Goal: Task Accomplishment & Management: Manage account settings

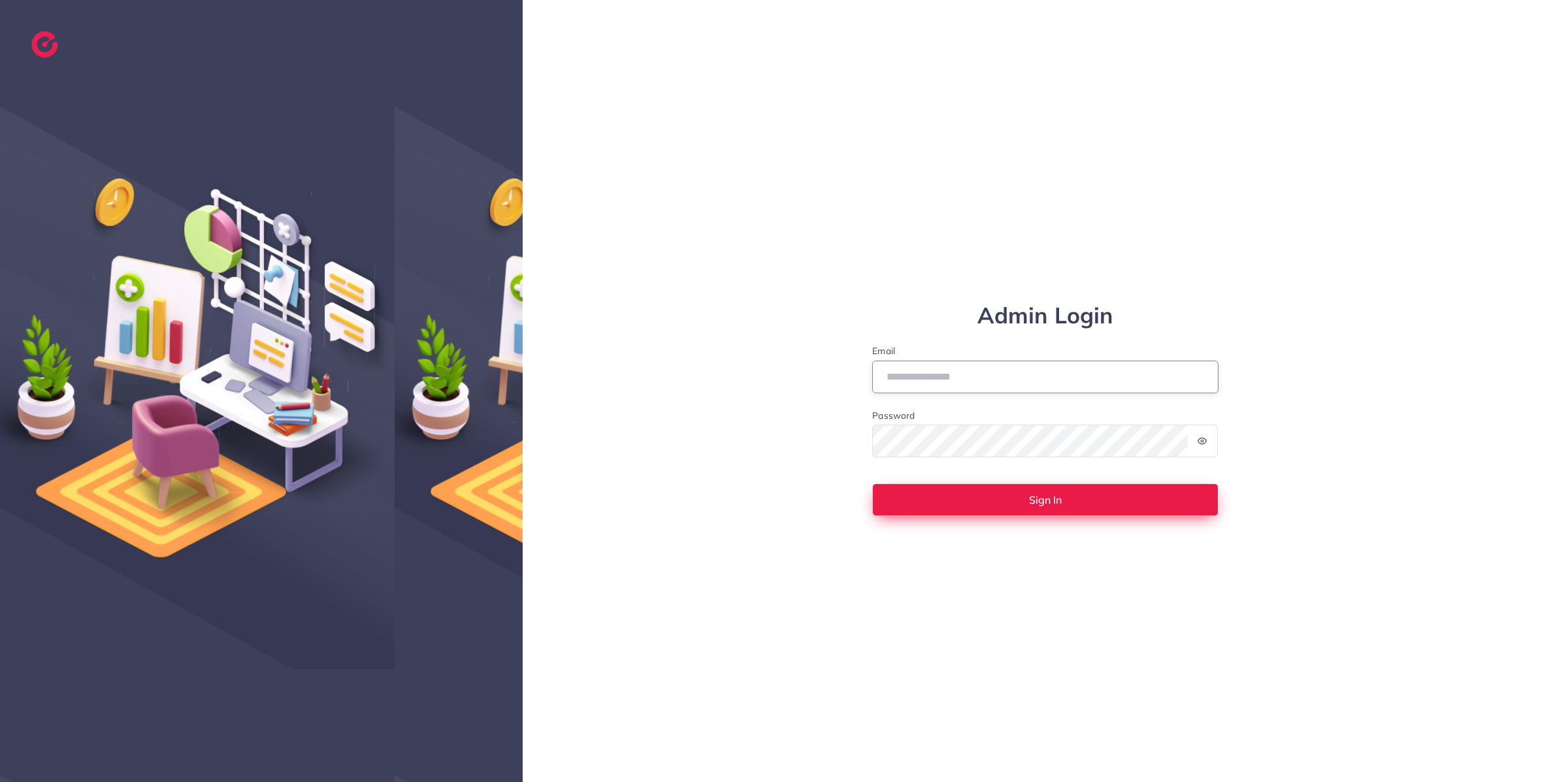
type input "**********"
click at [975, 498] on button "Sign In" at bounding box center [1045, 499] width 347 height 33
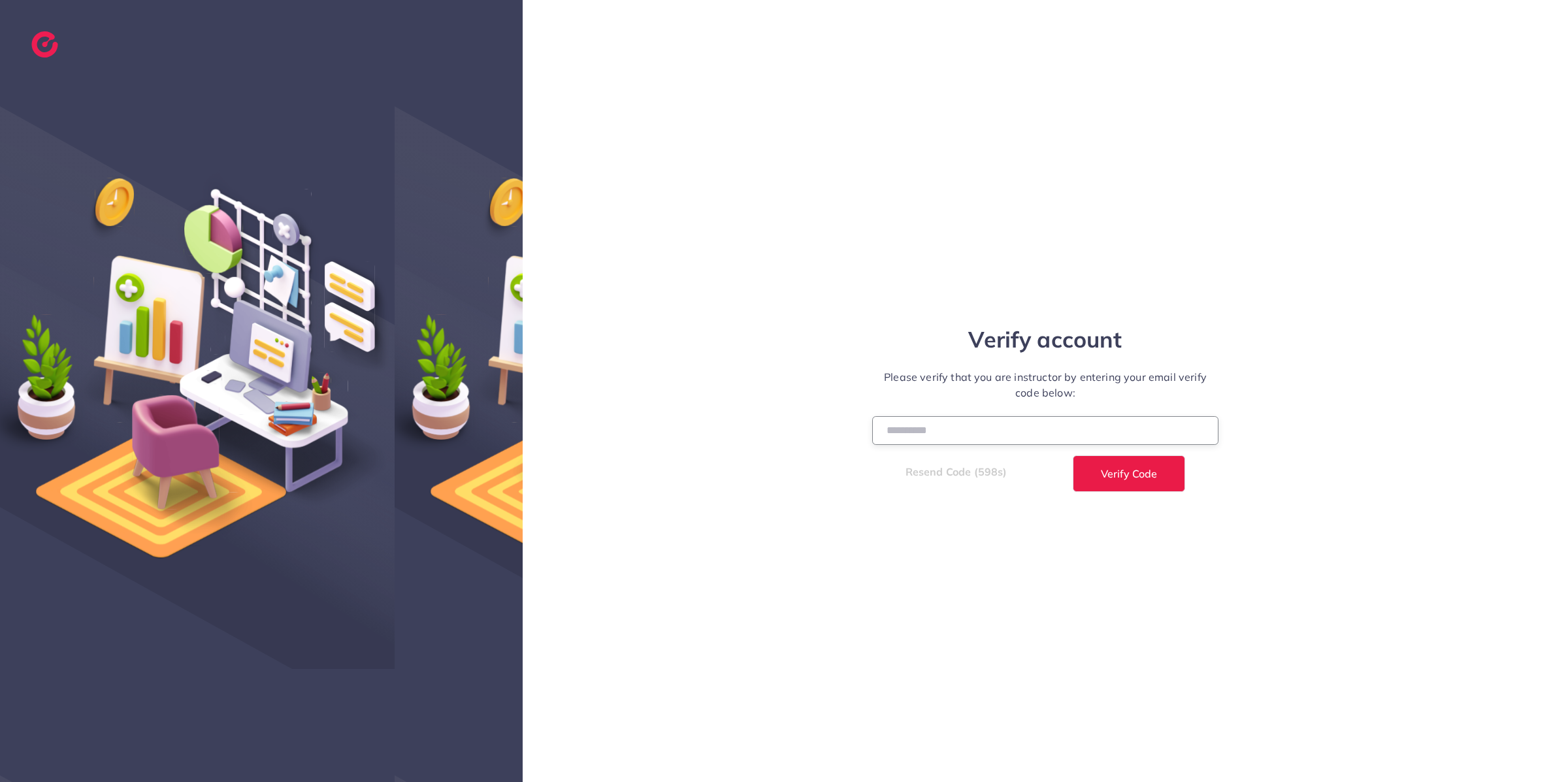
drag, startPoint x: 922, startPoint y: 431, endPoint x: 895, endPoint y: 430, distance: 27.0
click at [922, 431] on input "number" at bounding box center [1045, 429] width 347 height 28
paste input "******"
type input "******"
click at [1162, 475] on button "Verify Code" at bounding box center [1129, 474] width 112 height 37
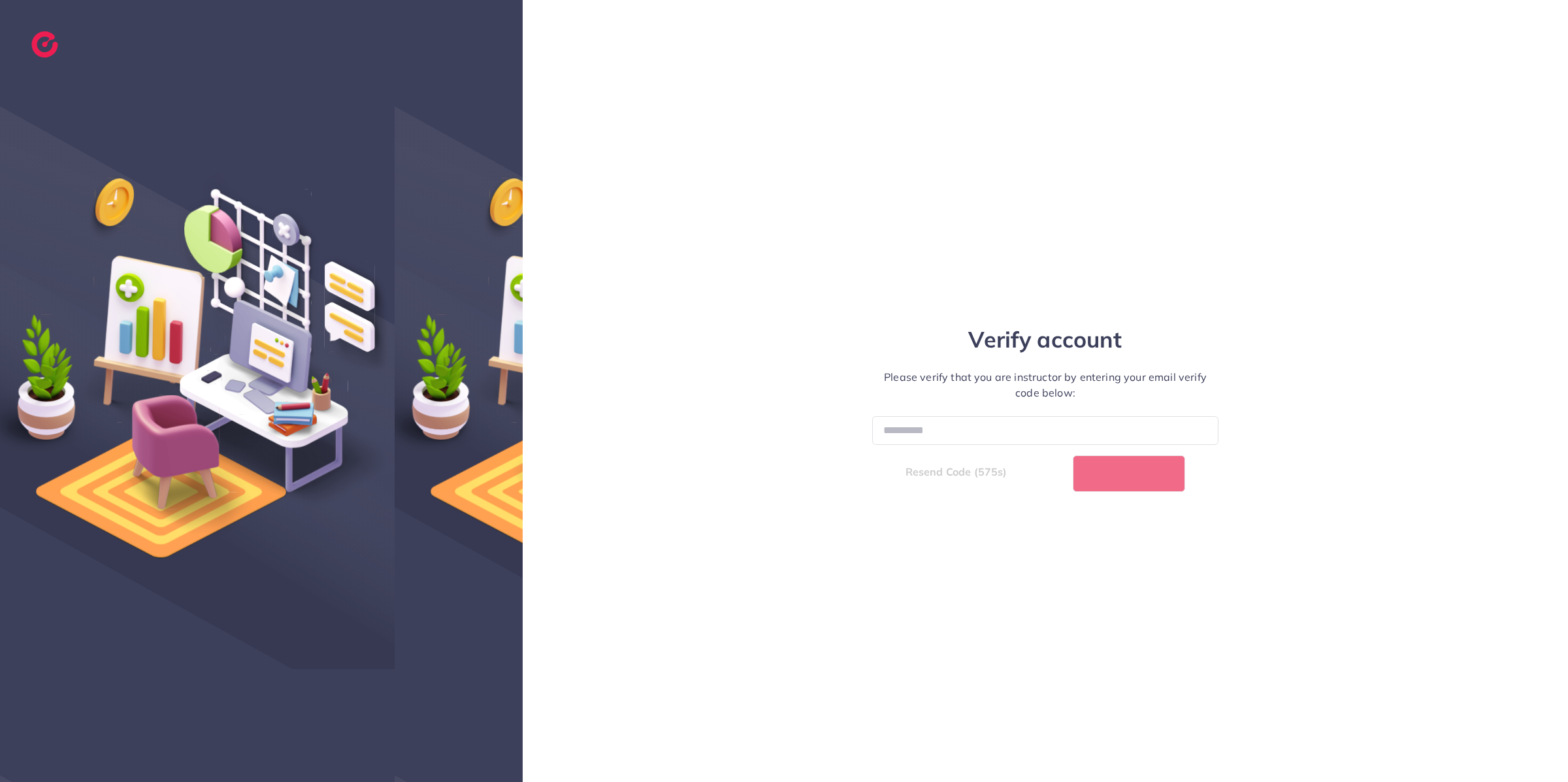
select select "*"
select select "****"
select select "*"
select select "****"
select select "*"
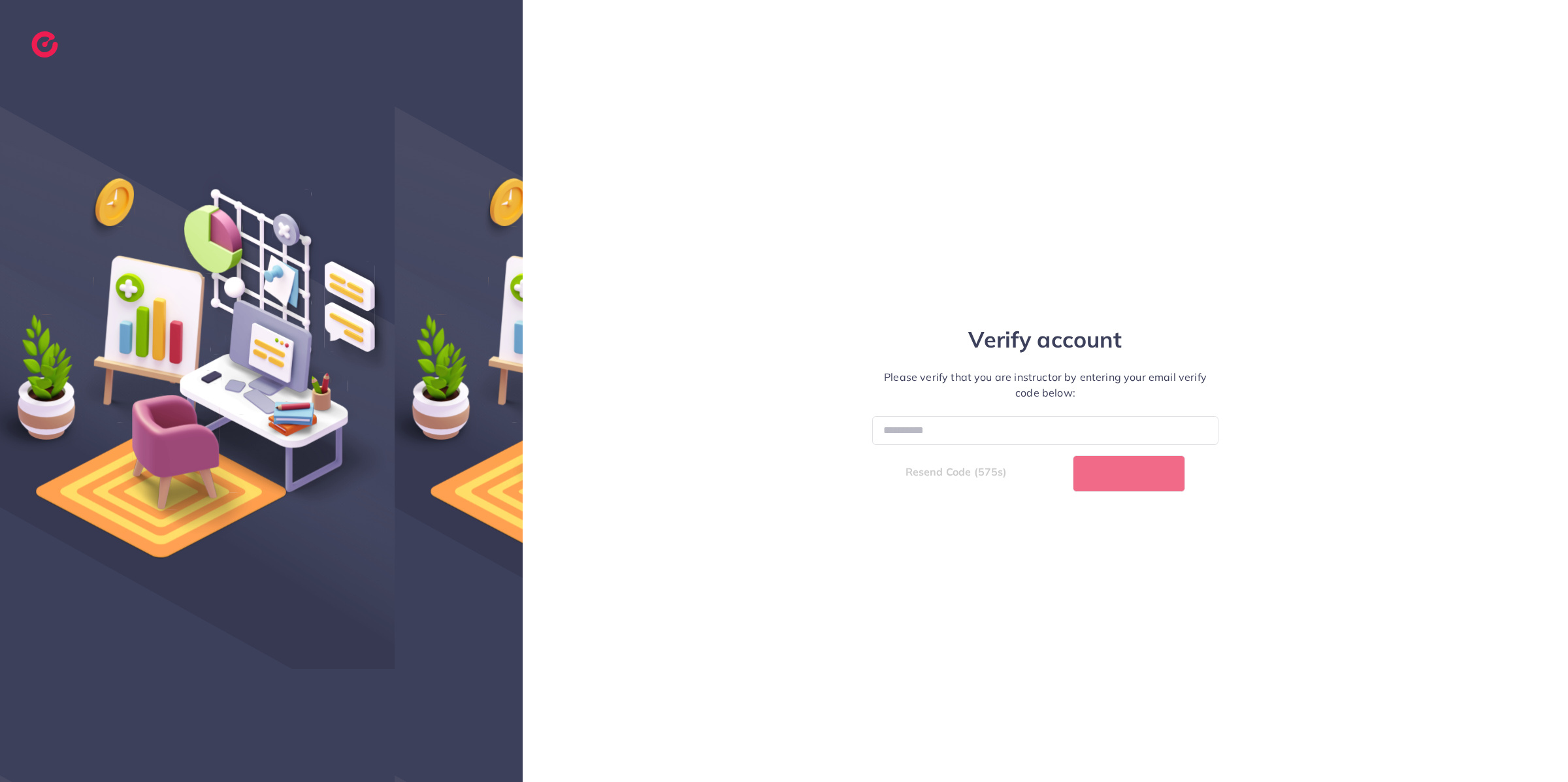
select select "****"
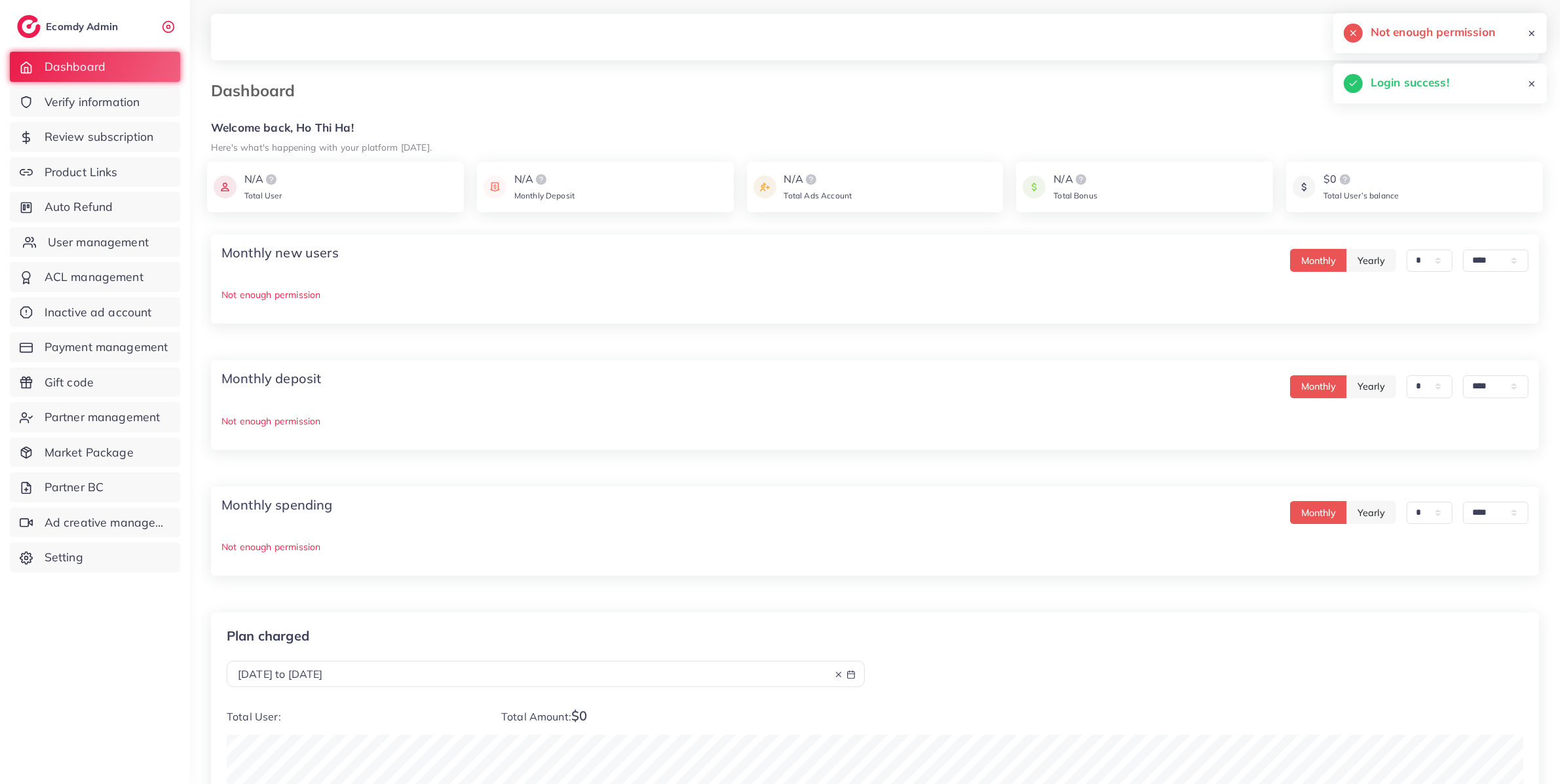
click at [114, 246] on span "User management" at bounding box center [98, 242] width 101 height 17
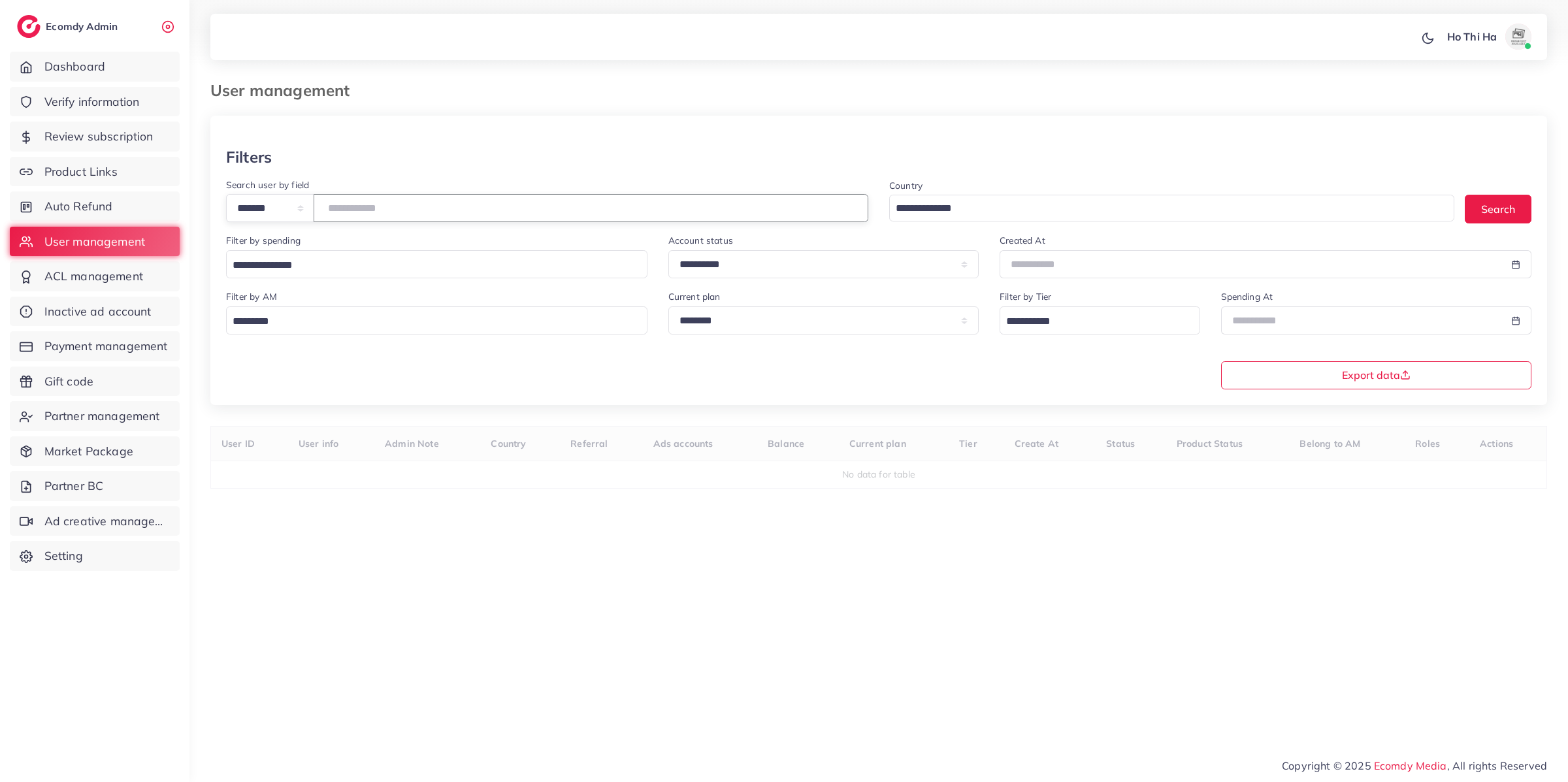
click at [441, 202] on input "number" at bounding box center [591, 208] width 555 height 28
click at [294, 211] on select "**********" at bounding box center [271, 208] width 88 height 28
select select "*****"
click at [226, 194] on select "**********" at bounding box center [271, 208] width 88 height 28
click at [395, 212] on input "text" at bounding box center [591, 208] width 555 height 28
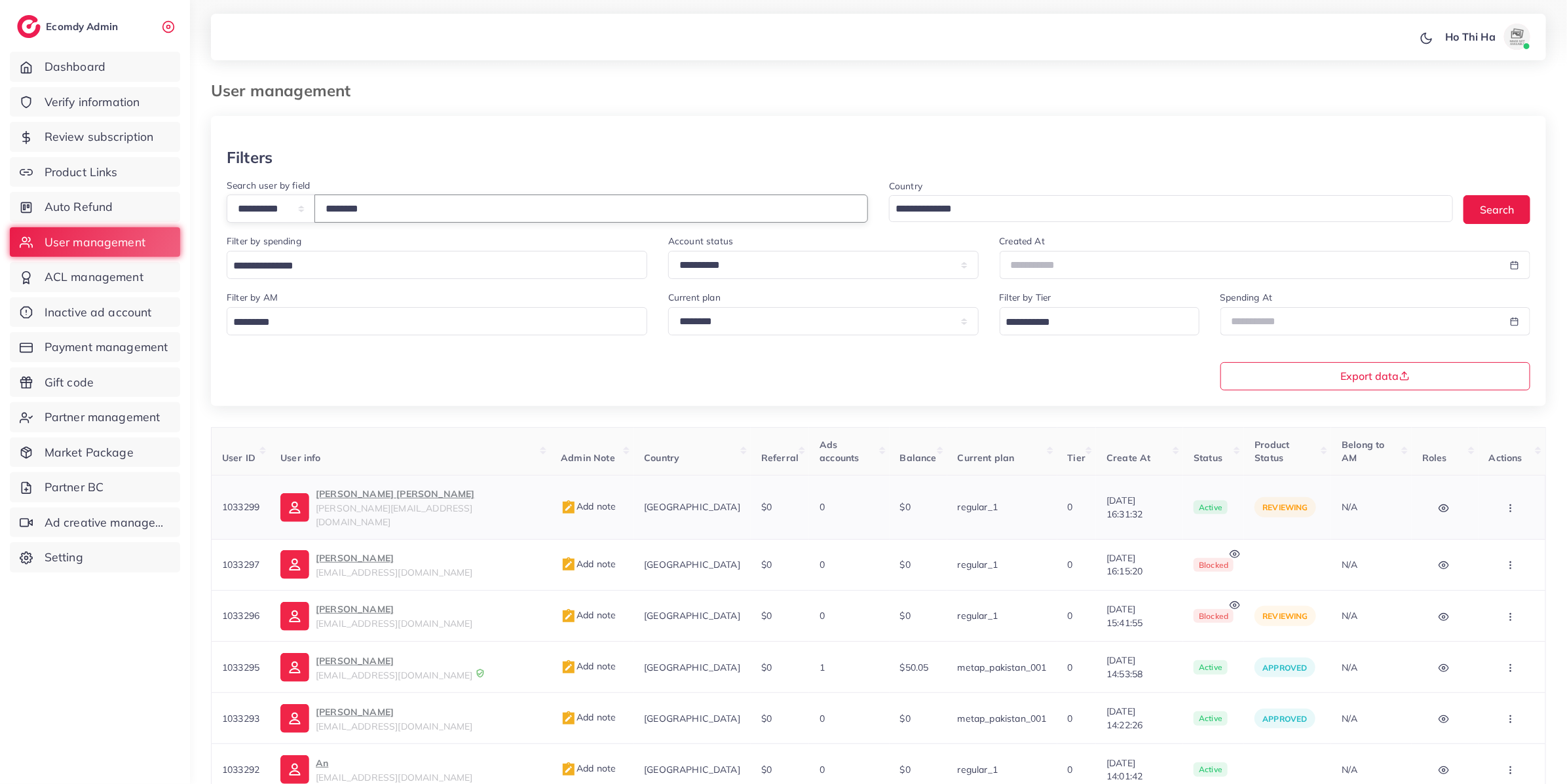
type input "********"
click at [350, 502] on span "thach.le@ecomdy.com" at bounding box center [394, 514] width 157 height 25
click at [1505, 503] on icon "button" at bounding box center [1510, 507] width 10 height 10
click at [1512, 599] on span "Assign to AM" at bounding box center [1486, 605] width 67 height 13
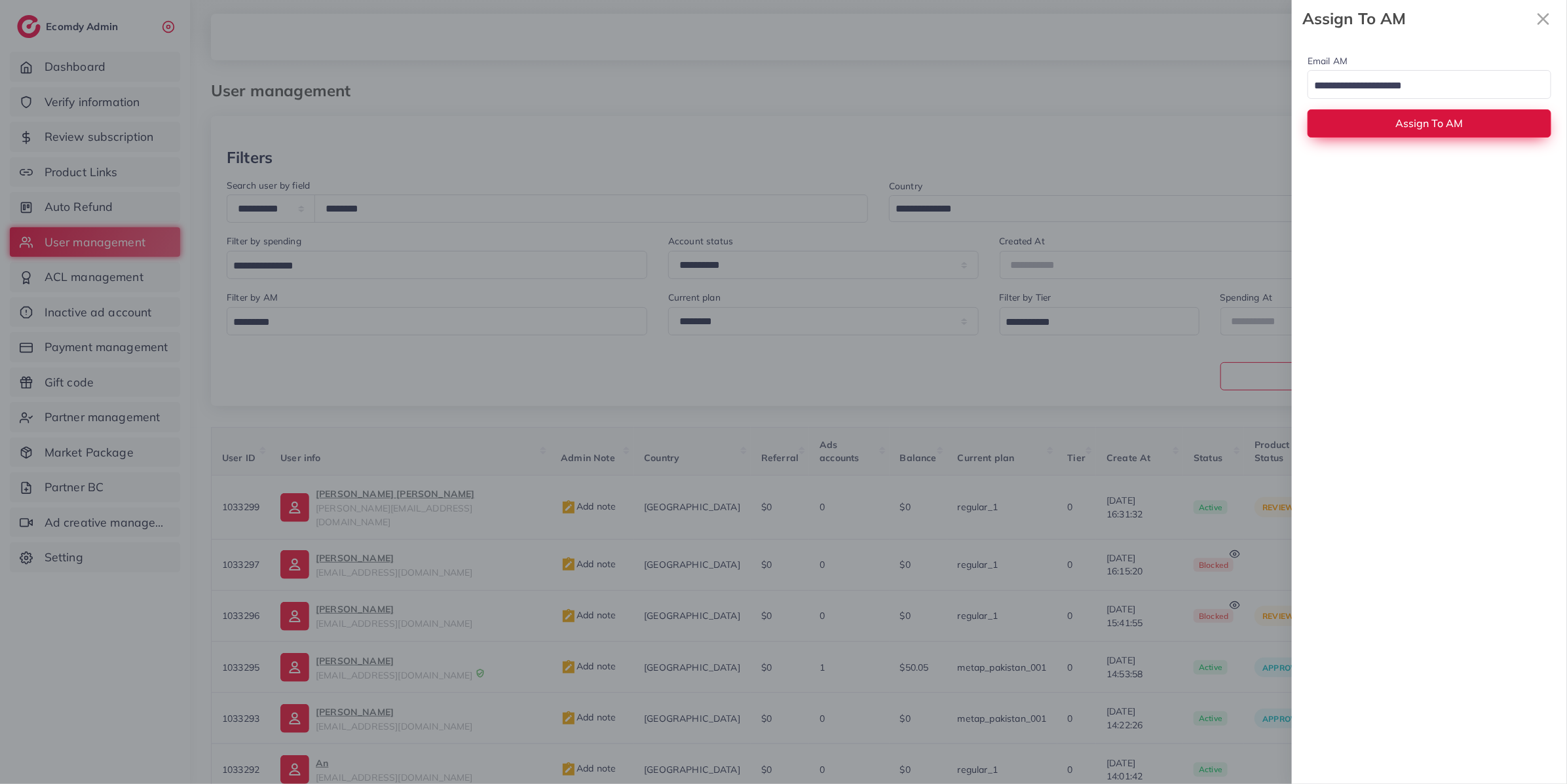
click at [1432, 131] on button "Assign To AM" at bounding box center [1429, 123] width 244 height 28
click at [1429, 127] on span "Assign To AM" at bounding box center [1429, 123] width 67 height 13
click at [1414, 87] on input "Search for option" at bounding box center [1422, 87] width 225 height 20
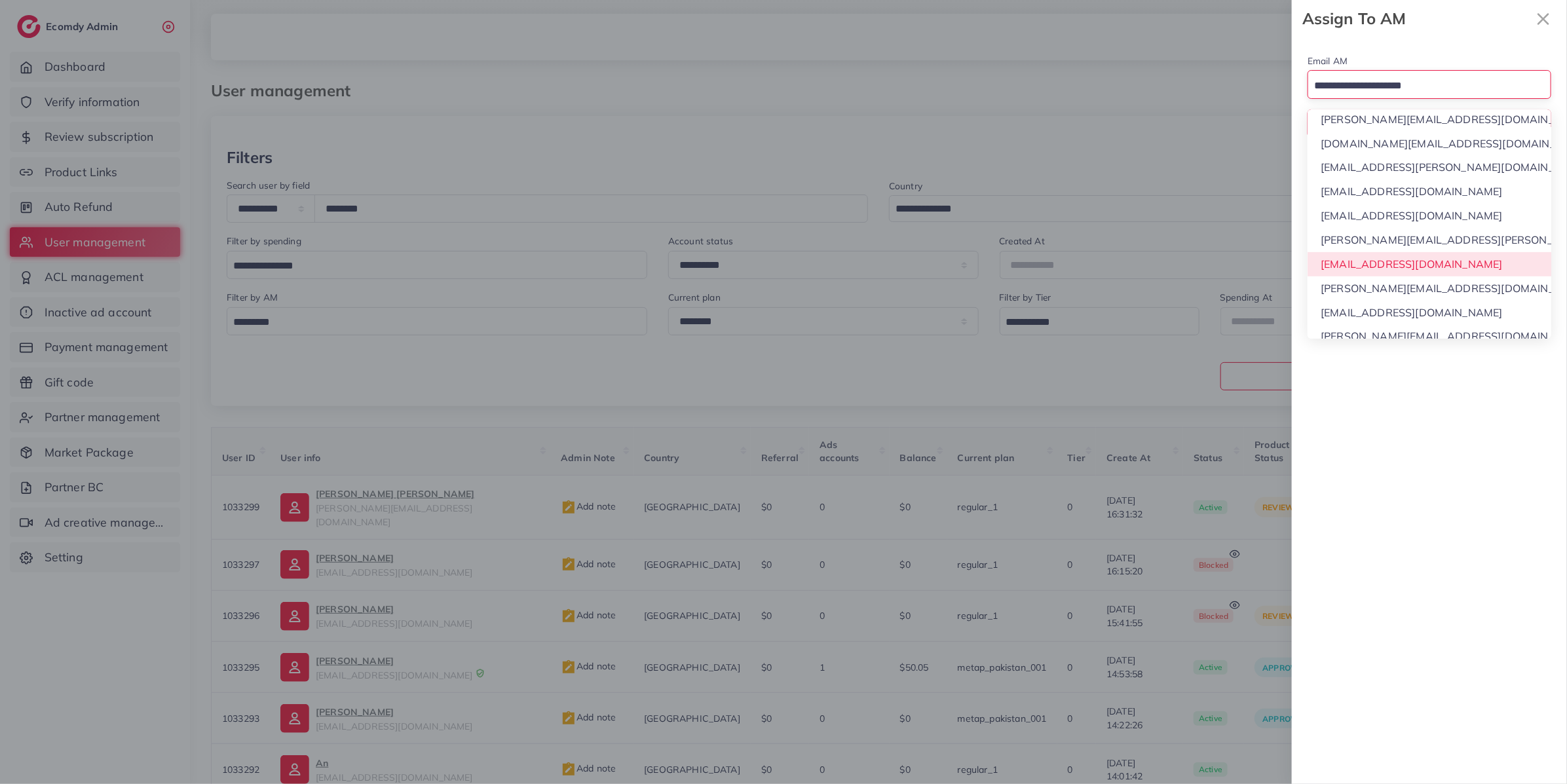
scroll to position [319, 0]
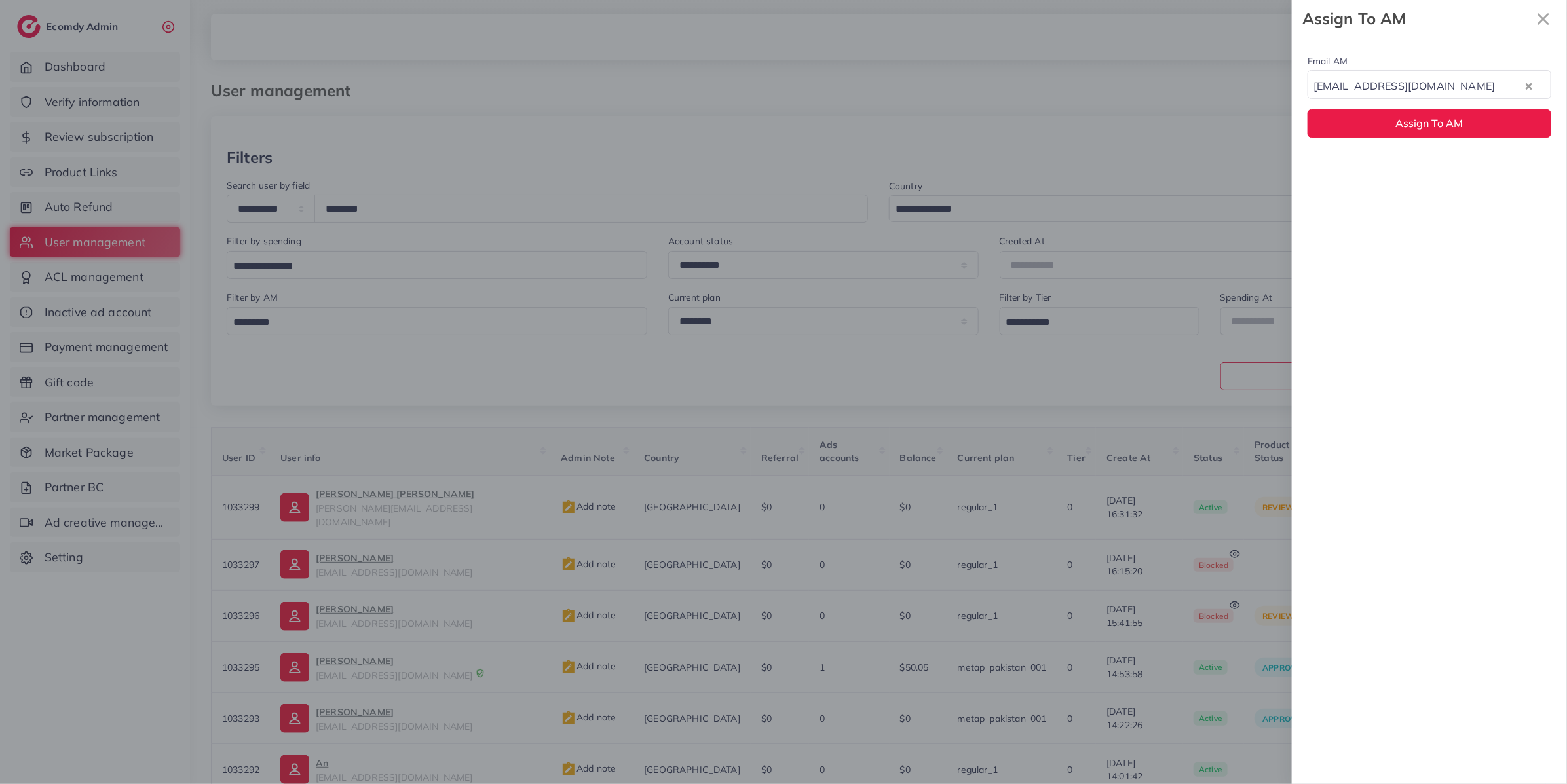
click at [1378, 263] on div "Email AM phuongthuytran1110gz@gmail.com Loading... None phuong.ly@ecomdy.com qu…" at bounding box center [1429, 411] width 275 height 747
click at [1435, 127] on span "Assign To AM" at bounding box center [1429, 123] width 67 height 13
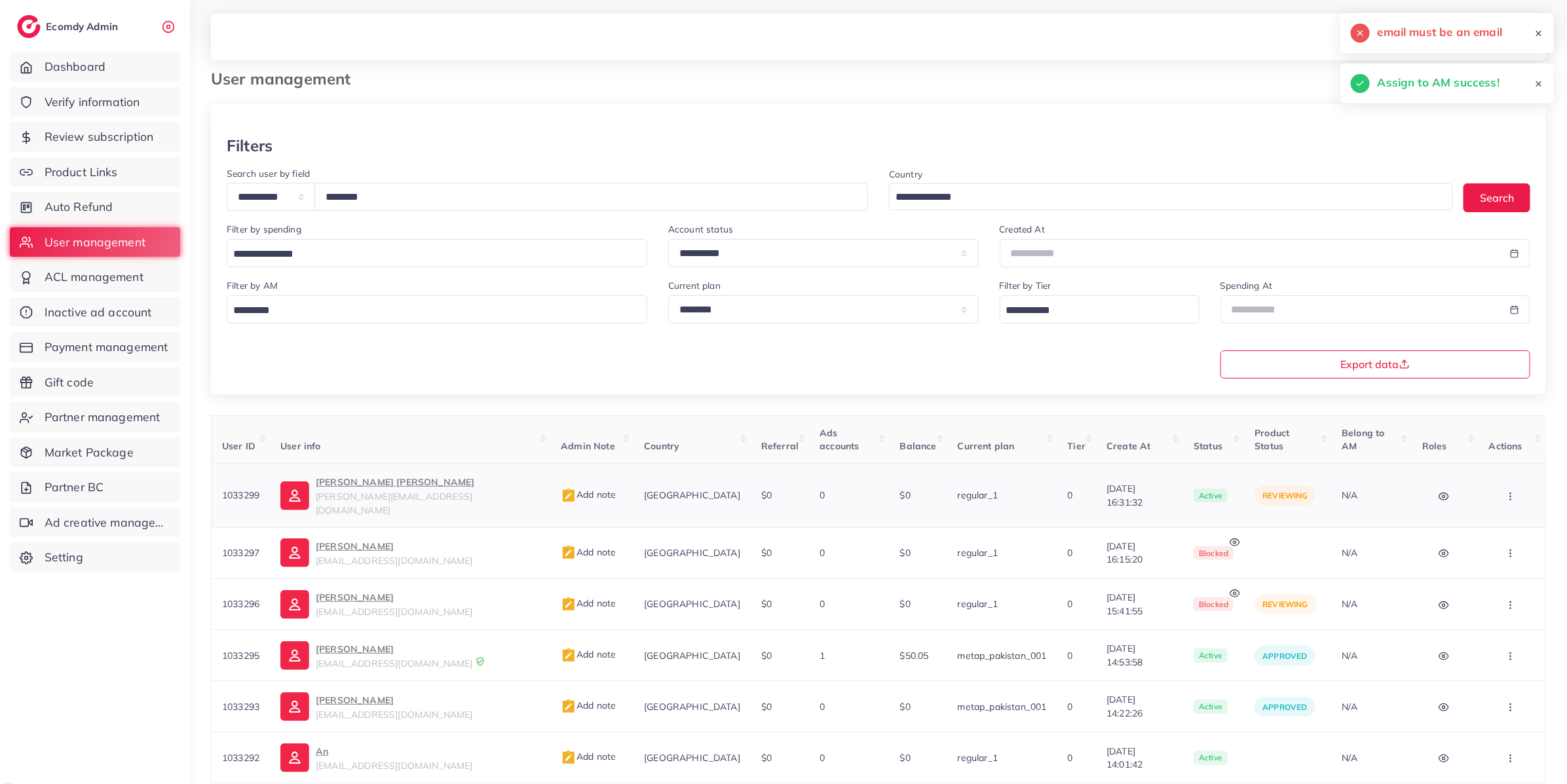
scroll to position [14, 0]
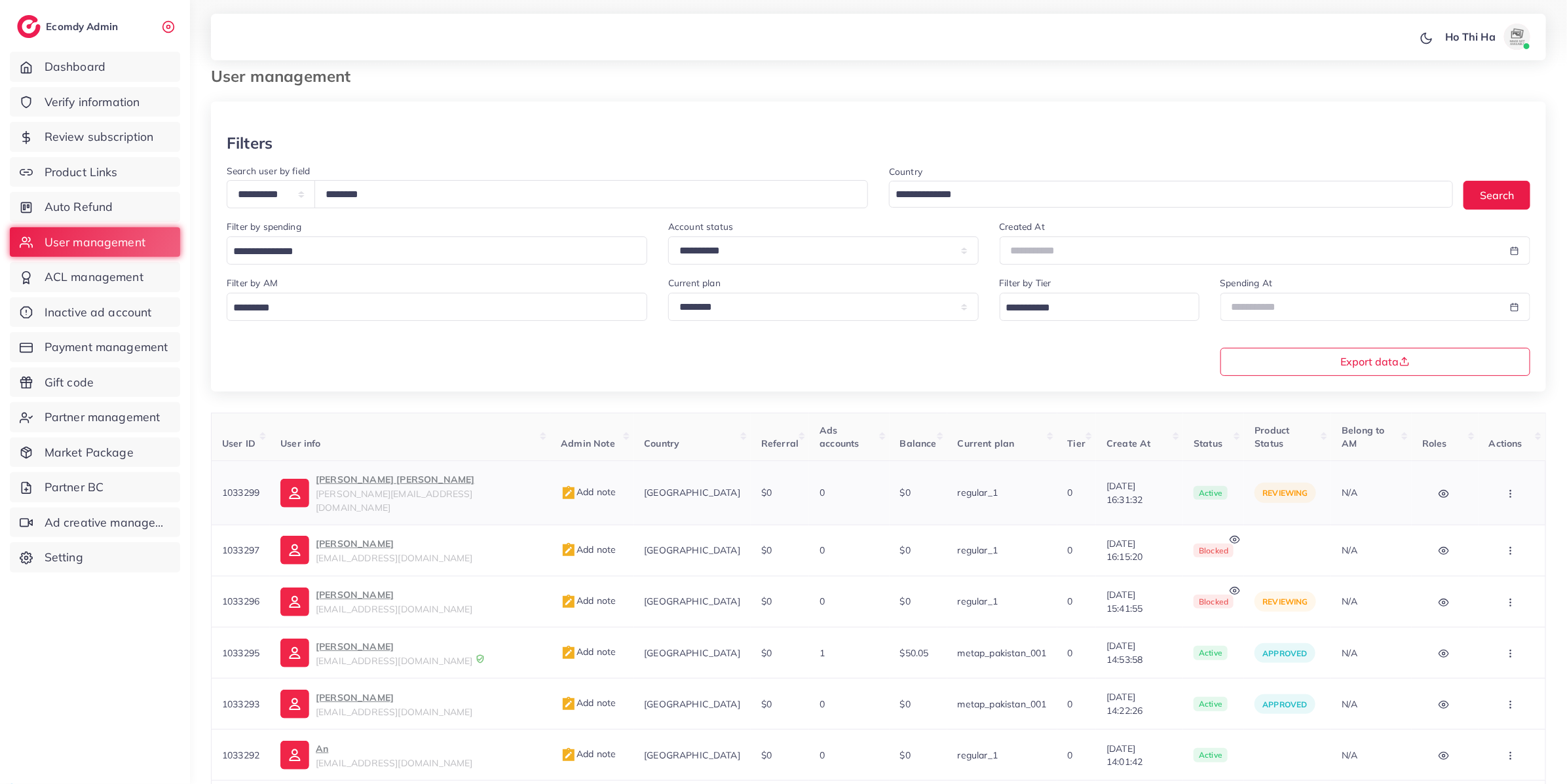
click at [1499, 490] on button "button" at bounding box center [1511, 492] width 46 height 29
click at [354, 477] on p "Le Minh Thach" at bounding box center [427, 479] width 224 height 16
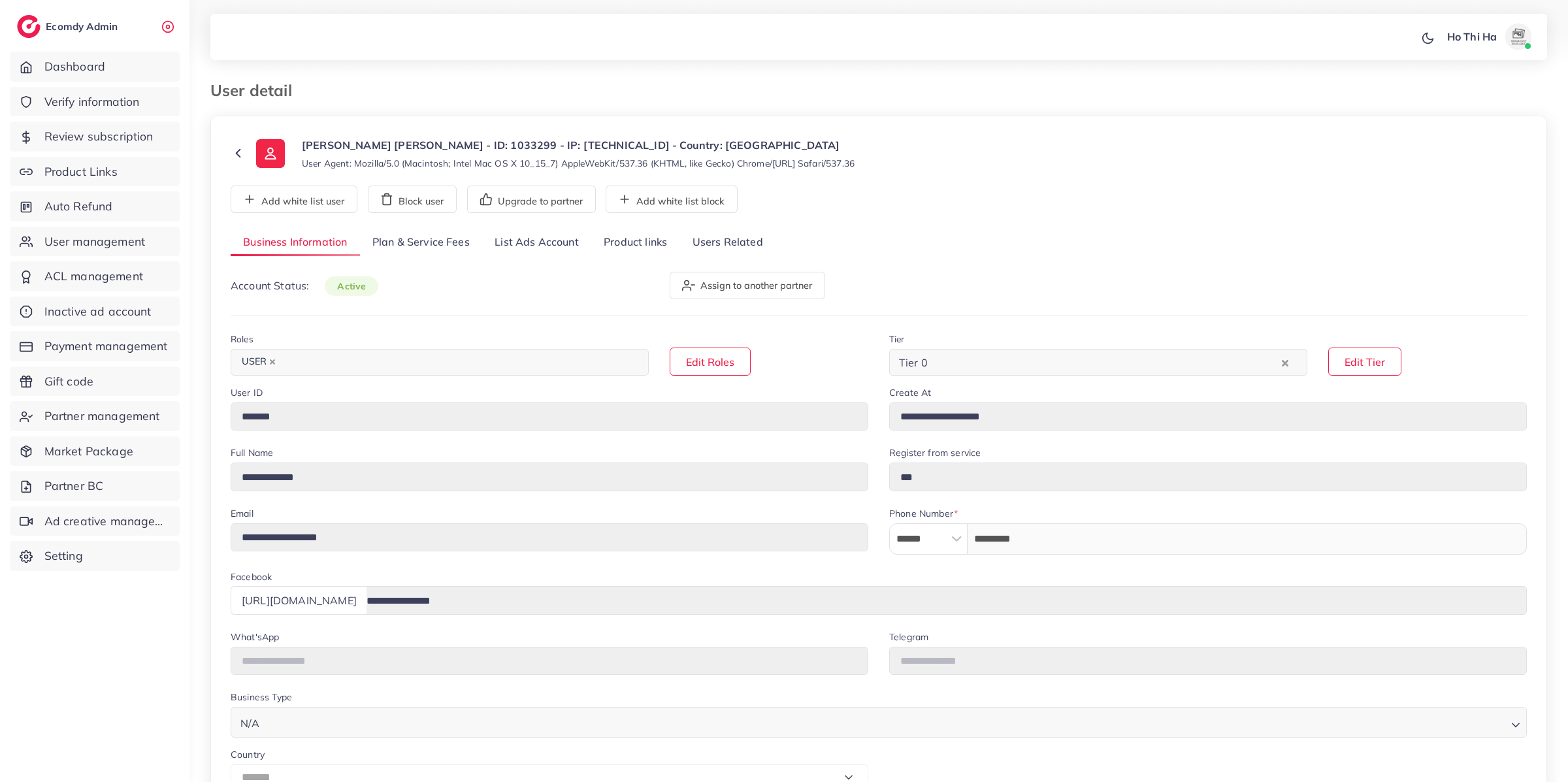
select select "*******"
click at [413, 252] on link "Plan & Service Fees" at bounding box center [421, 242] width 122 height 28
click at [415, 248] on link "Plan & Service Fees" at bounding box center [421, 242] width 122 height 28
click at [407, 245] on link "Plan & Service Fees" at bounding box center [421, 242] width 122 height 28
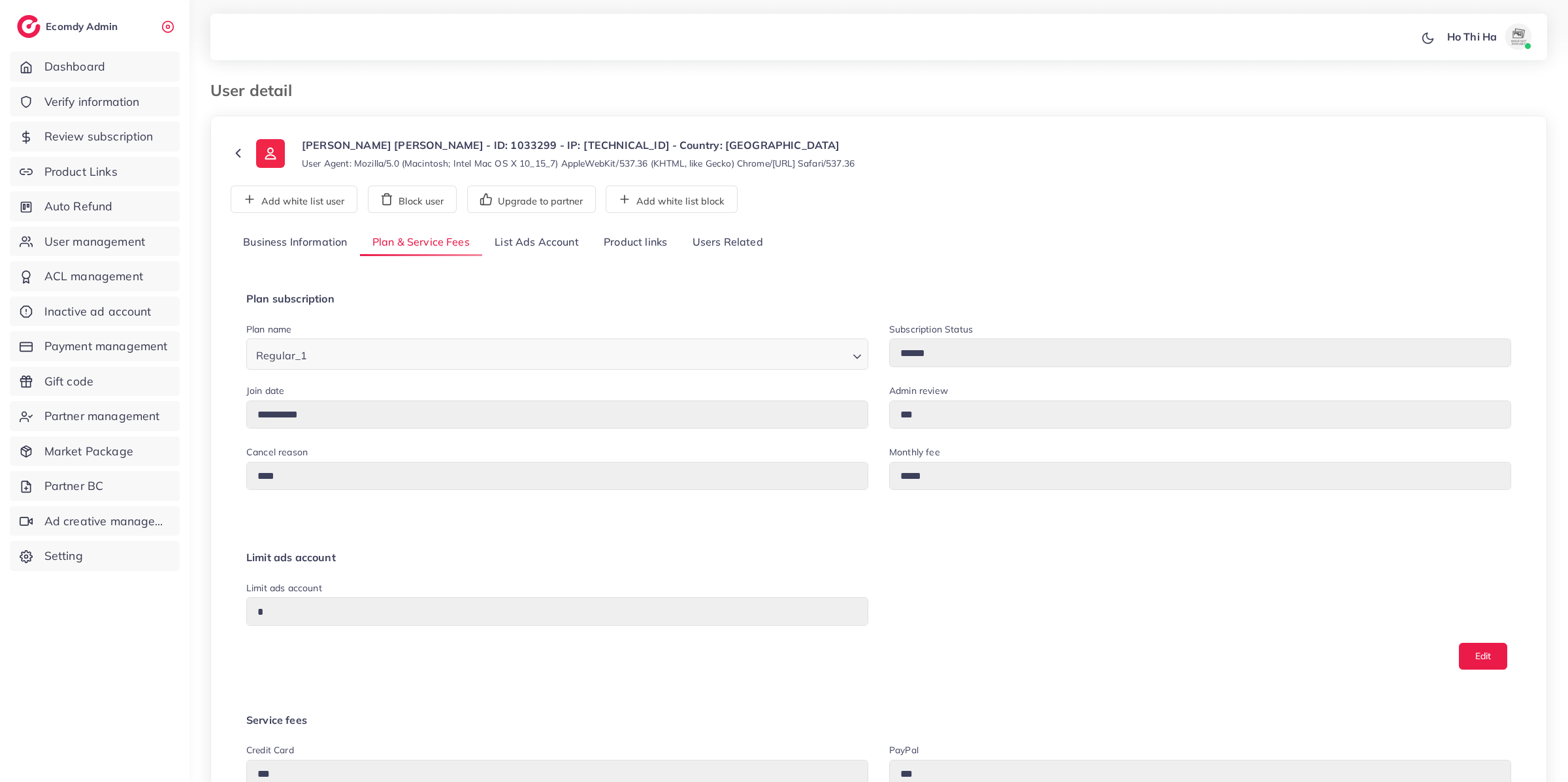
click at [406, 245] on link "Plan & Service Fees" at bounding box center [421, 242] width 122 height 28
click at [1468, 661] on button "Edit" at bounding box center [1483, 656] width 48 height 26
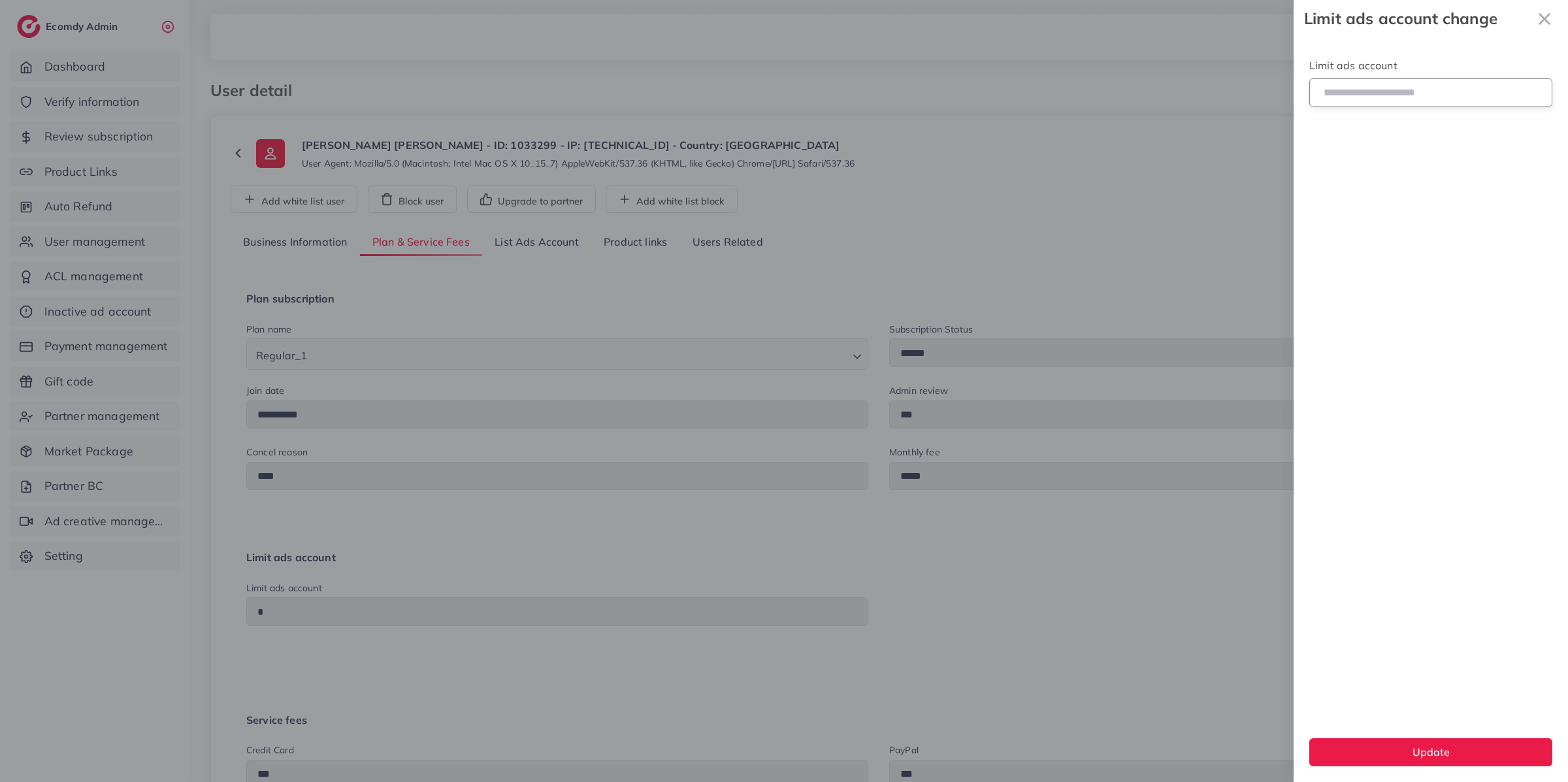
click at [1363, 105] on input "*" at bounding box center [1431, 92] width 243 height 28
click at [1544, 16] on icon "x" at bounding box center [1544, 19] width 26 height 26
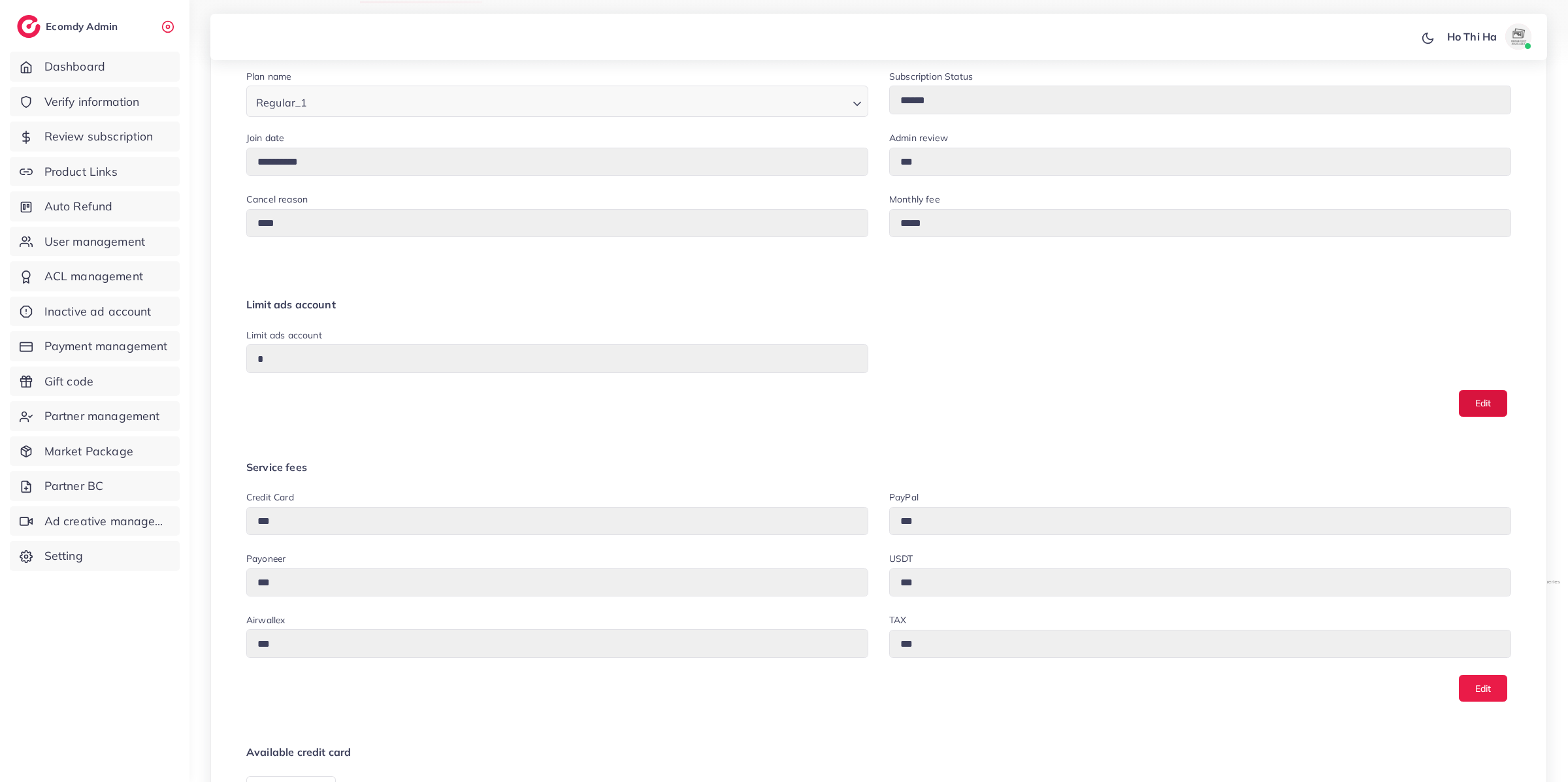
scroll to position [33, 0]
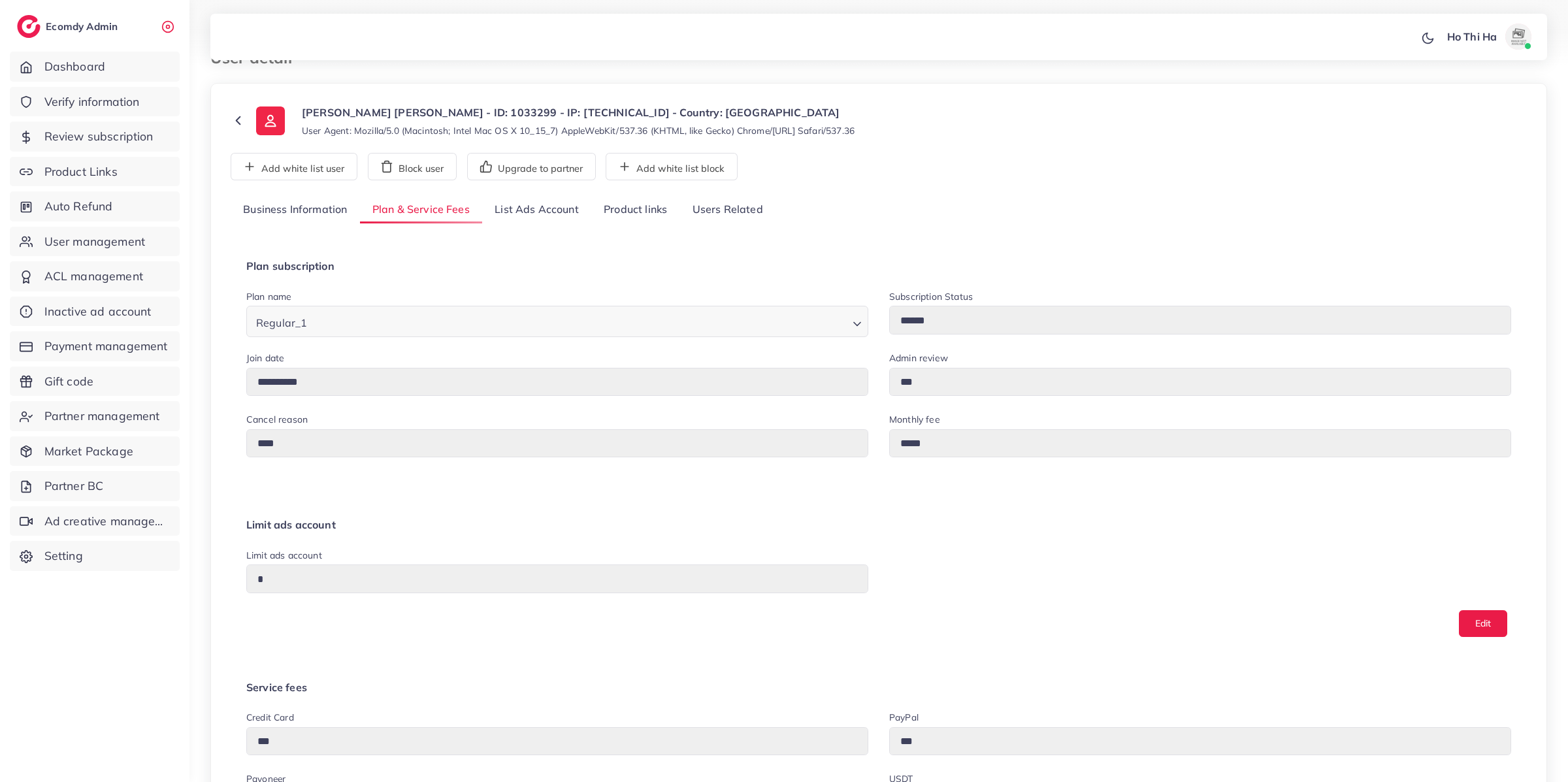
click at [307, 205] on link "Business Information" at bounding box center [295, 209] width 129 height 28
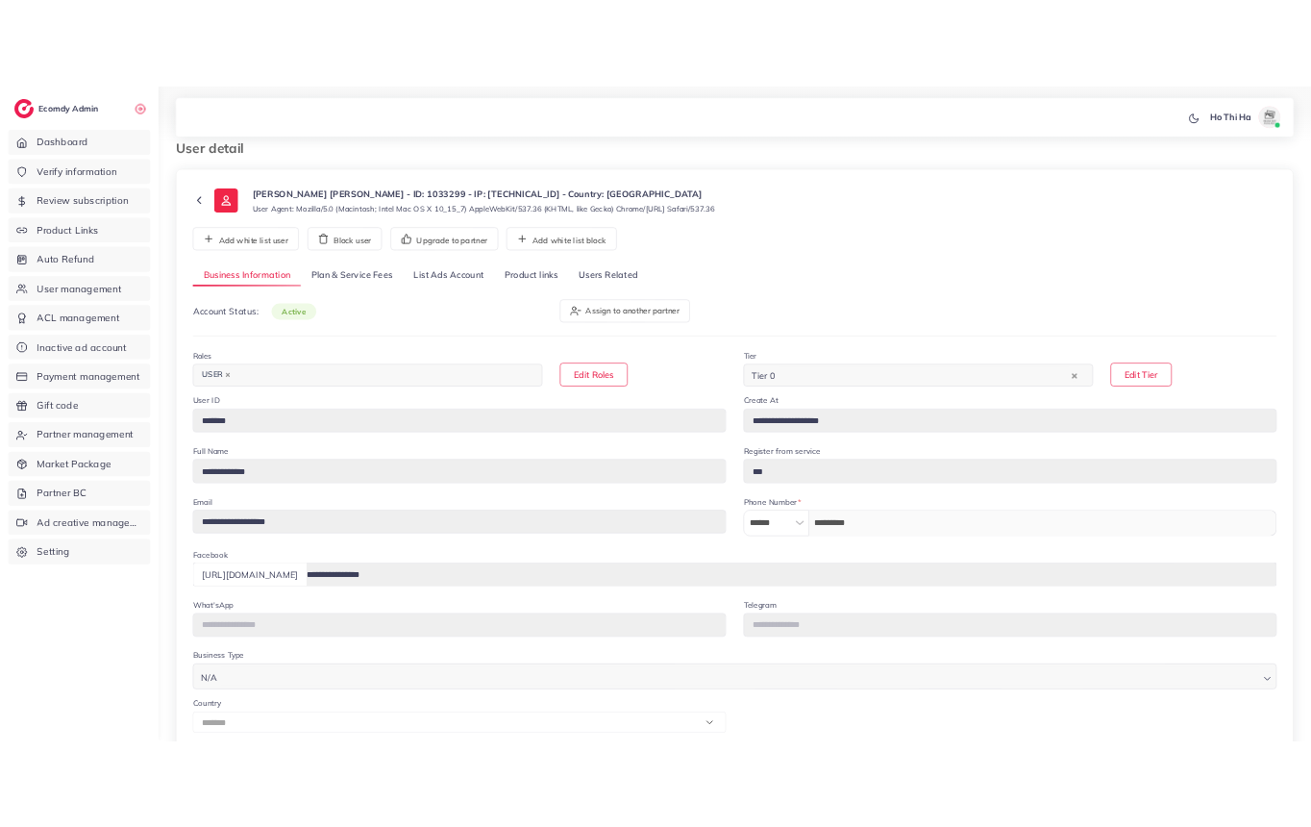
scroll to position [0, 0]
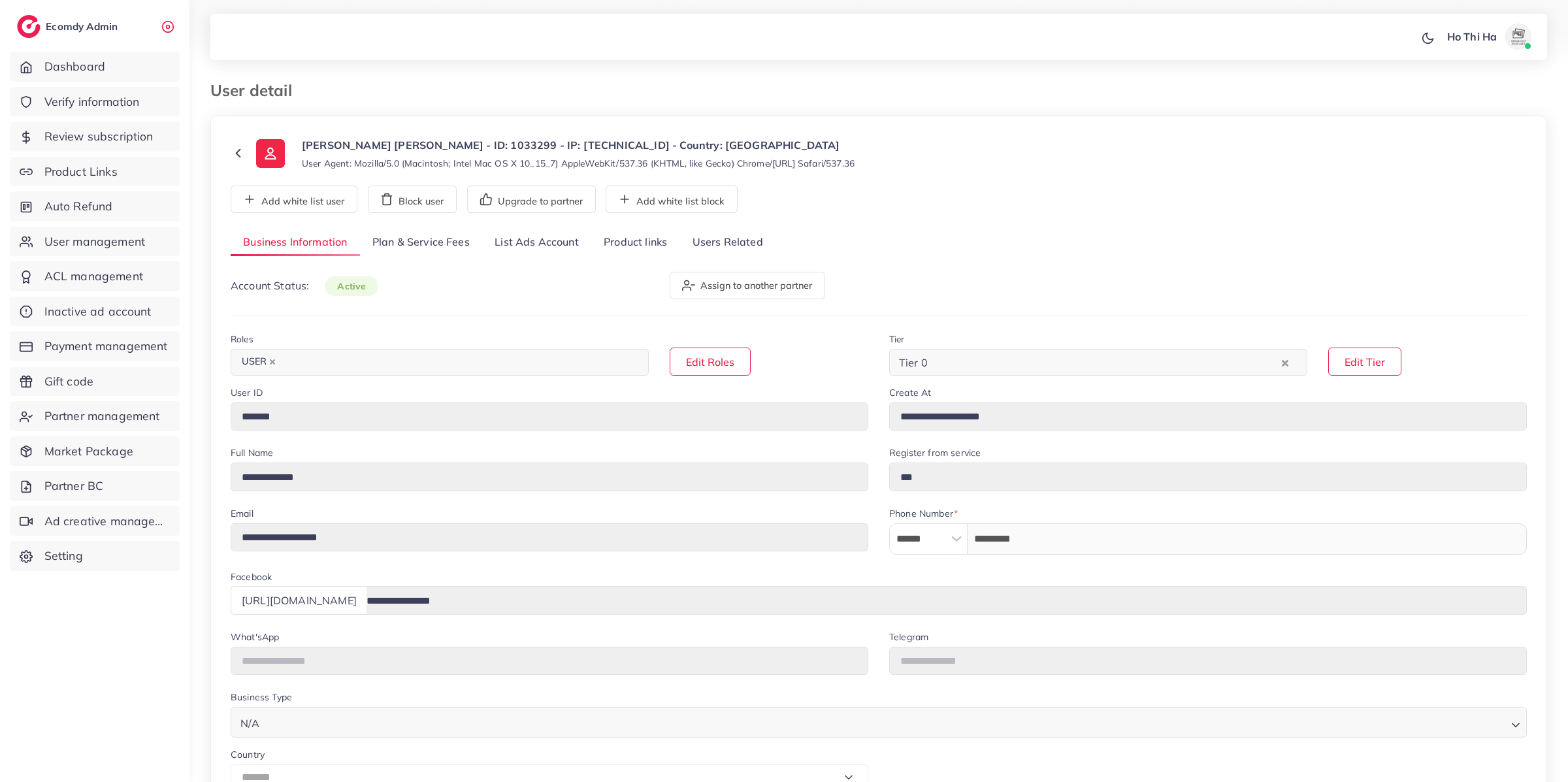
click at [421, 244] on link "Plan & Service Fees" at bounding box center [421, 242] width 122 height 28
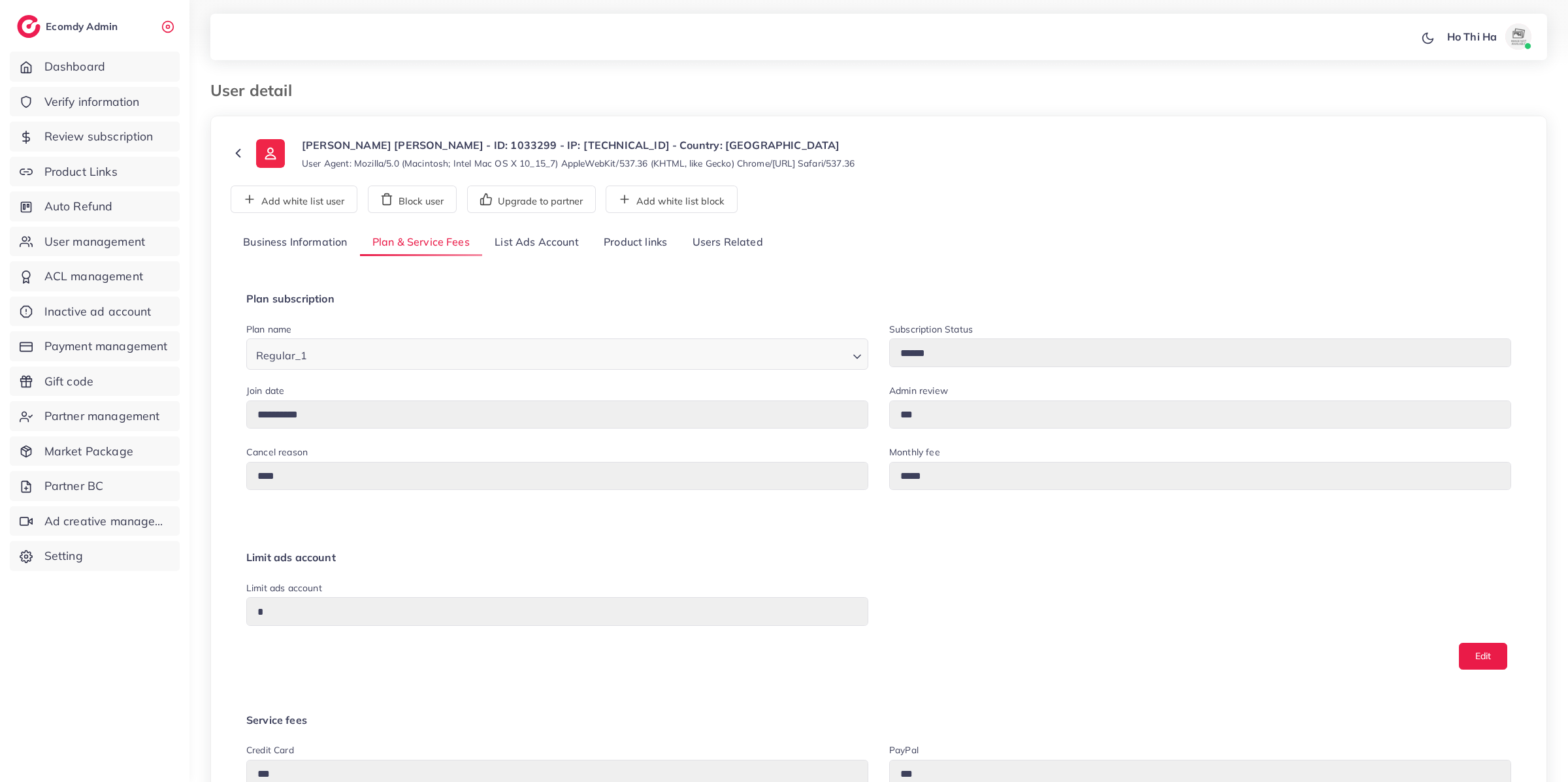
click at [851, 361] on icon "Search for option" at bounding box center [857, 356] width 13 height 13
click at [855, 360] on icon "Search for option" at bounding box center [857, 356] width 13 height 13
click at [1497, 662] on button "Edit" at bounding box center [1483, 656] width 48 height 26
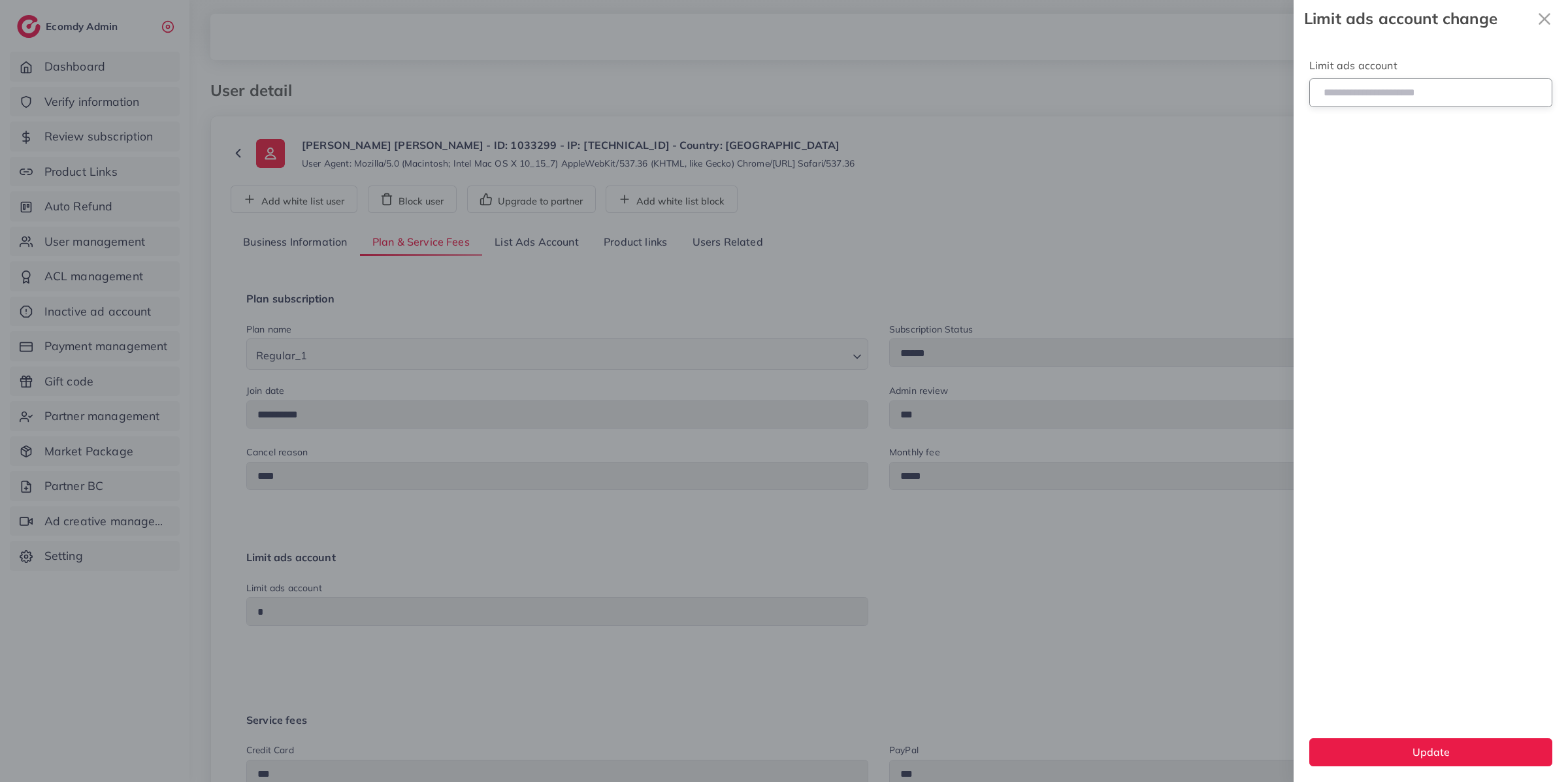
click at [1495, 93] on input "*" at bounding box center [1431, 92] width 243 height 28
click at [1549, 10] on icon "x" at bounding box center [1544, 19] width 26 height 26
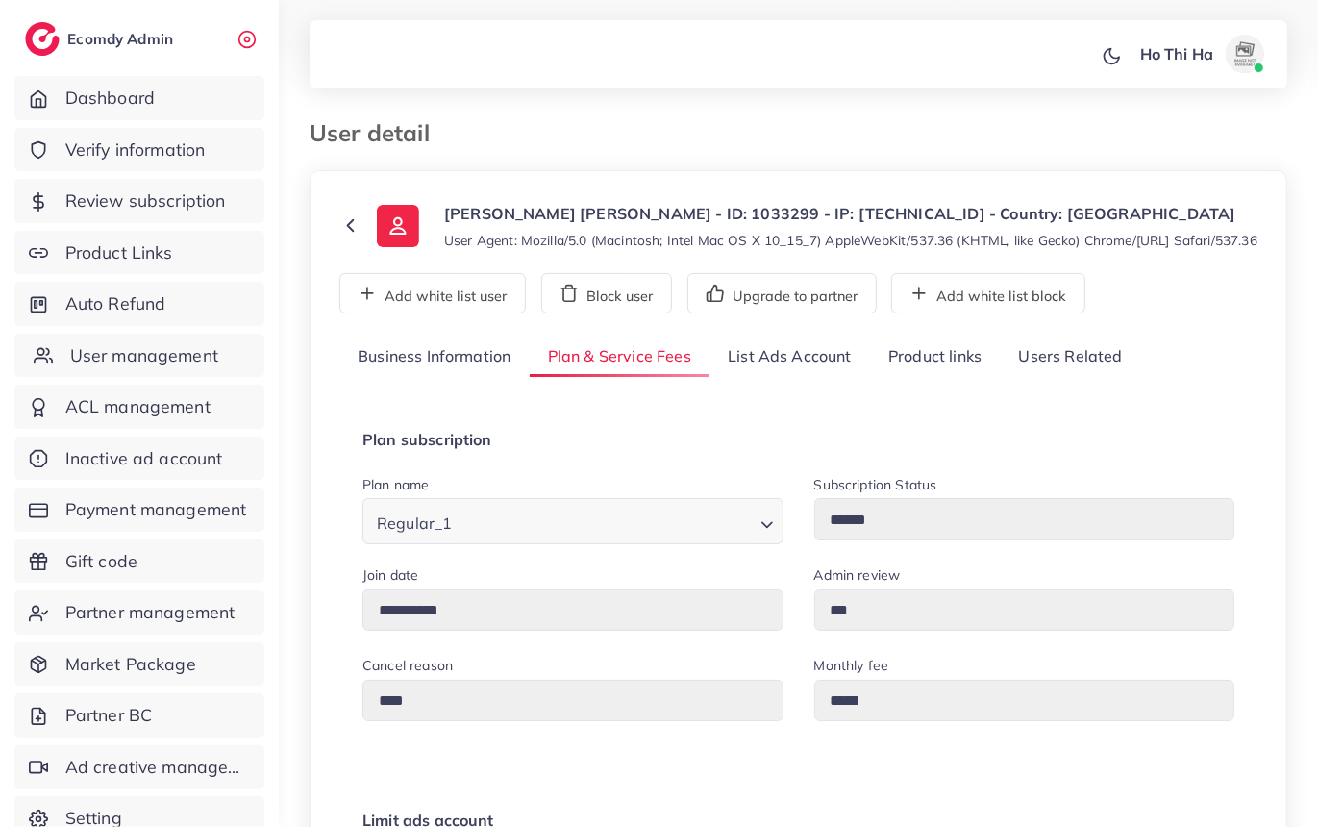
click at [175, 352] on span "User management" at bounding box center [144, 355] width 148 height 25
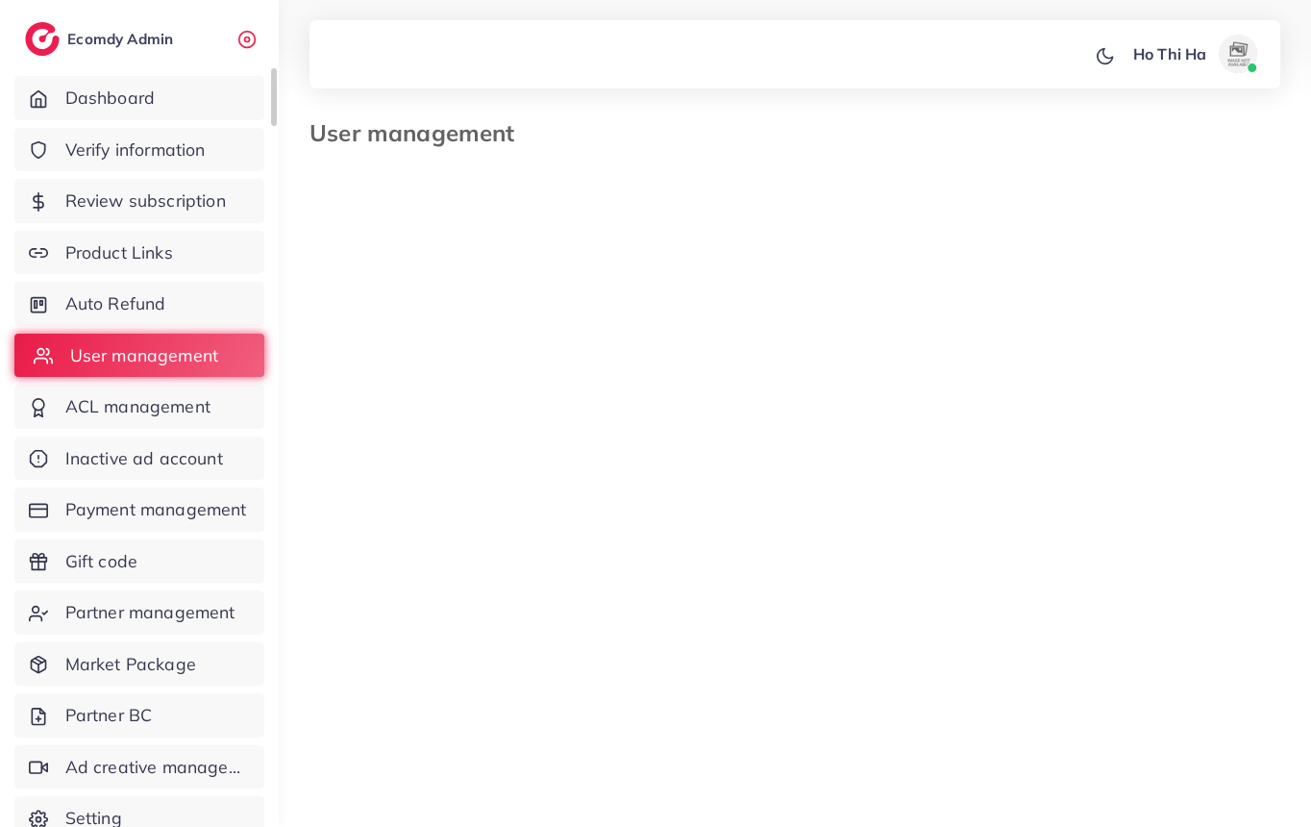
click at [175, 352] on span "User management" at bounding box center [144, 355] width 148 height 25
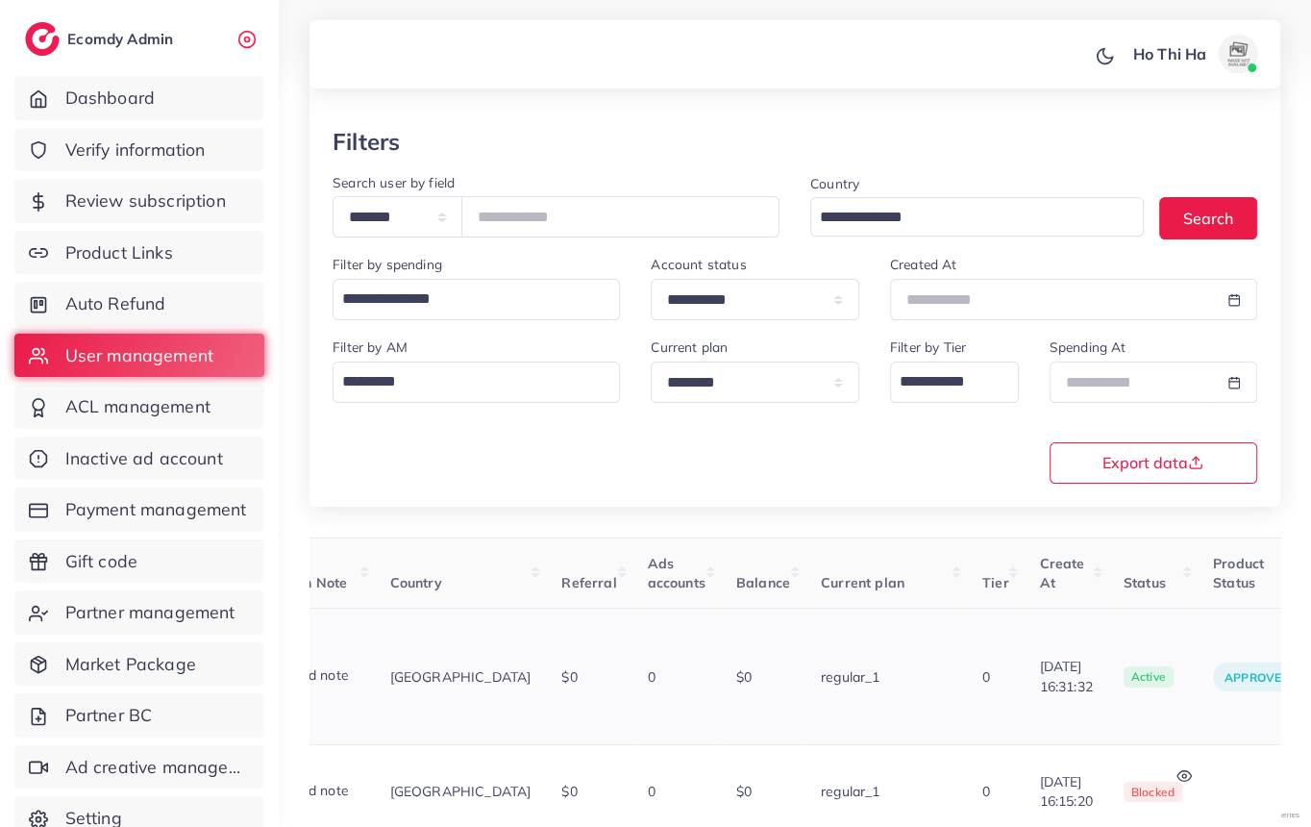
scroll to position [0, 703]
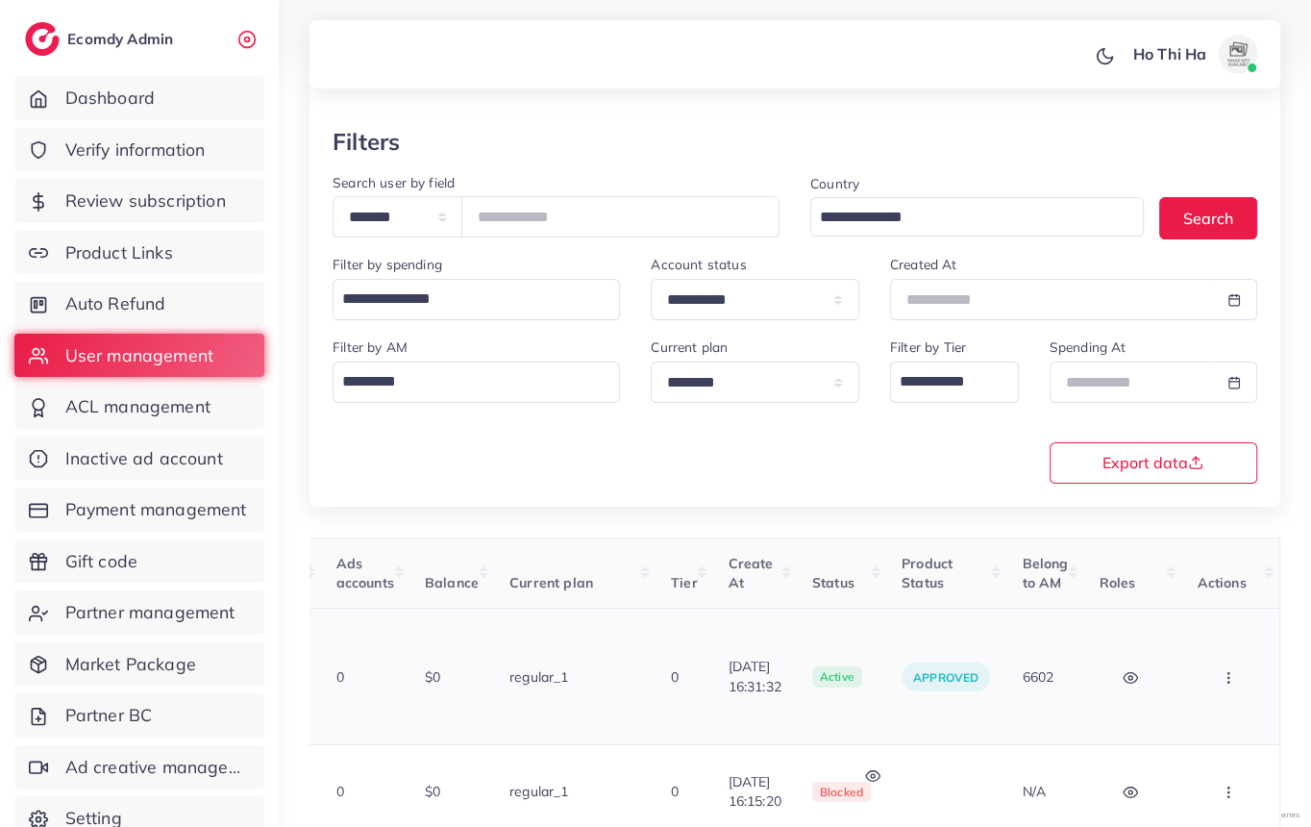
click at [1220, 655] on button "button" at bounding box center [1230, 676] width 67 height 43
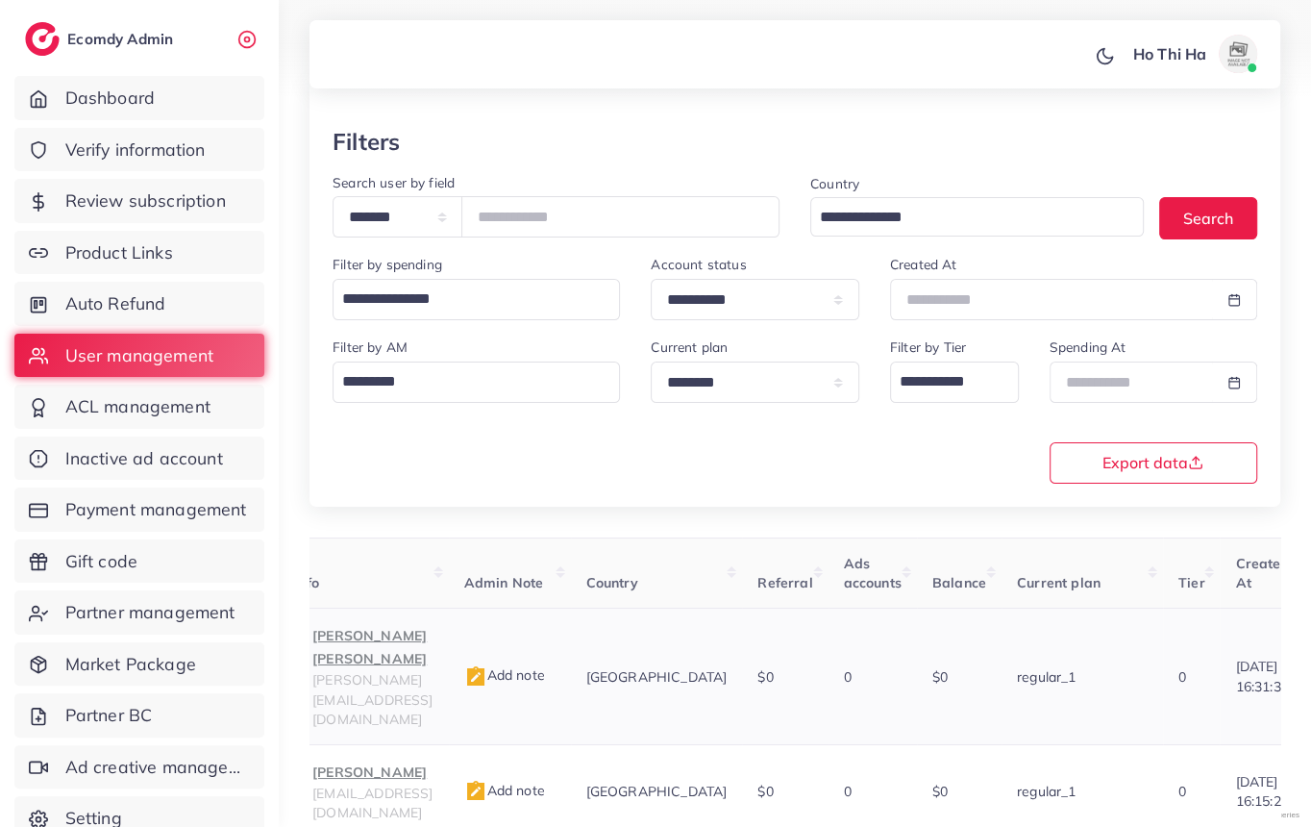
scroll to position [0, 0]
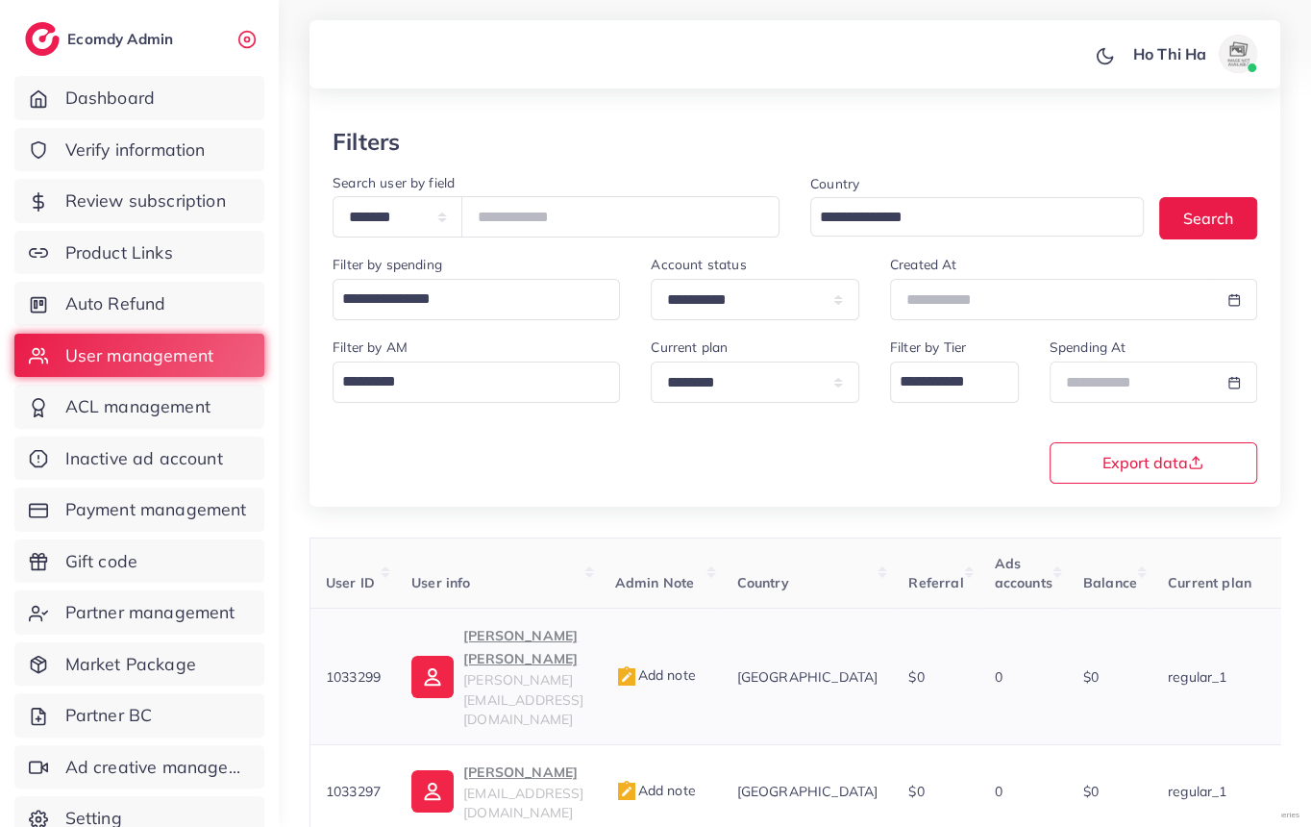
click at [505, 643] on p "[PERSON_NAME] [PERSON_NAME]" at bounding box center [523, 647] width 120 height 46
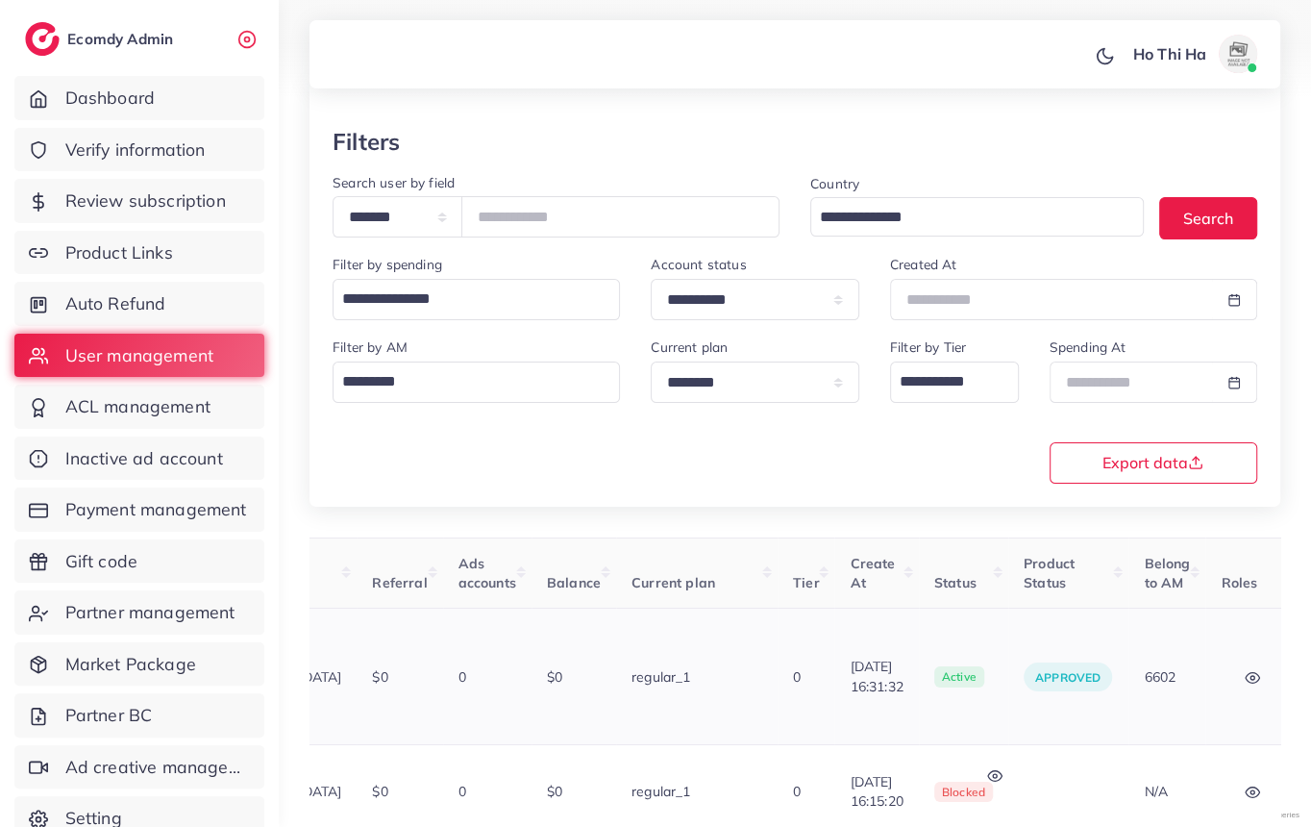
scroll to position [0, 703]
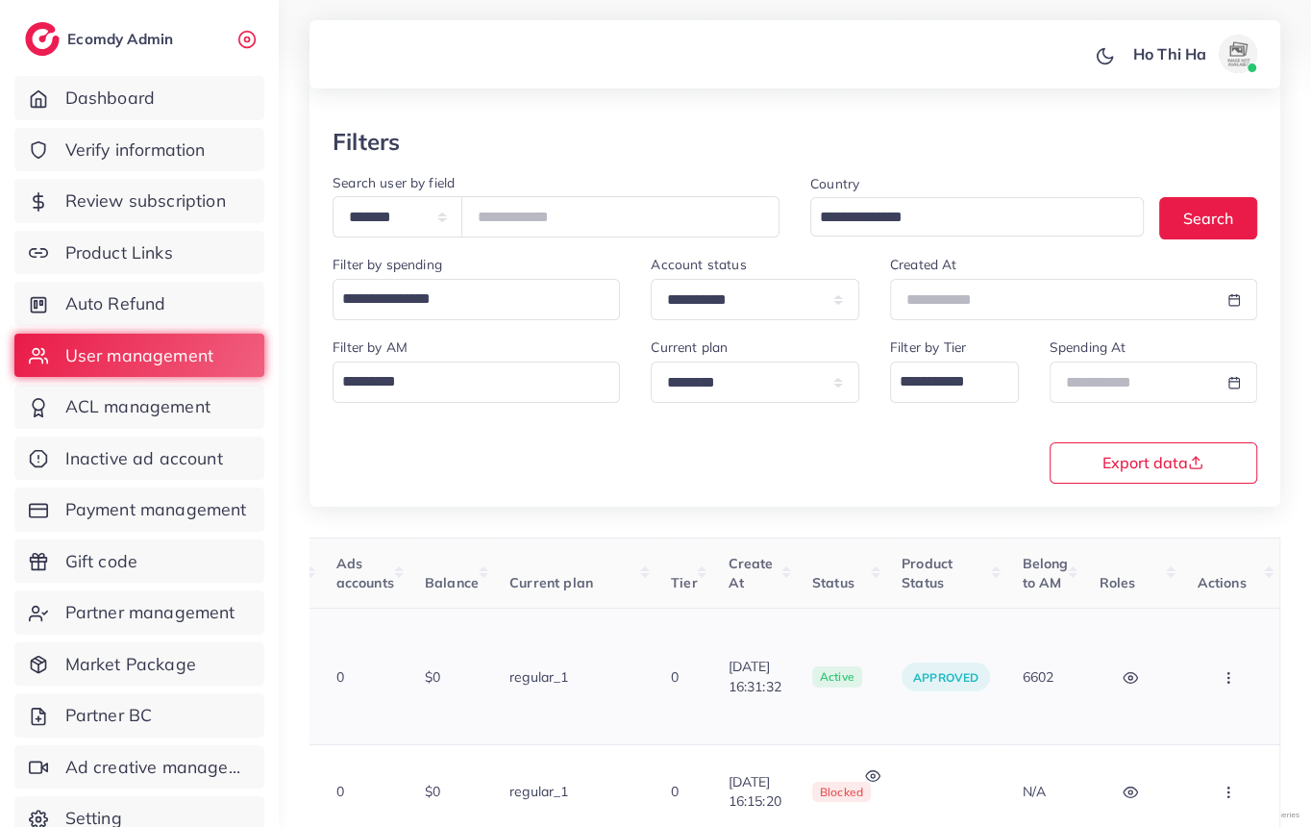
click at [1223, 670] on icon "button" at bounding box center [1228, 677] width 15 height 15
click at [1124, 670] on icon "button" at bounding box center [1130, 677] width 15 height 15
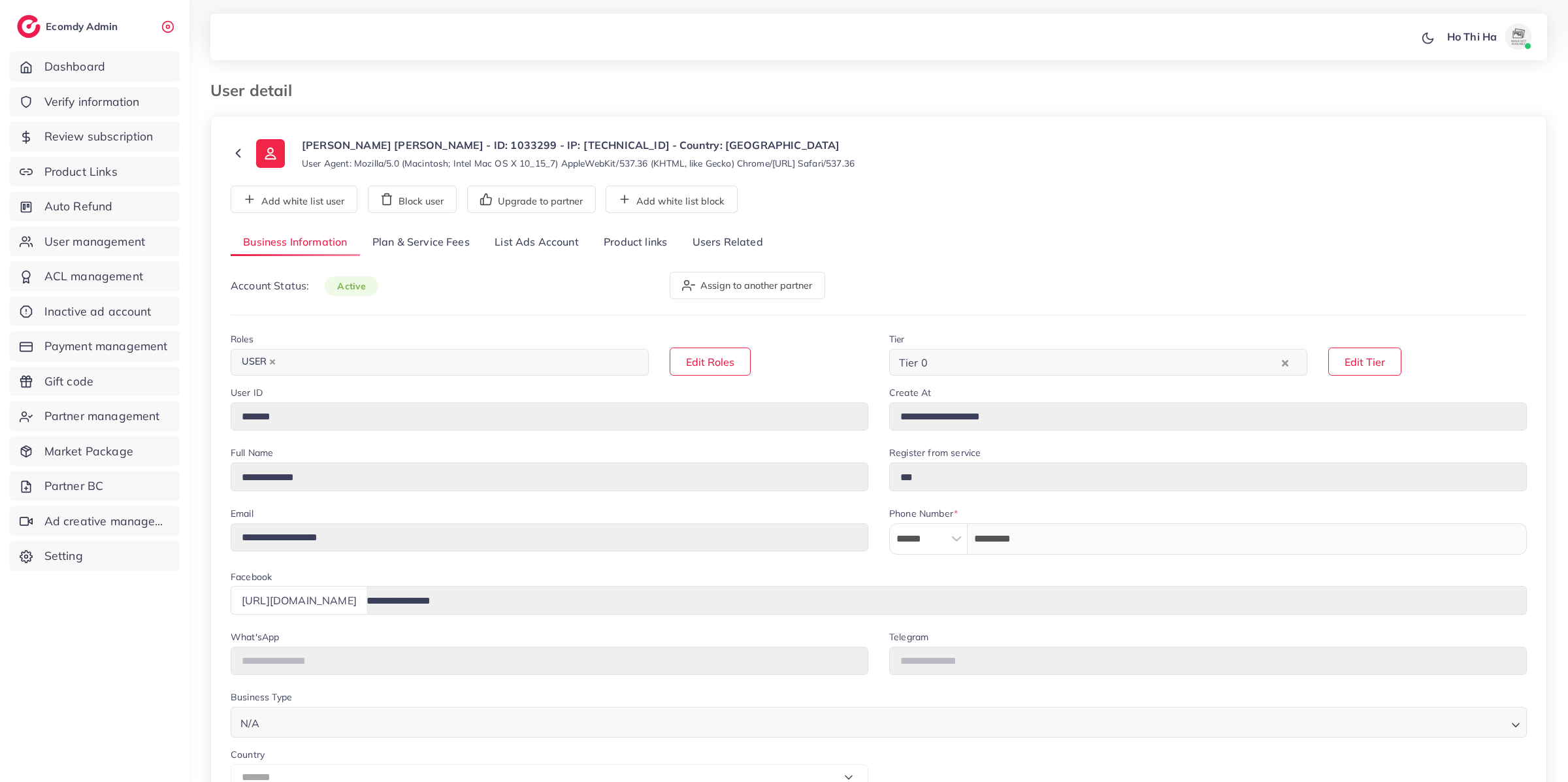
select select "*******"
click at [616, 239] on link "Product links" at bounding box center [635, 242] width 88 height 28
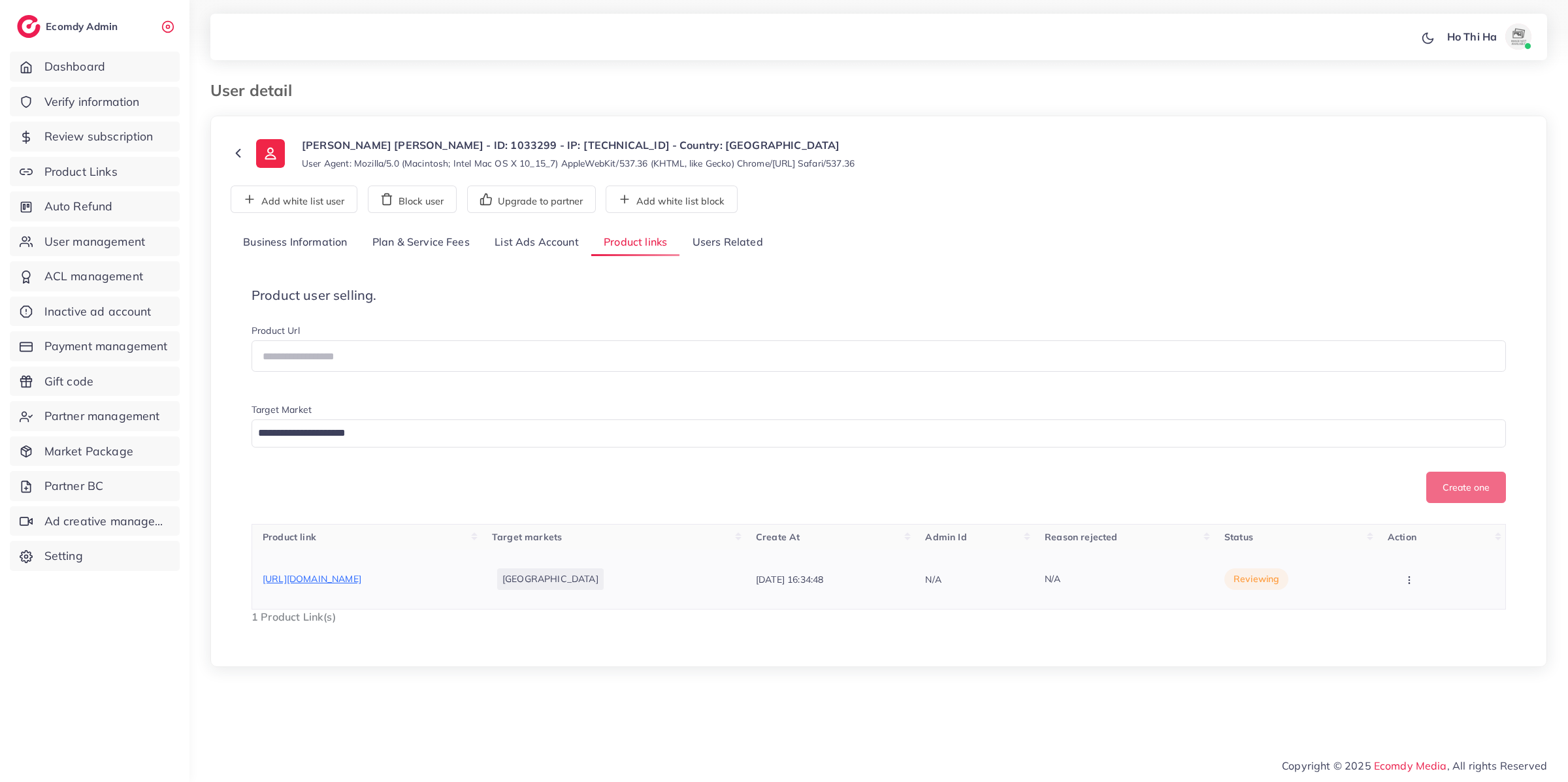
click at [1414, 584] on icon "button" at bounding box center [1409, 580] width 10 height 10
click at [1443, 550] on span "Approve" at bounding box center [1437, 546] width 43 height 13
click at [542, 249] on link "List Ads Account" at bounding box center [537, 242] width 109 height 28
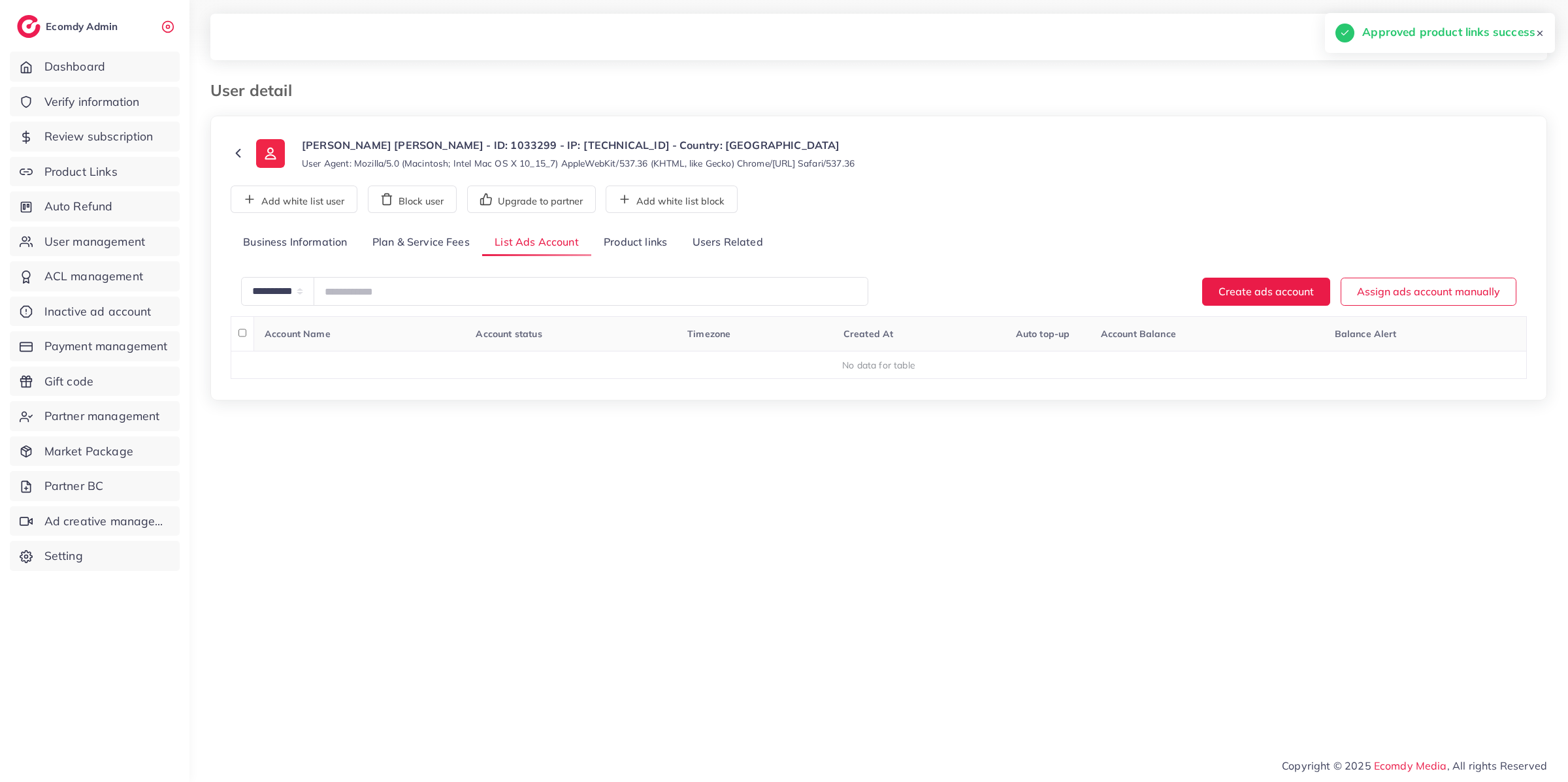
click at [414, 236] on link "Plan & Service Fees" at bounding box center [421, 242] width 122 height 28
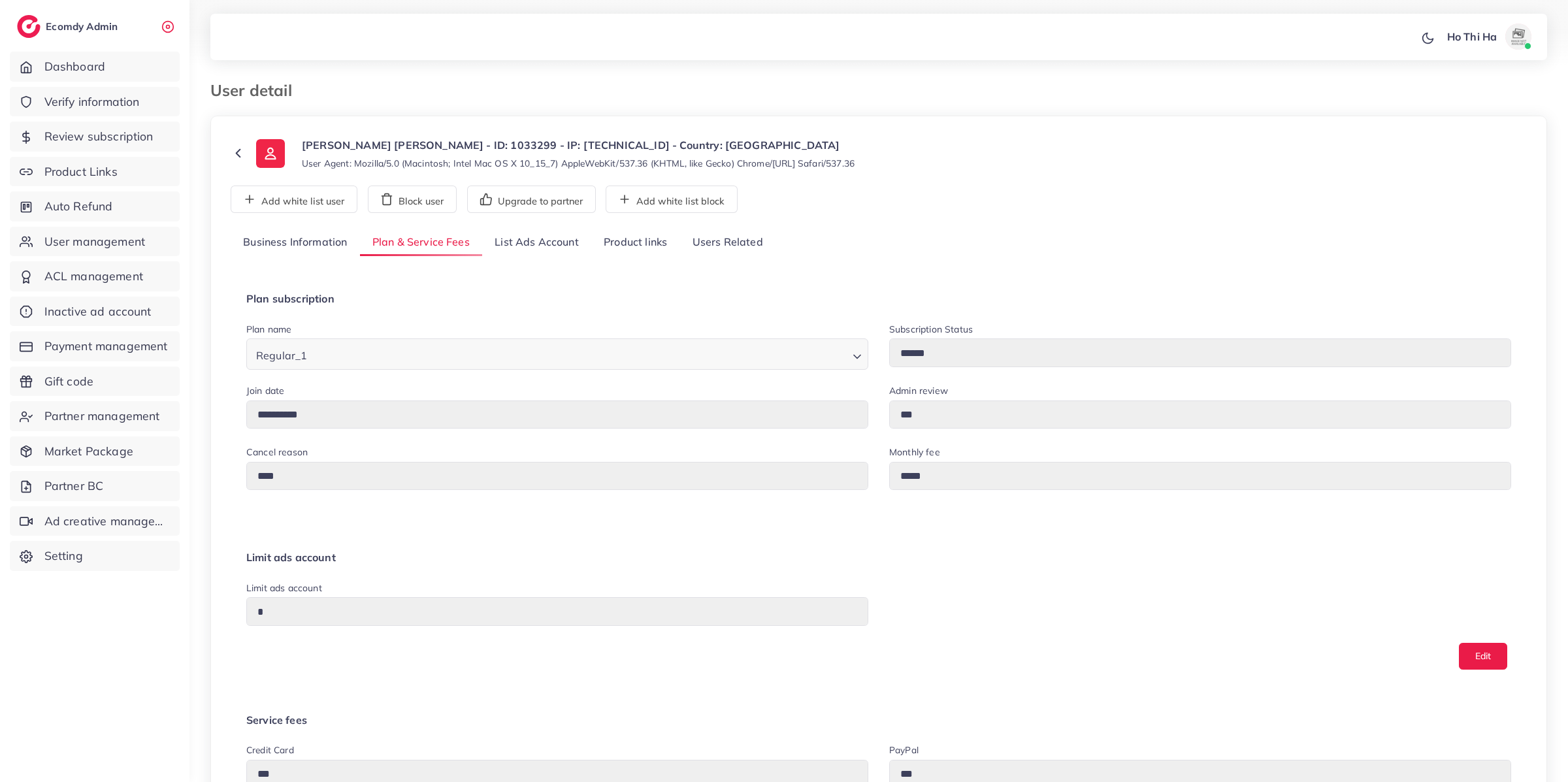
click at [300, 243] on link "Business Information" at bounding box center [295, 242] width 129 height 28
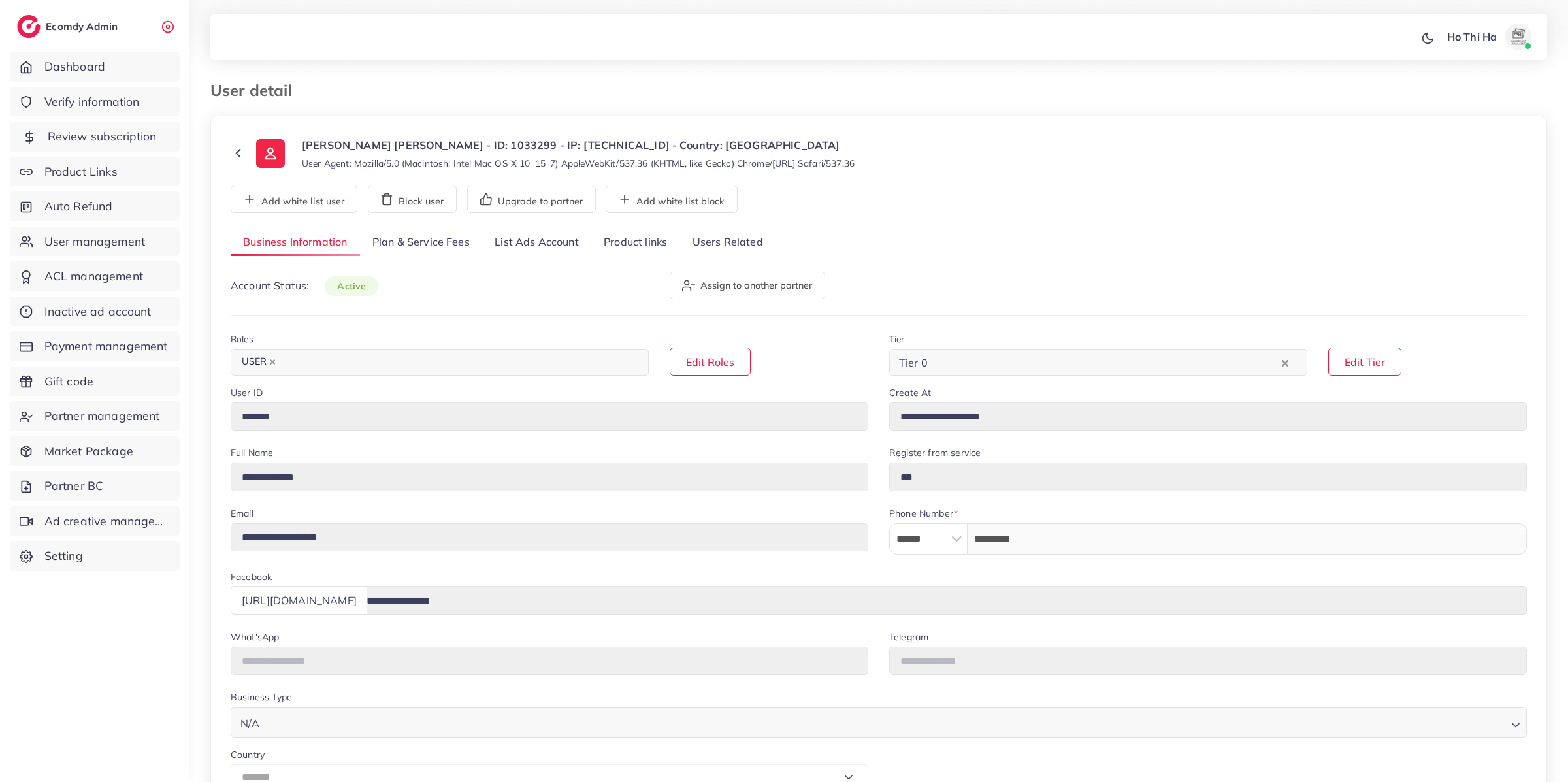
click at [110, 144] on link "Review subscription" at bounding box center [94, 137] width 170 height 30
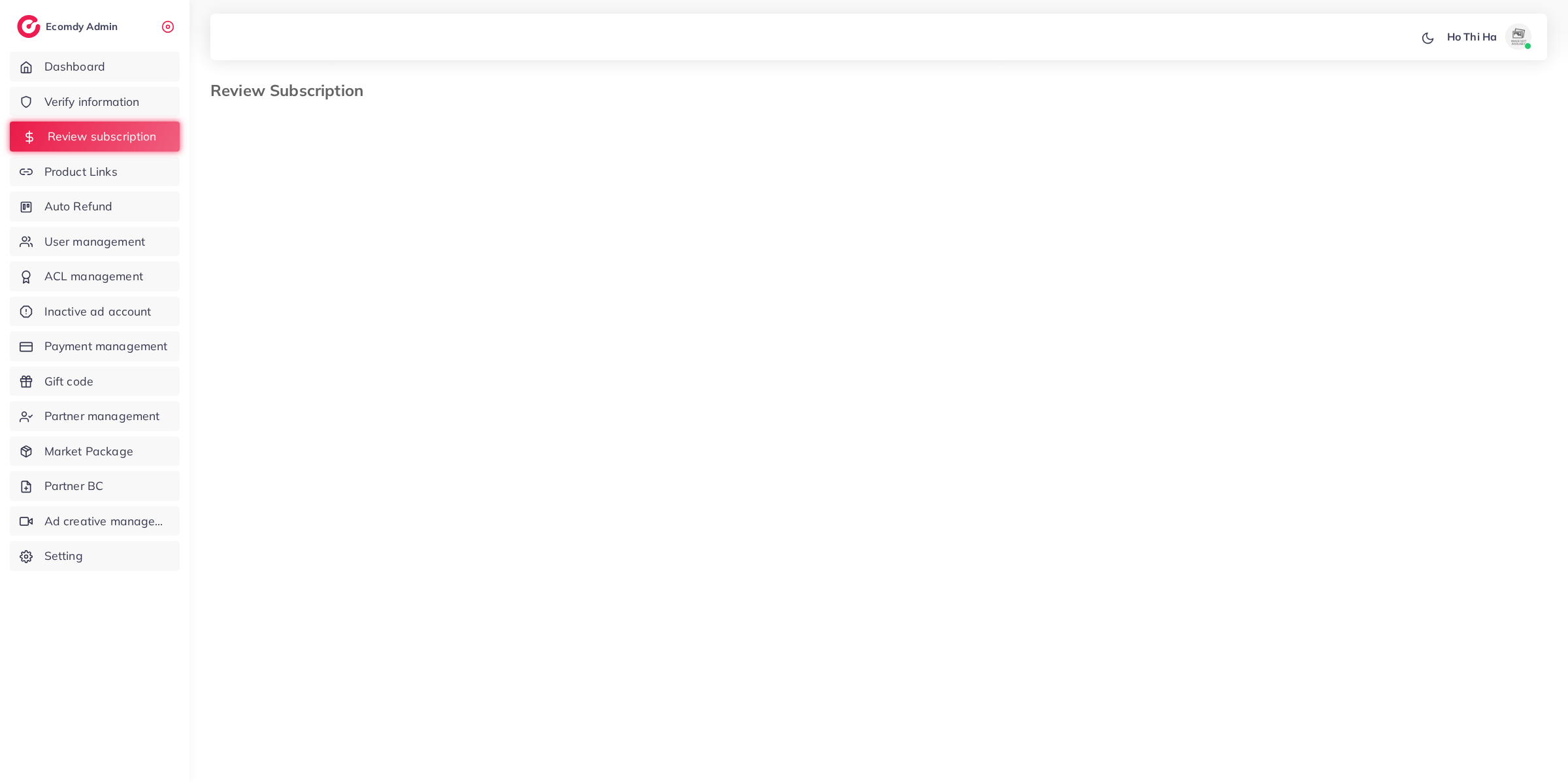
select select "*******"
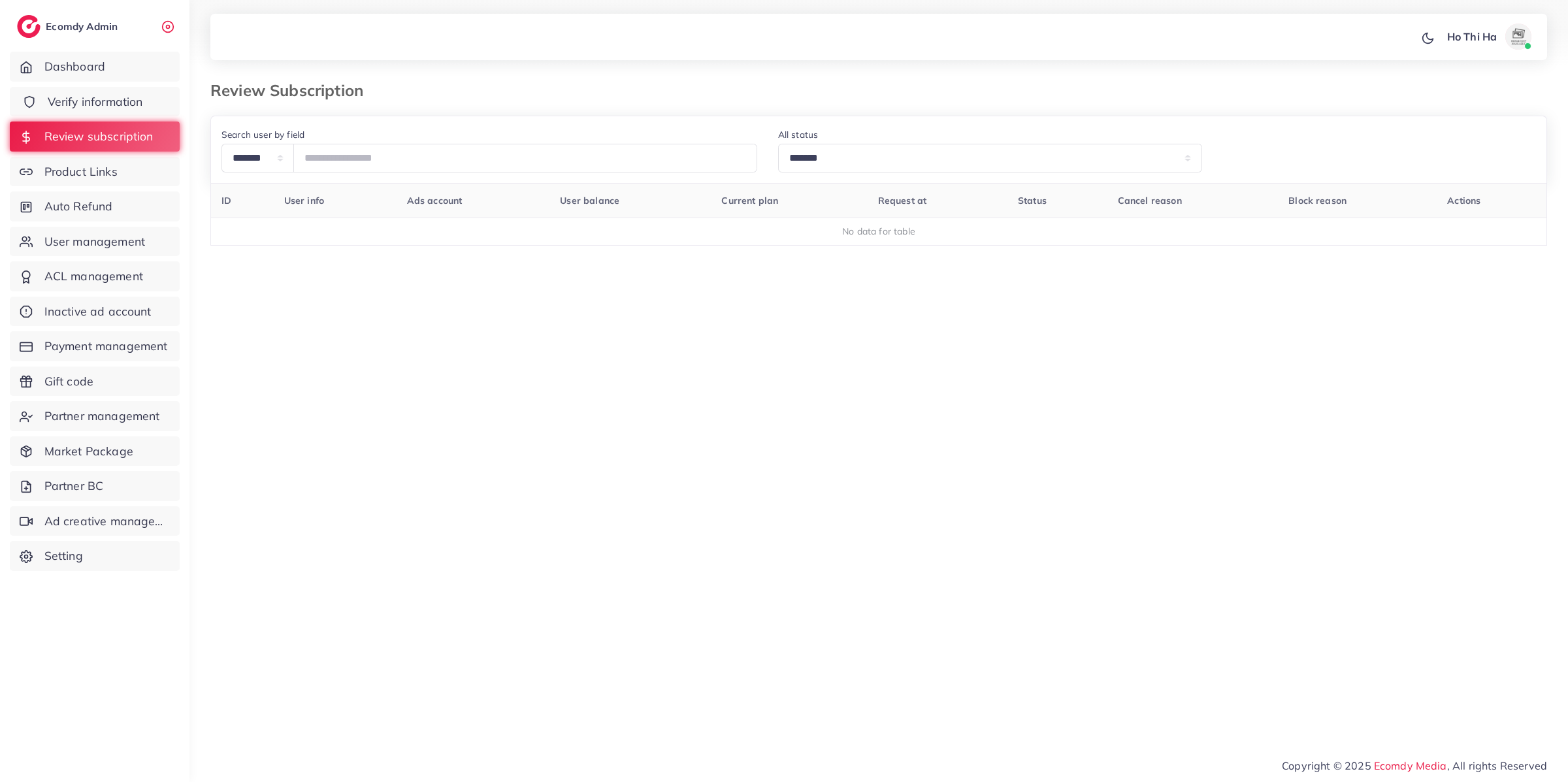
click at [112, 105] on span "Verify information" at bounding box center [95, 101] width 95 height 17
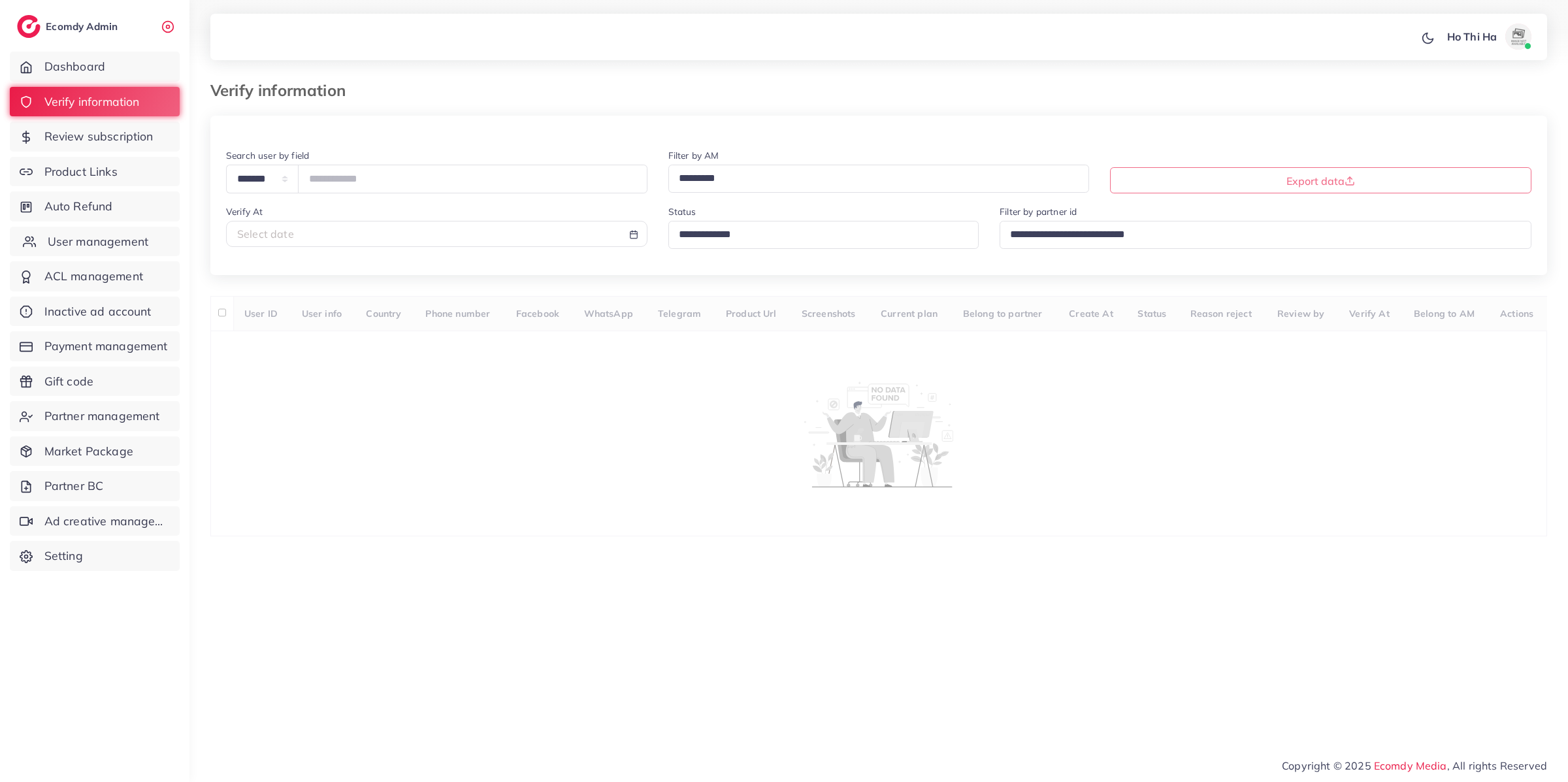
click at [112, 246] on span "User management" at bounding box center [98, 241] width 101 height 17
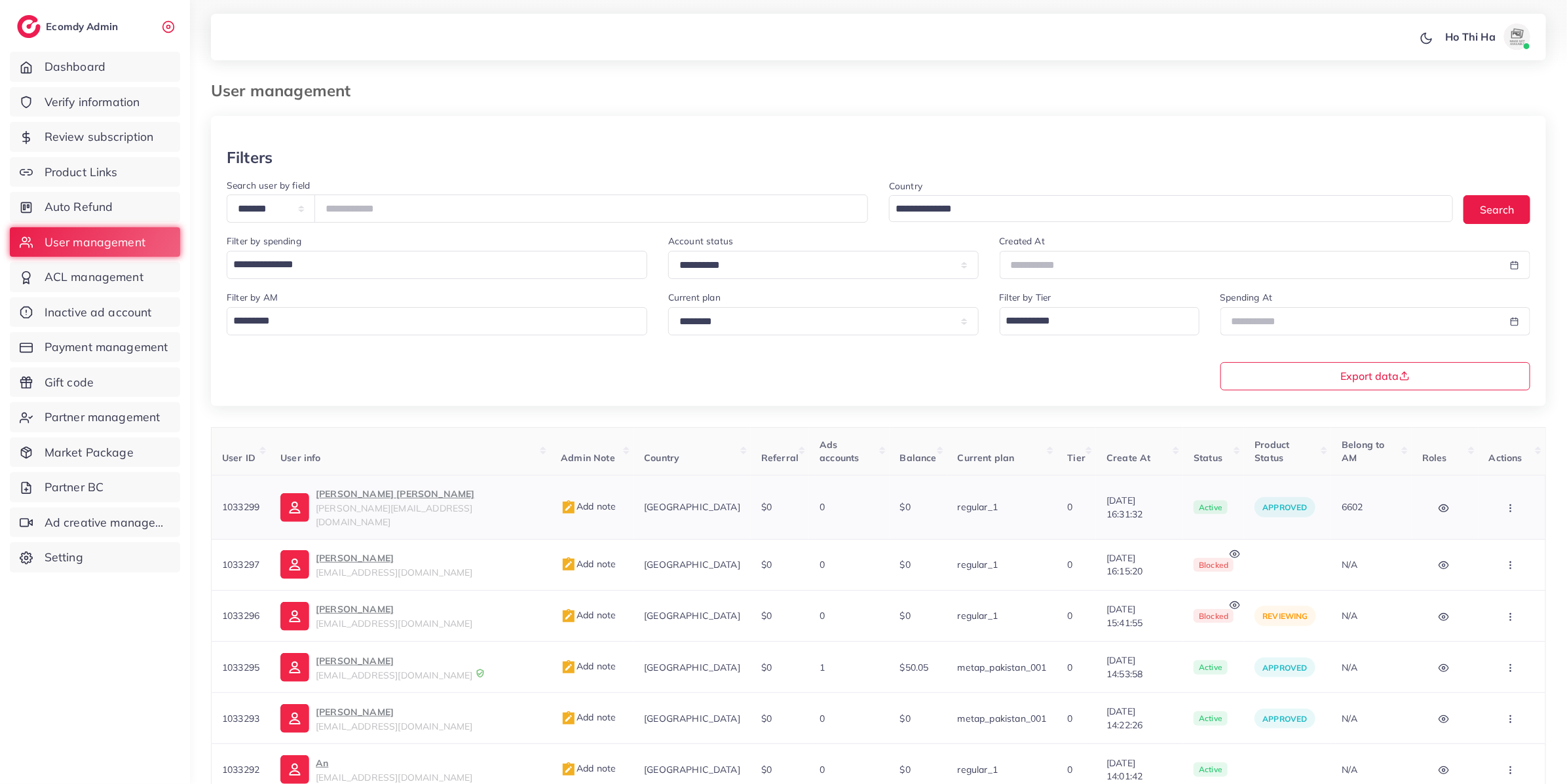
drag, startPoint x: 263, startPoint y: 492, endPoint x: 219, endPoint y: 492, distance: 44.0
click at [219, 492] on td "1033299" at bounding box center [241, 507] width 59 height 64
copy span "1033299"
click at [114, 104] on span "Verify information" at bounding box center [95, 101] width 95 height 17
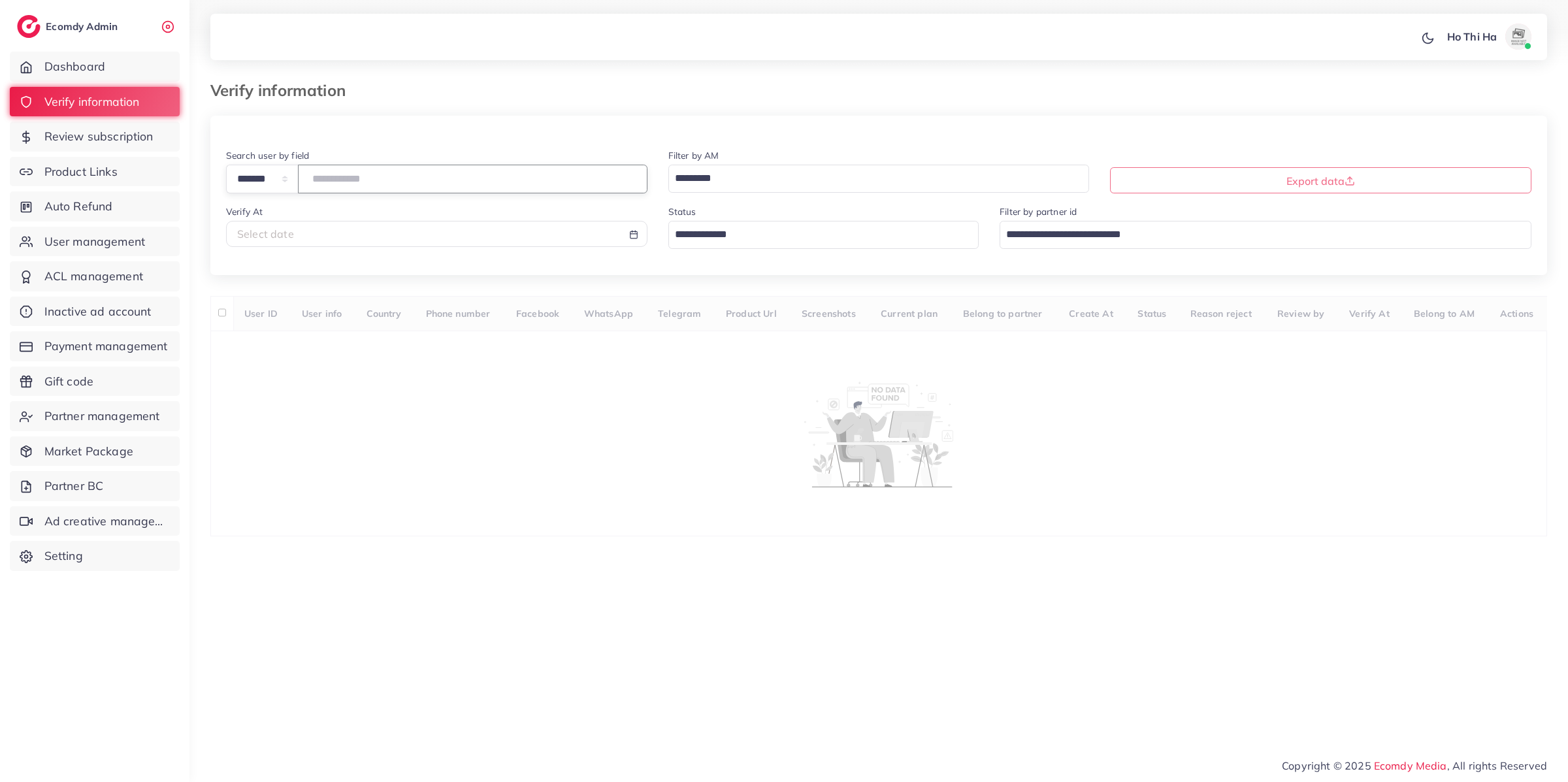
click at [381, 177] on input "number" at bounding box center [472, 178] width 349 height 28
paste input "*******"
type input "*******"
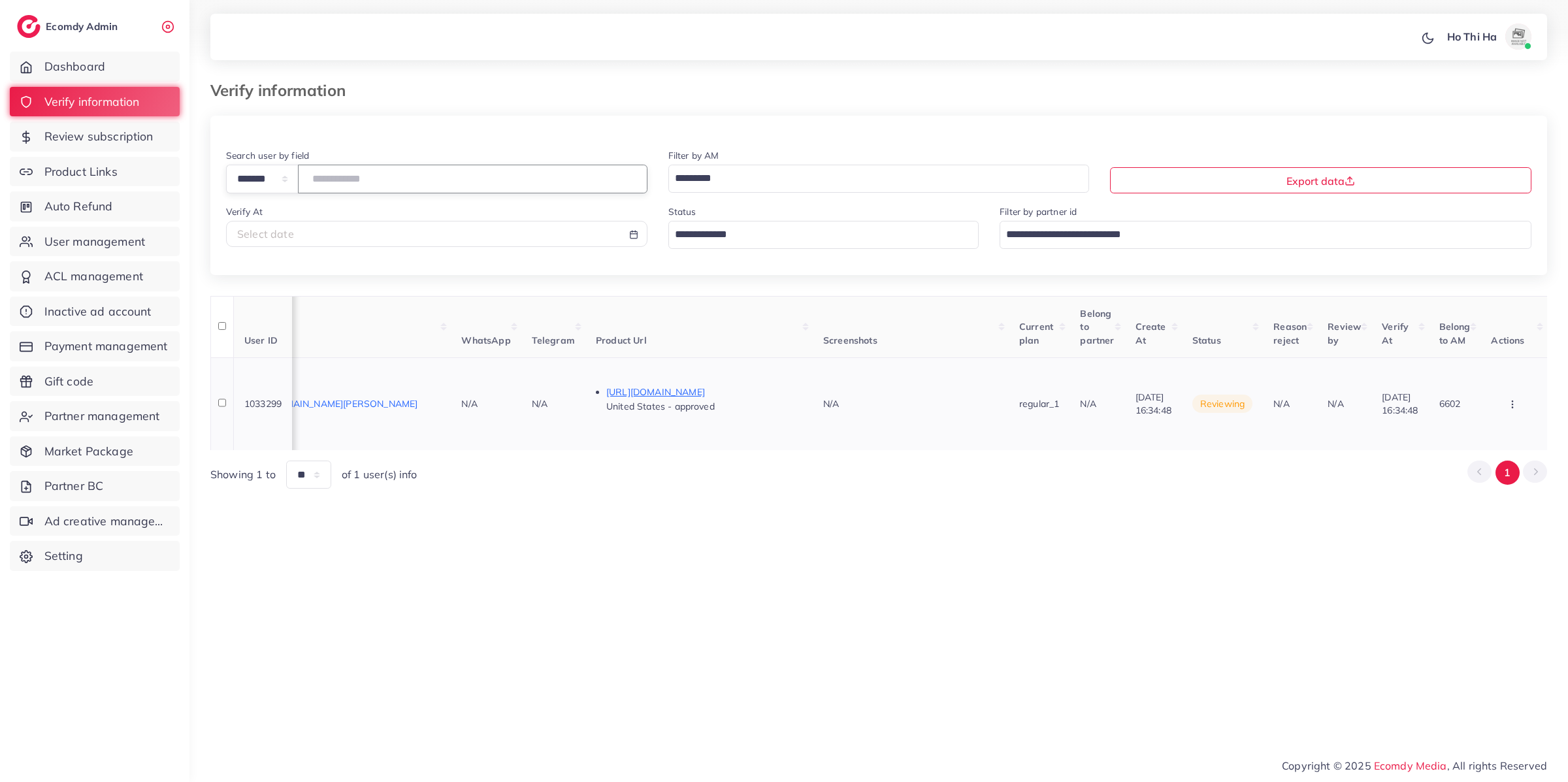
scroll to position [0, 507]
click at [1514, 399] on icon "button" at bounding box center [1512, 404] width 10 height 10
click at [1488, 330] on link "Approve" at bounding box center [1493, 335] width 103 height 29
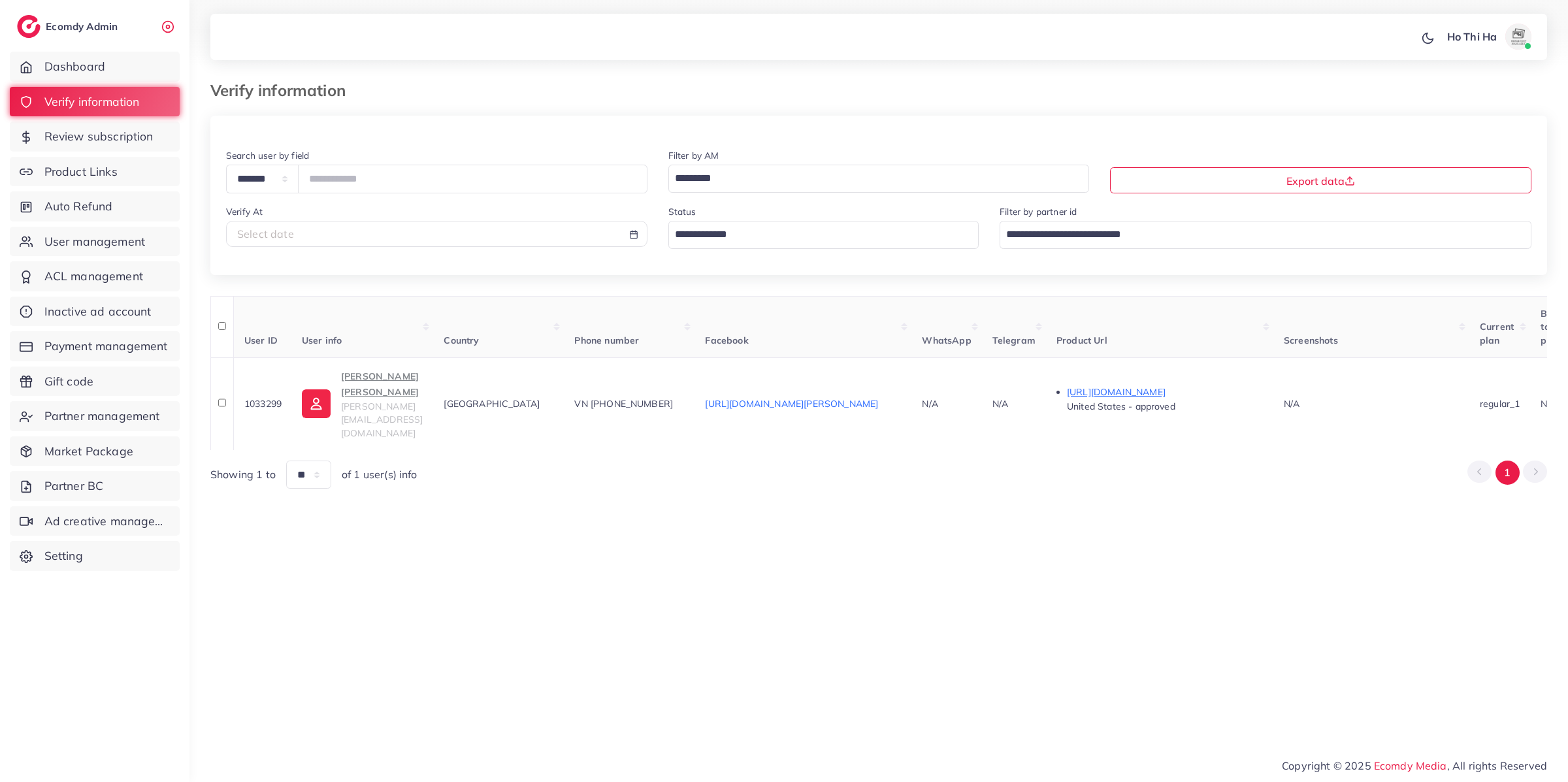
scroll to position [0, 0]
click at [1170, 384] on p "https://play.google.com/store/apps/details?id=com.techpro.livevideo.wallpaper" at bounding box center [1166, 391] width 196 height 16
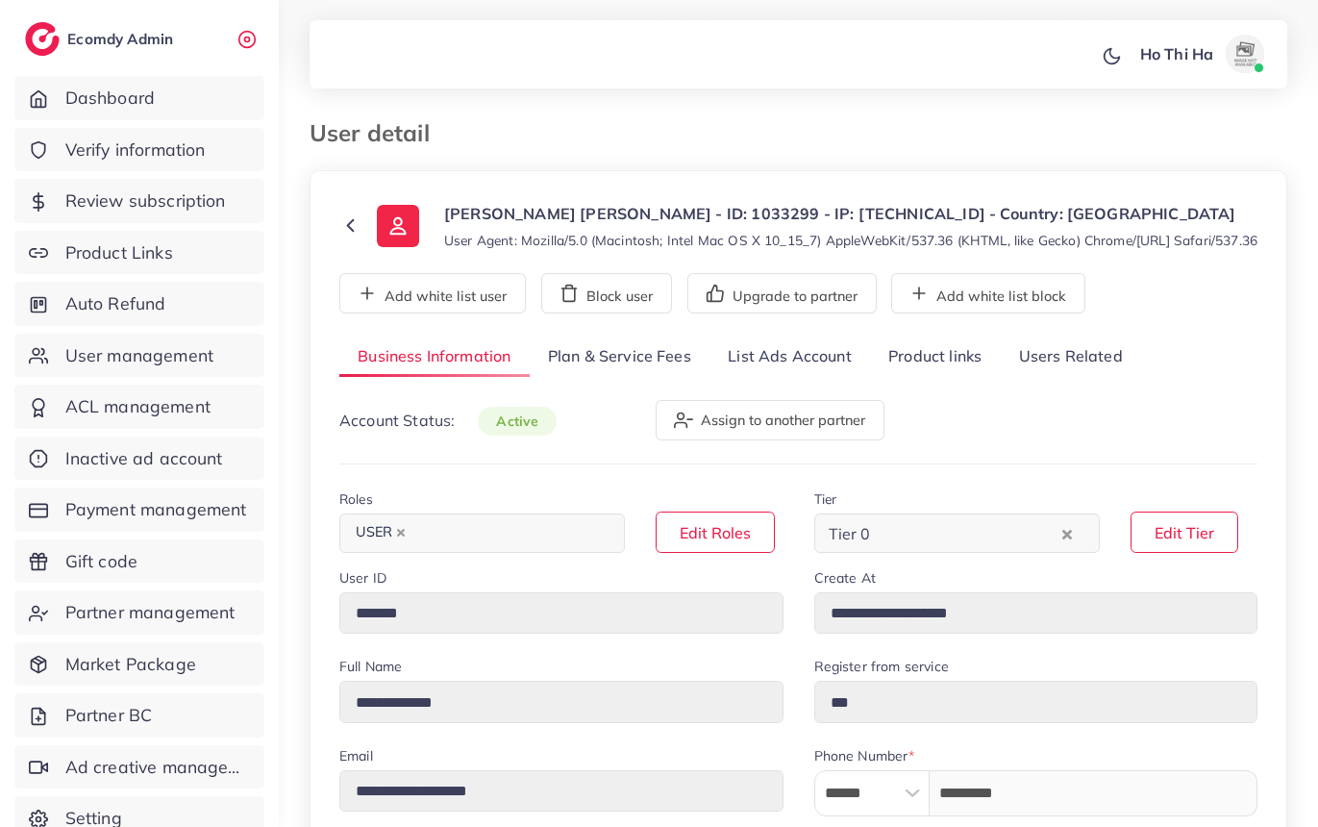
select select "*******"
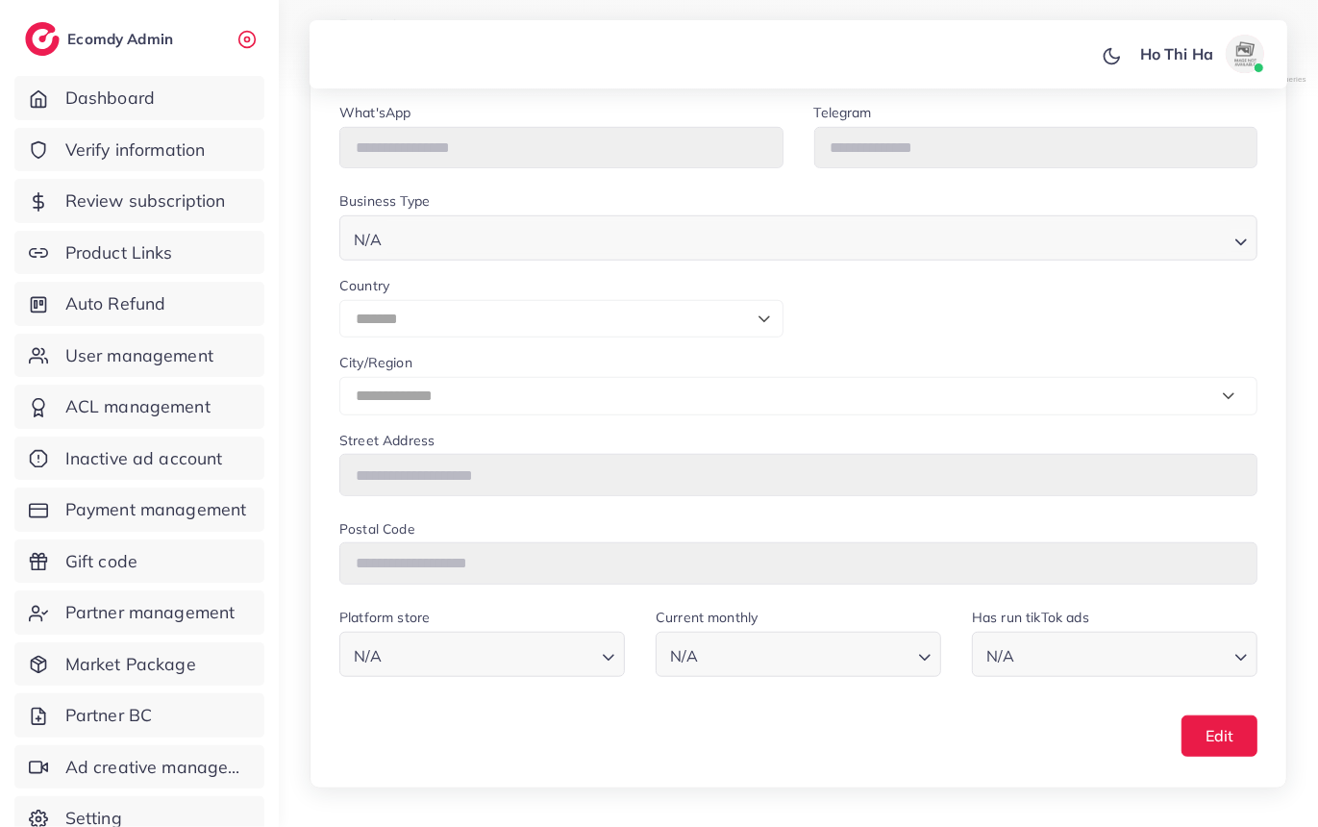
scroll to position [911, 0]
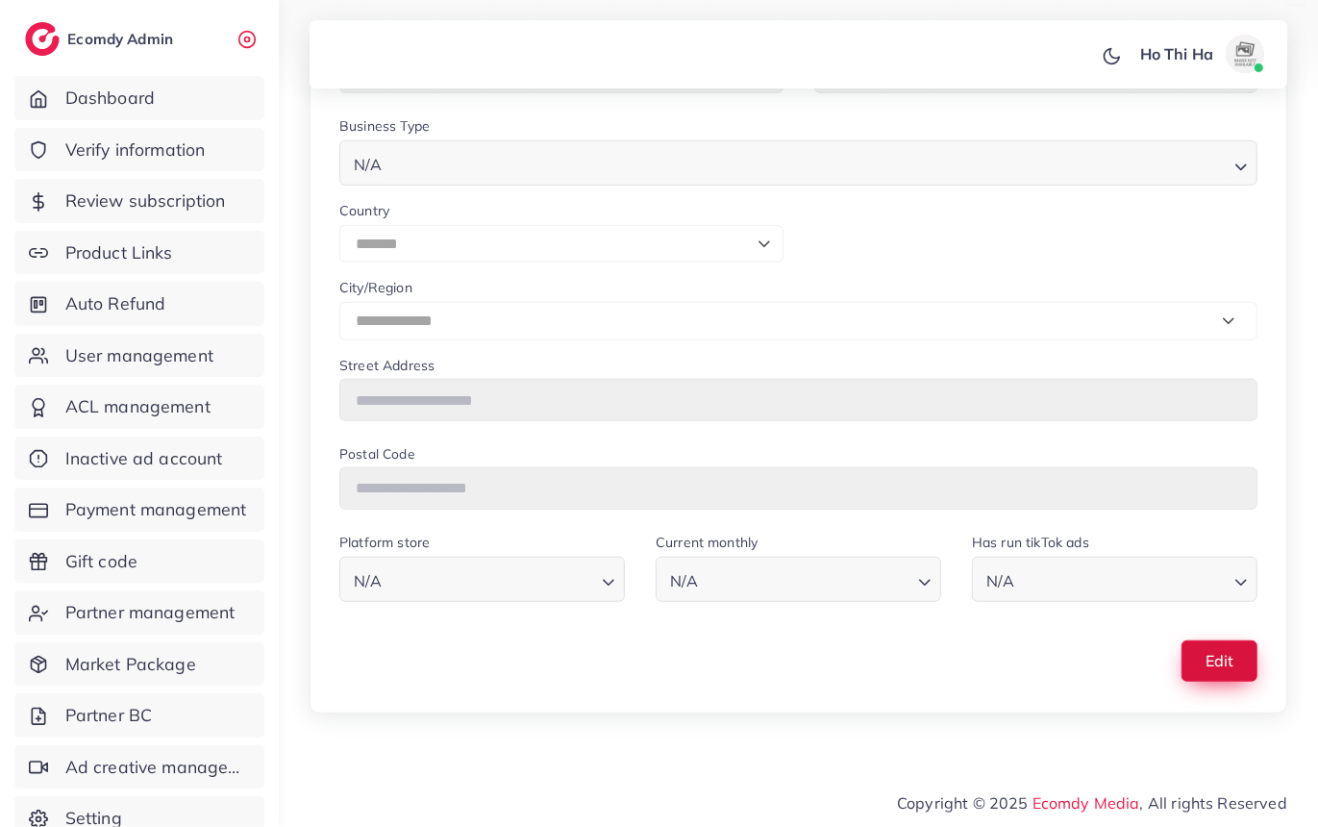
click at [1228, 643] on button "Edit" at bounding box center [1220, 660] width 76 height 41
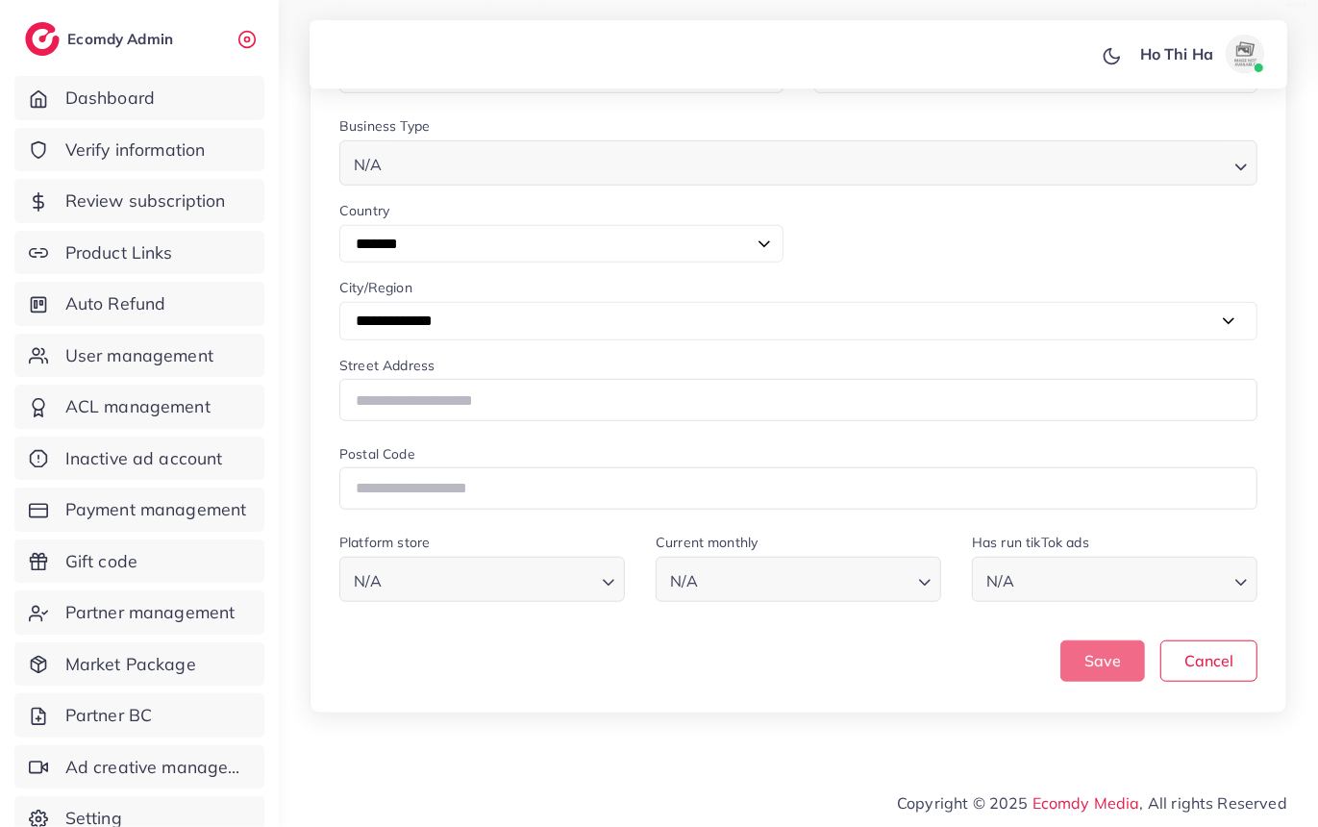
click at [859, 666] on div "Save Cancel" at bounding box center [798, 660] width 918 height 41
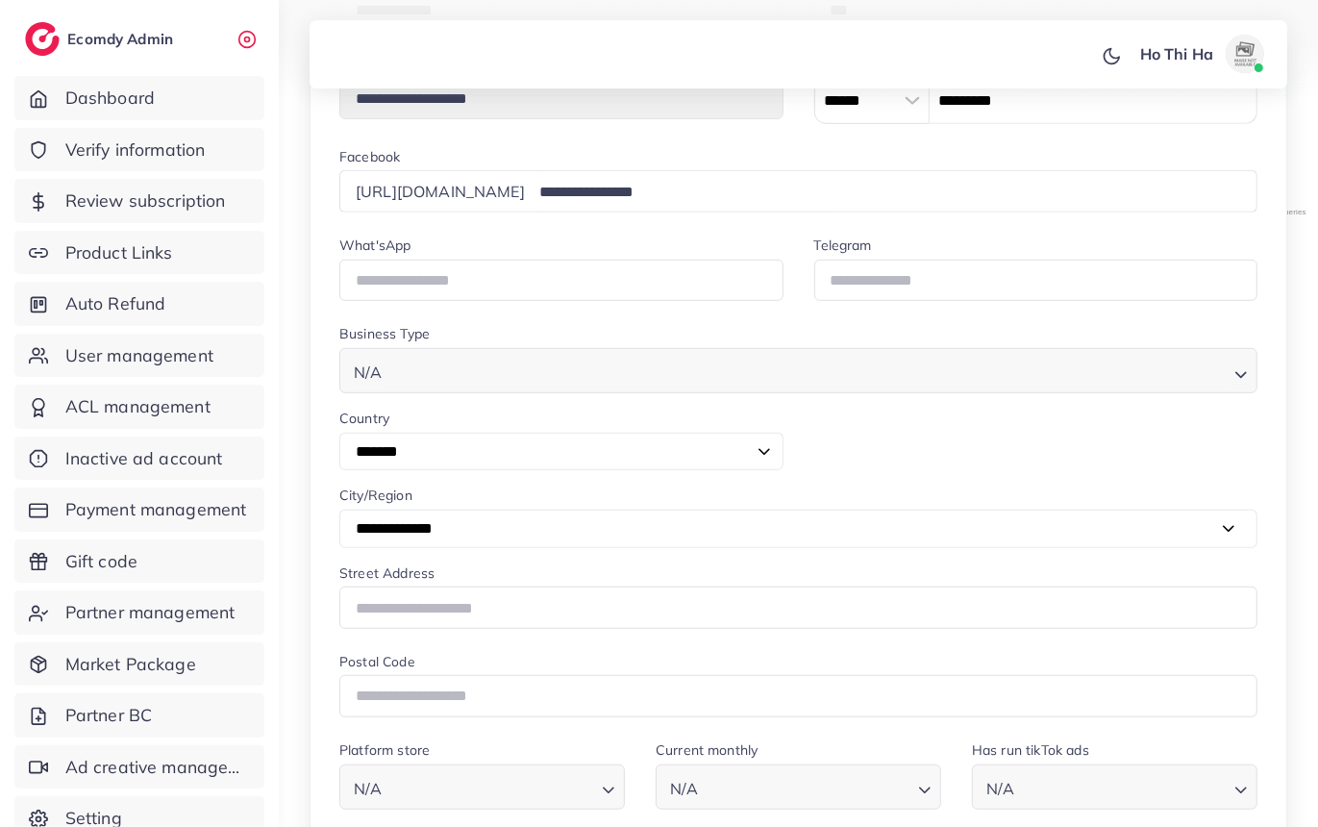
scroll to position [0, 0]
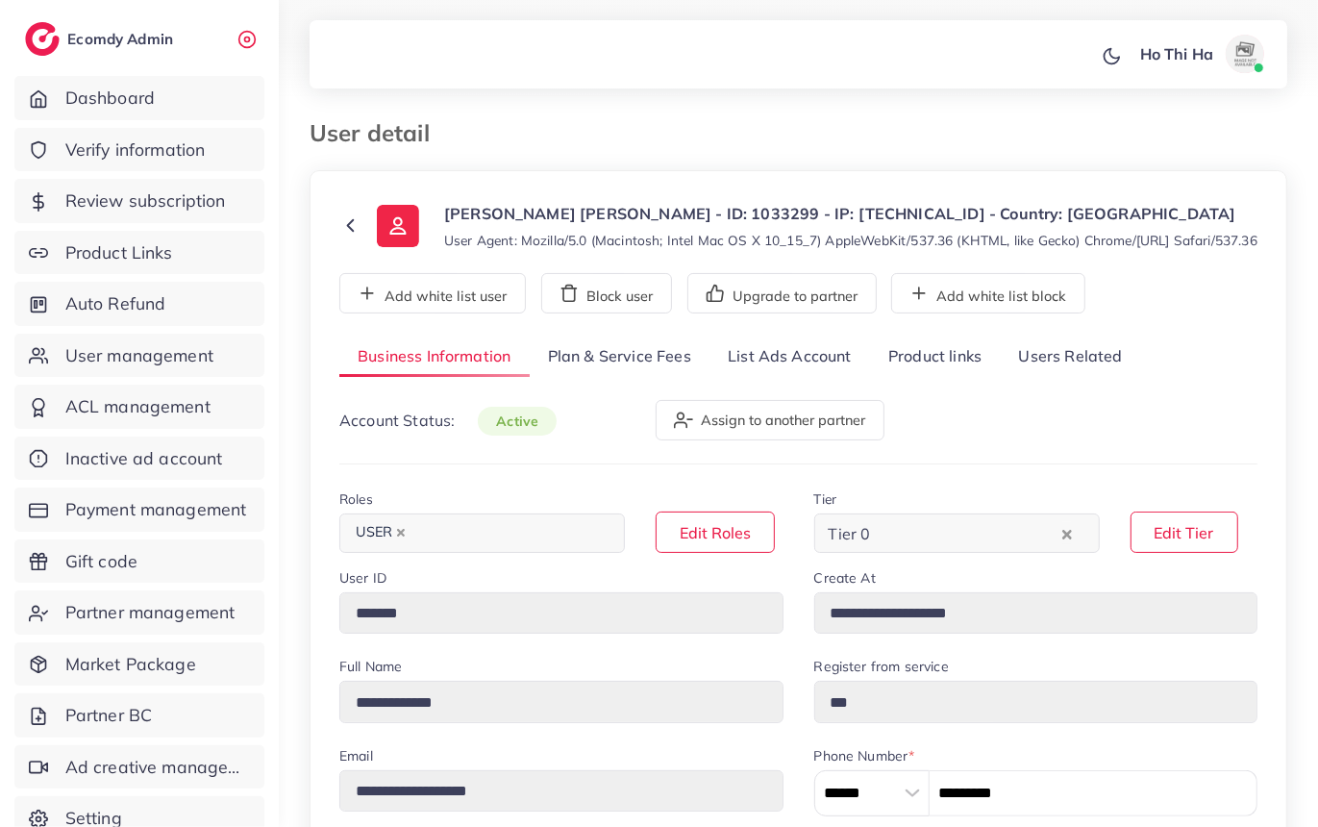
click at [597, 378] on link "Plan & Service Fees" at bounding box center [620, 356] width 180 height 41
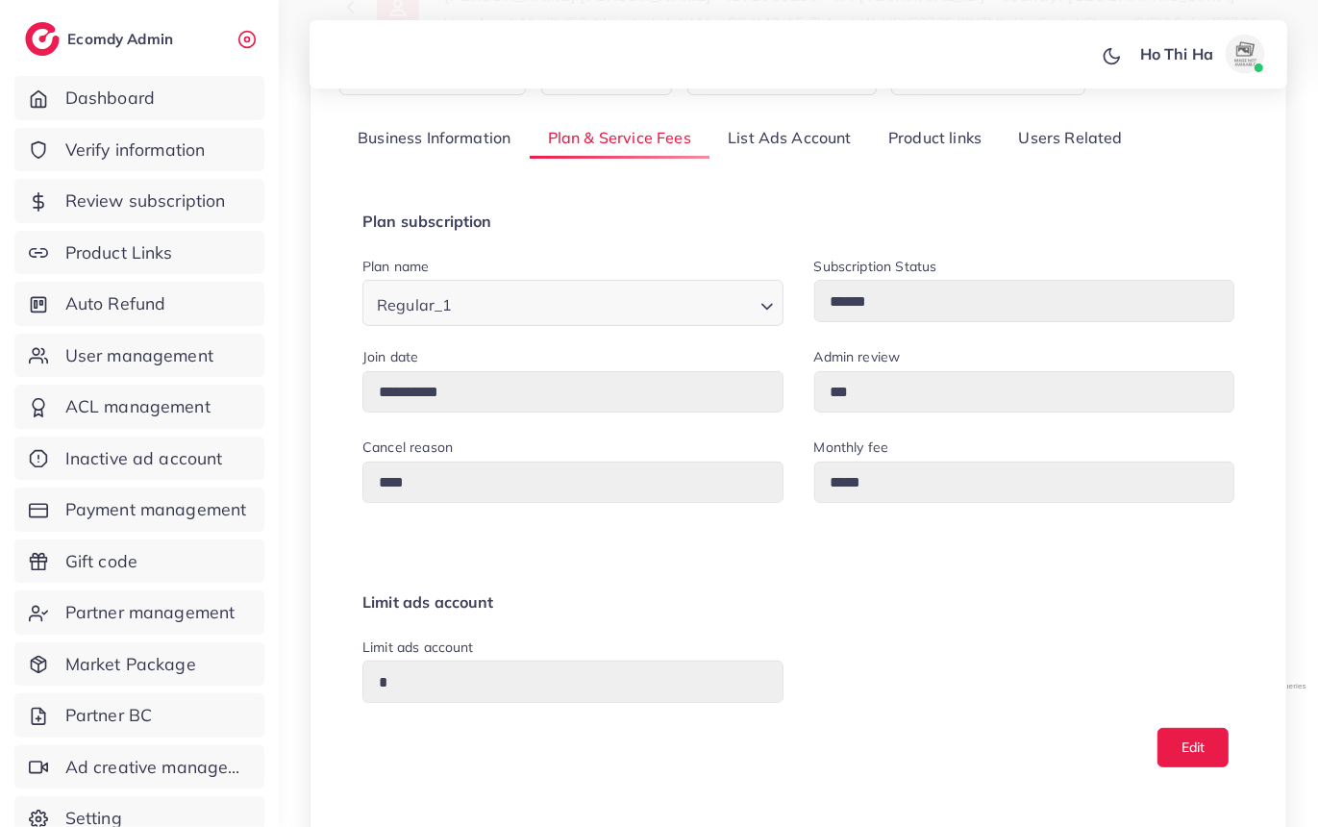
scroll to position [222, 0]
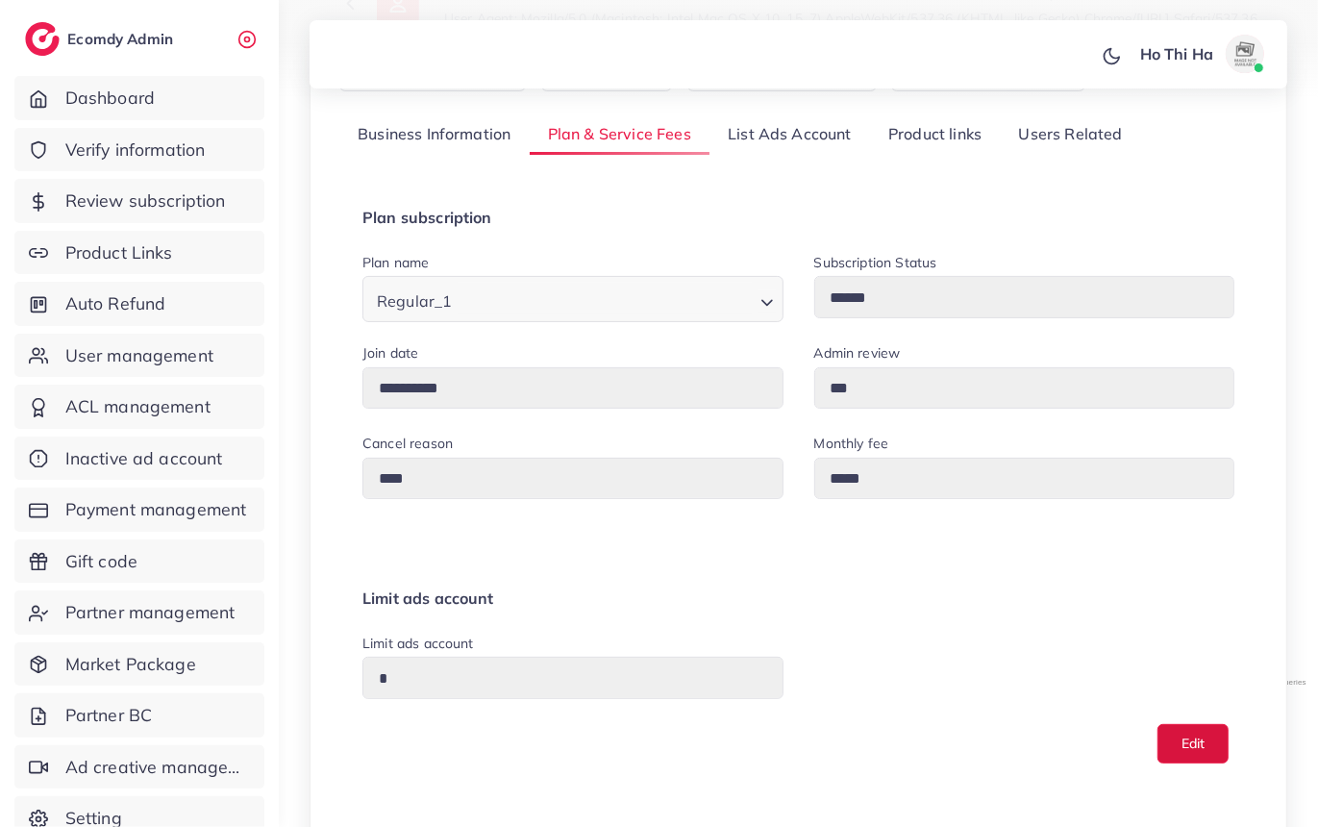
click at [1207, 757] on button "Edit" at bounding box center [1193, 743] width 71 height 39
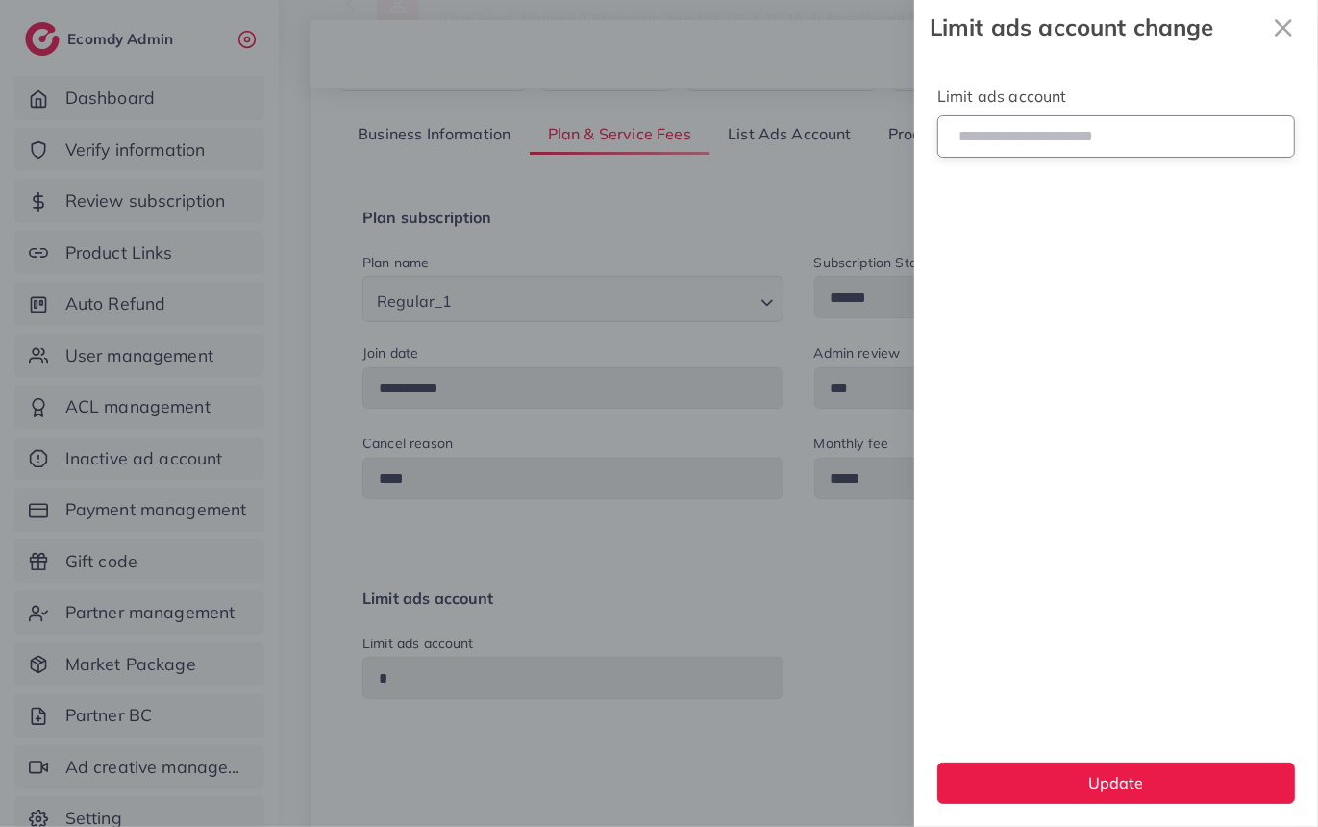
click at [1037, 152] on input "*" at bounding box center [1116, 135] width 358 height 41
click at [1278, 19] on icon "x" at bounding box center [1283, 28] width 38 height 38
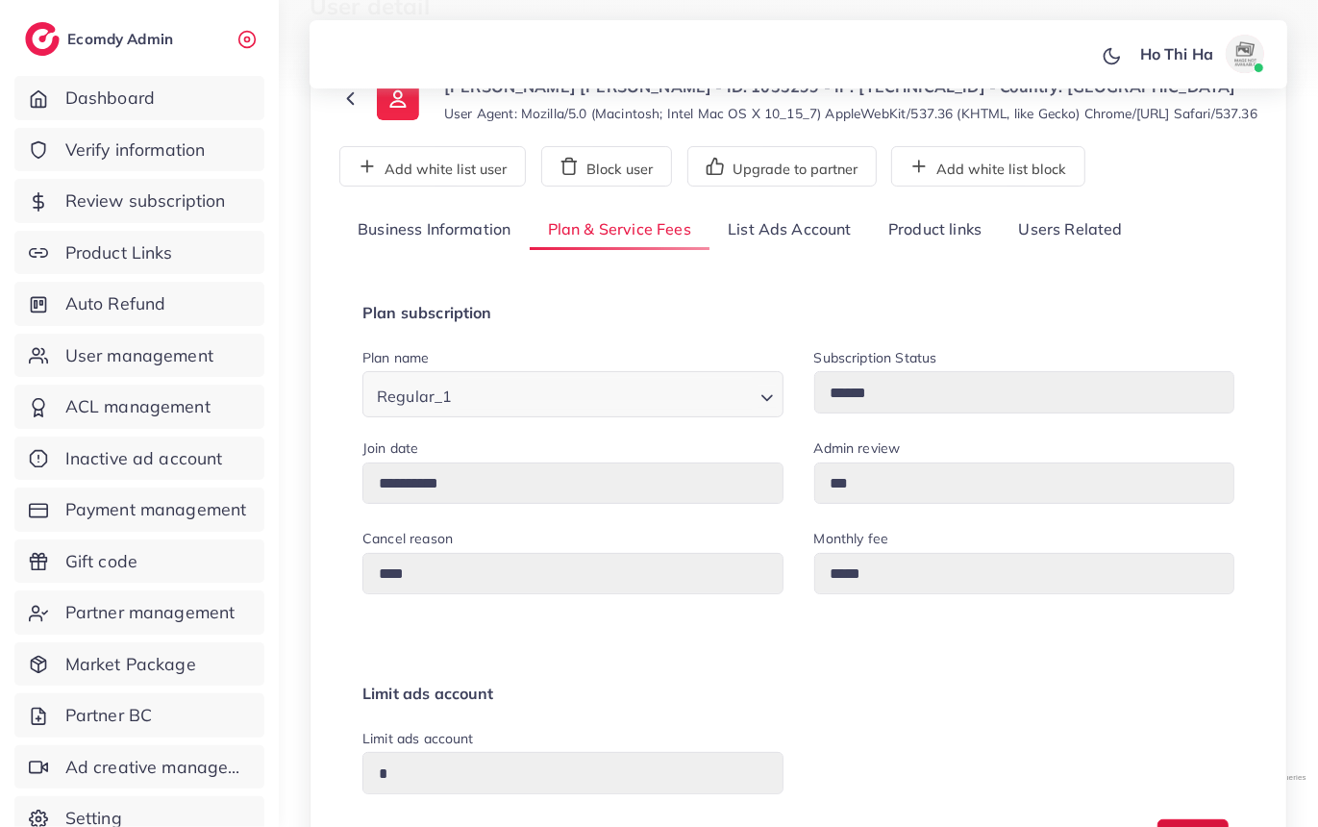
scroll to position [118, 0]
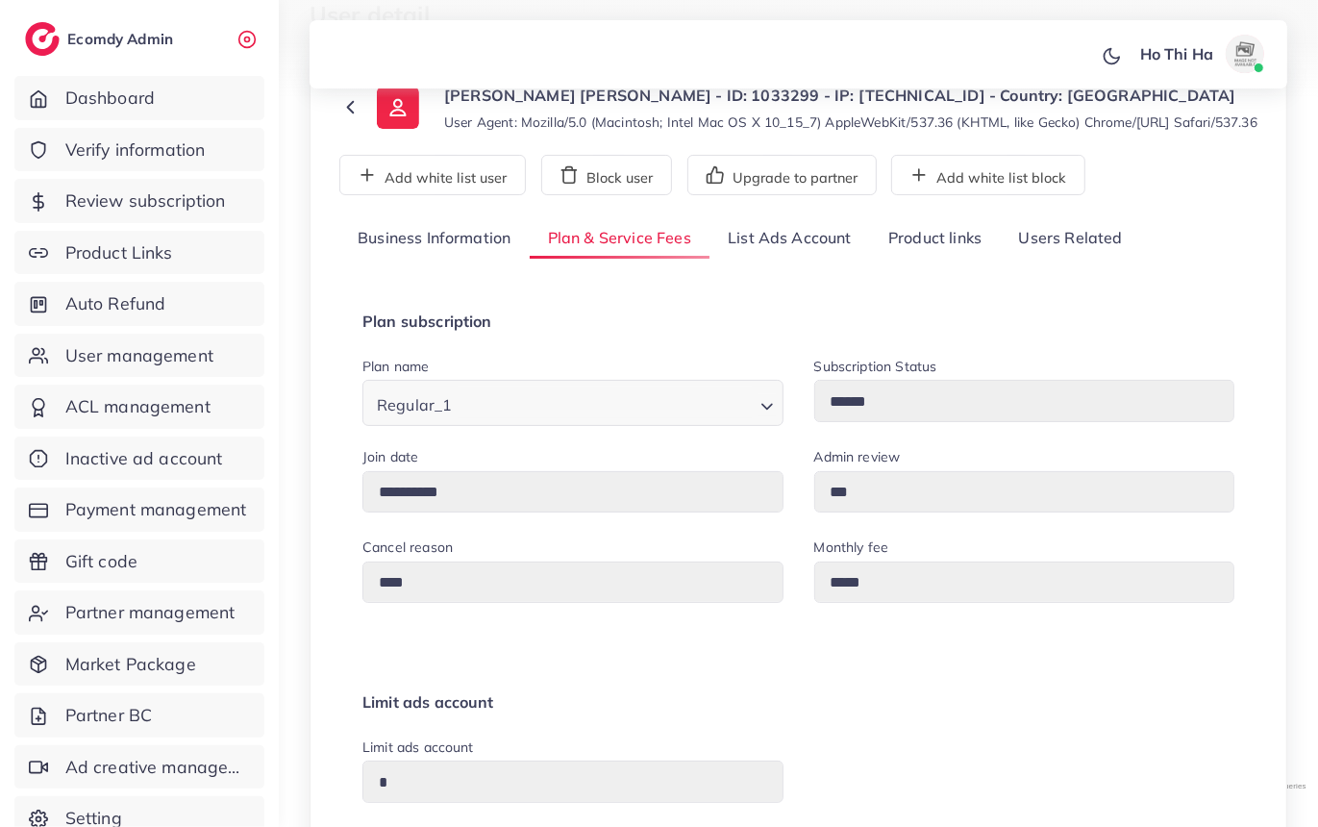
click at [775, 416] on icon "Search for option" at bounding box center [767, 406] width 19 height 19
click at [766, 415] on icon "Search for option" at bounding box center [767, 406] width 19 height 19
click at [762, 410] on polyline "Search for option" at bounding box center [767, 407] width 10 height 5
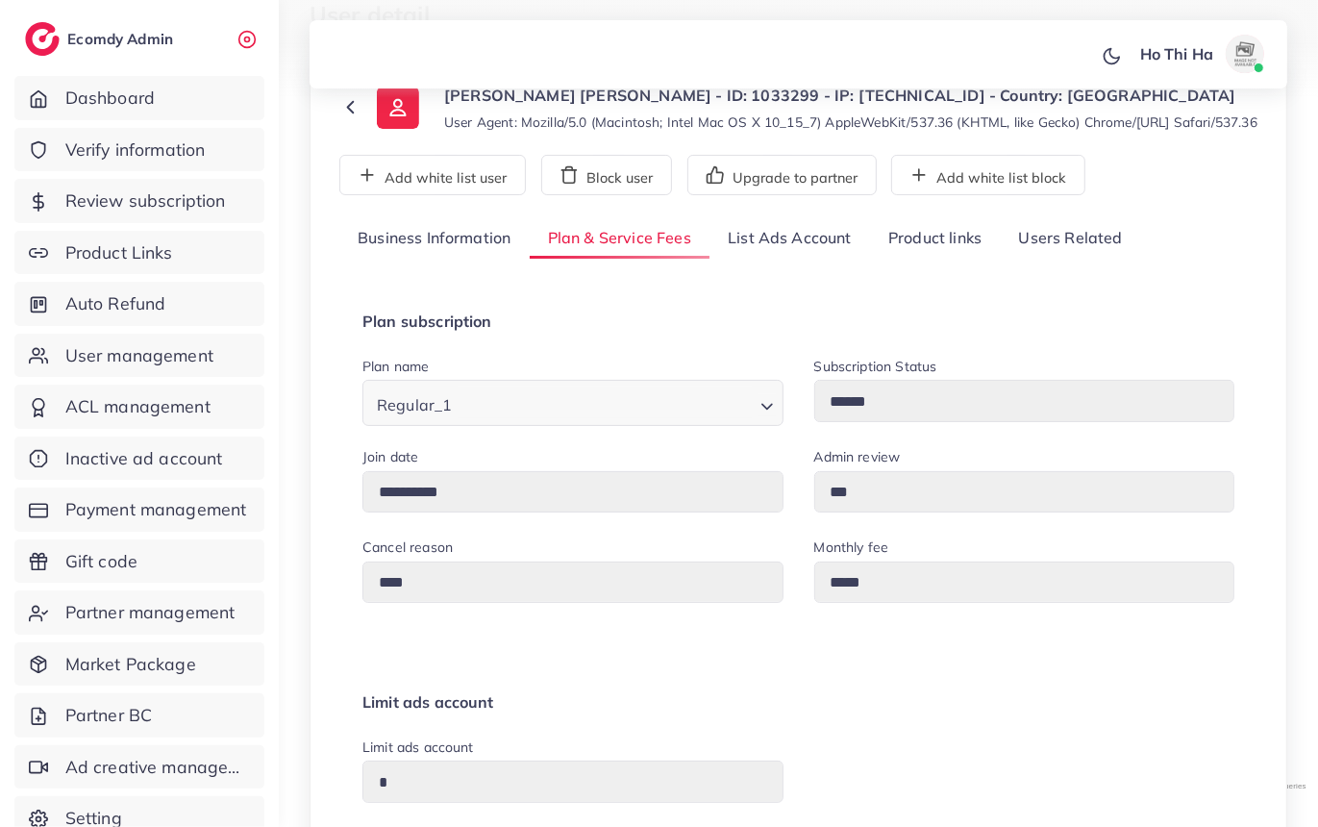
click at [762, 410] on polyline "Search for option" at bounding box center [767, 407] width 10 height 5
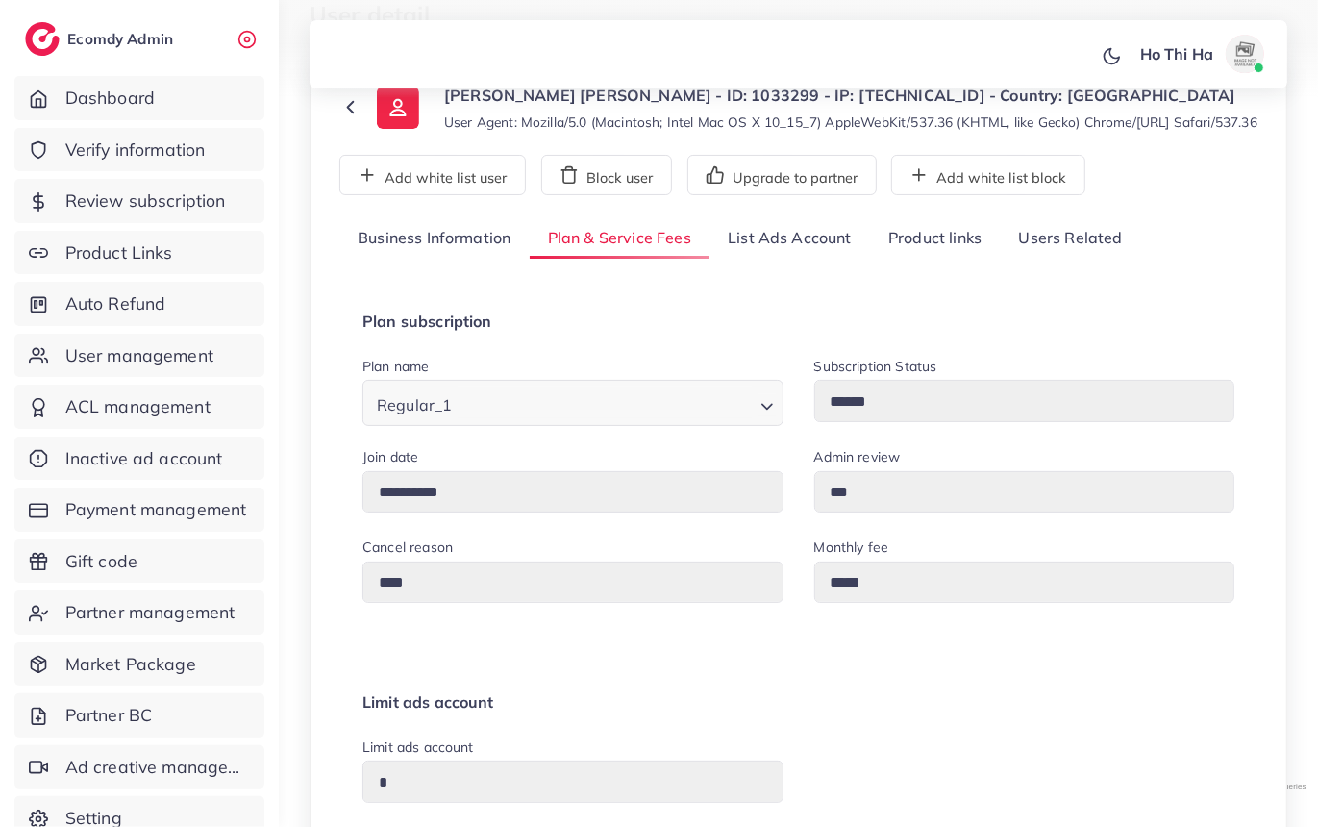
click at [704, 425] on div "Regular_1 Loading..." at bounding box center [572, 402] width 421 height 45
click at [701, 425] on div "Regular_1 Loading..." at bounding box center [572, 402] width 421 height 45
click at [755, 421] on div "Regular_1 Loading..." at bounding box center [572, 402] width 421 height 45
drag, startPoint x: 760, startPoint y: 421, endPoint x: 771, endPoint y: 423, distance: 10.7
click at [763, 416] on icon "Search for option" at bounding box center [767, 406] width 19 height 19
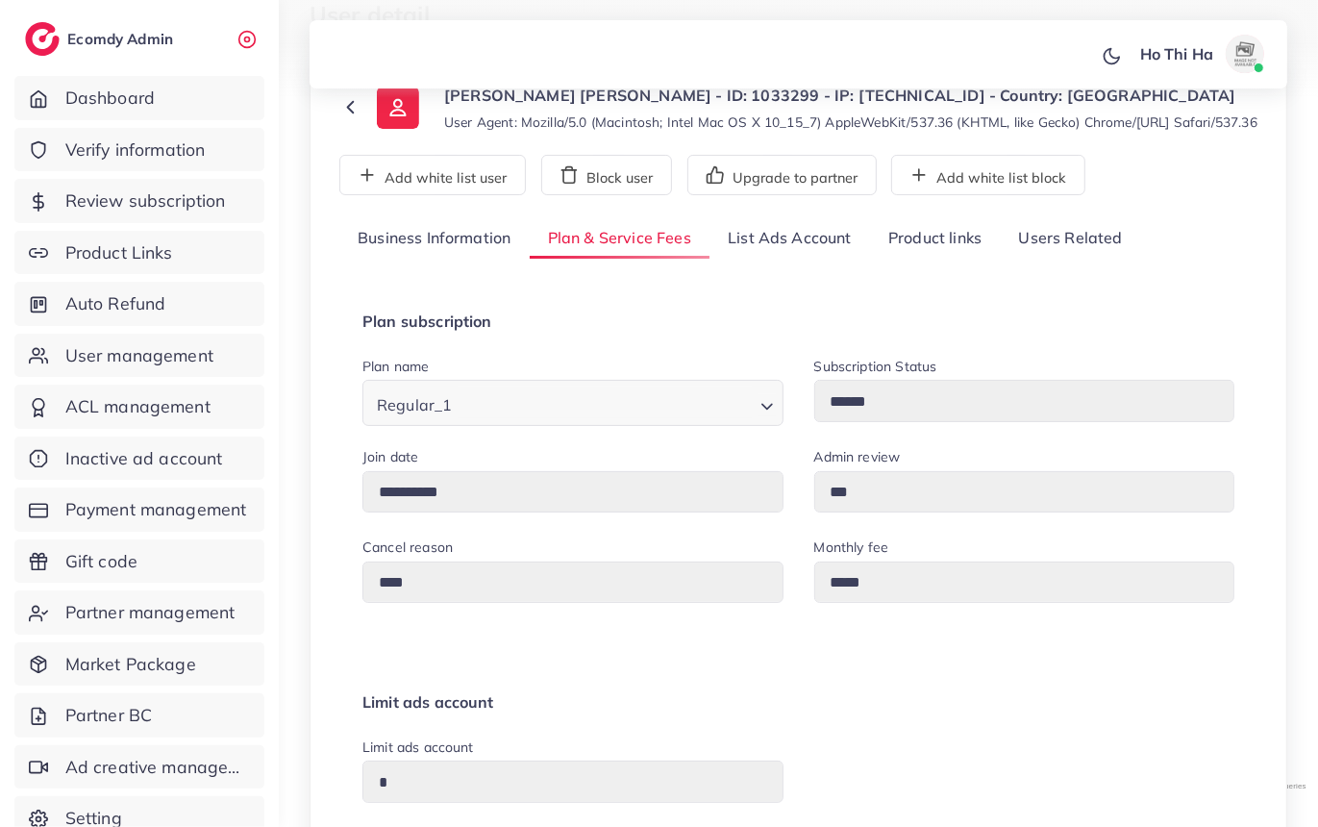
click at [771, 410] on polyline "Search for option" at bounding box center [767, 407] width 10 height 5
click at [774, 416] on icon "Search for option" at bounding box center [767, 406] width 19 height 19
click at [768, 416] on icon "Search for option" at bounding box center [767, 406] width 19 height 19
drag, startPoint x: 769, startPoint y: 422, endPoint x: 759, endPoint y: 416, distance: 12.0
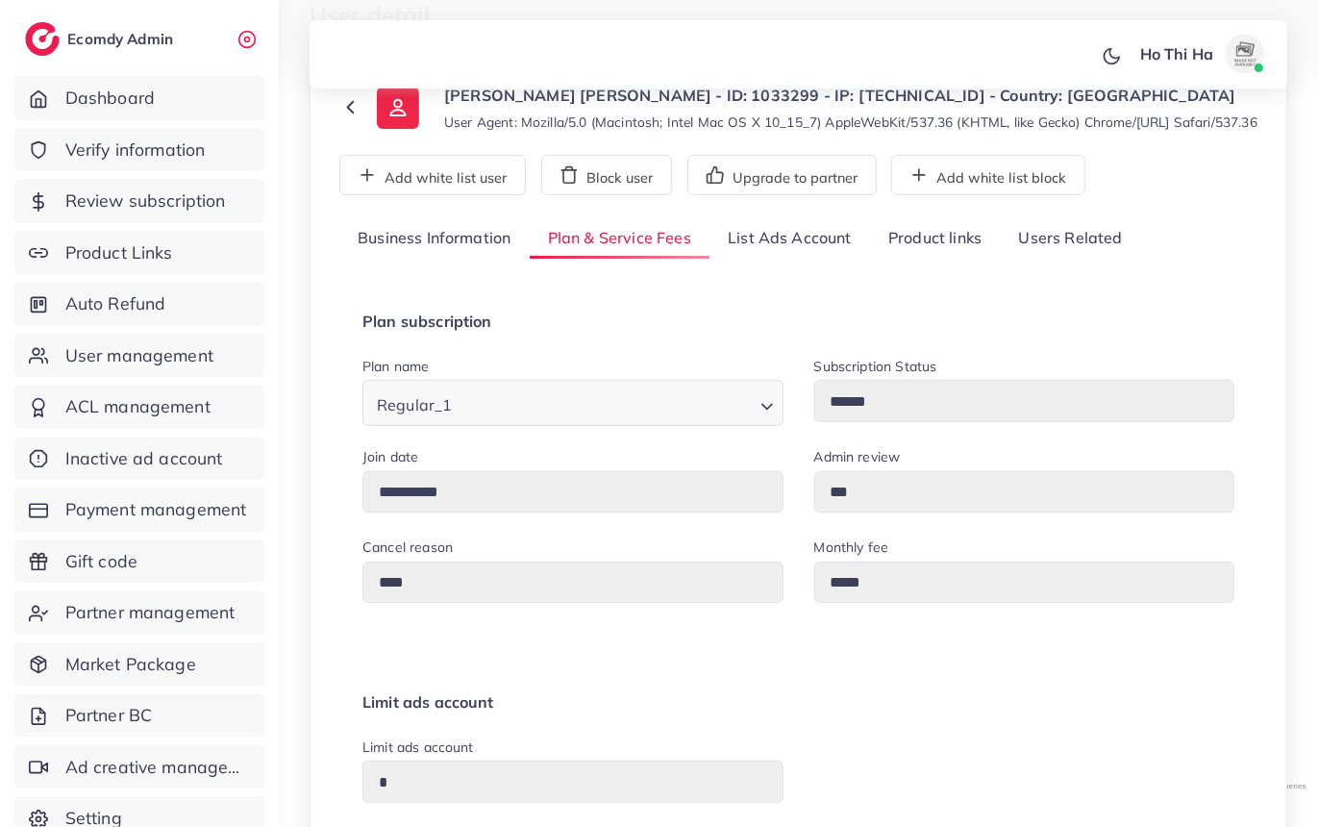
click at [769, 416] on icon "Search for option" at bounding box center [767, 406] width 19 height 19
click at [772, 244] on link "List Ads Account" at bounding box center [790, 238] width 161 height 41
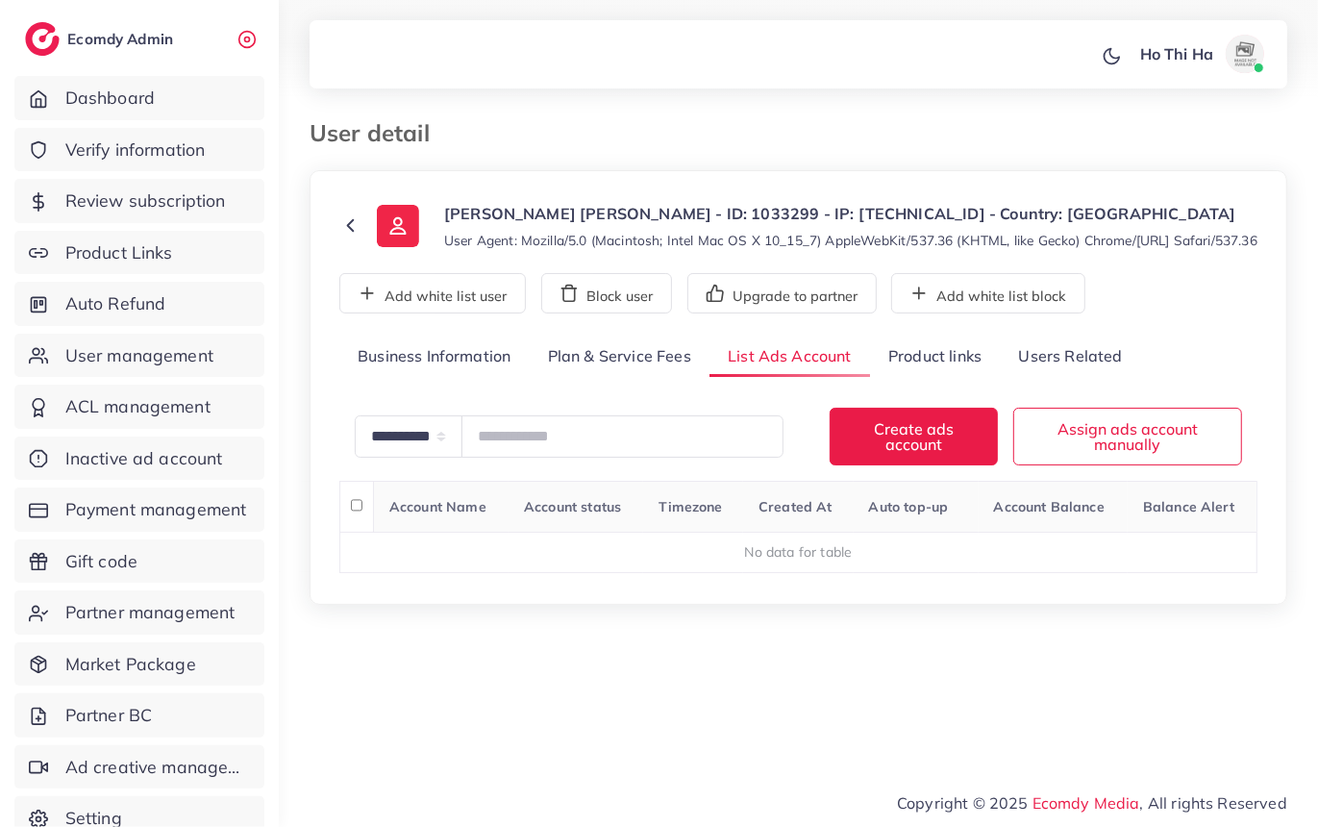
click at [620, 378] on link "Plan & Service Fees" at bounding box center [620, 356] width 180 height 41
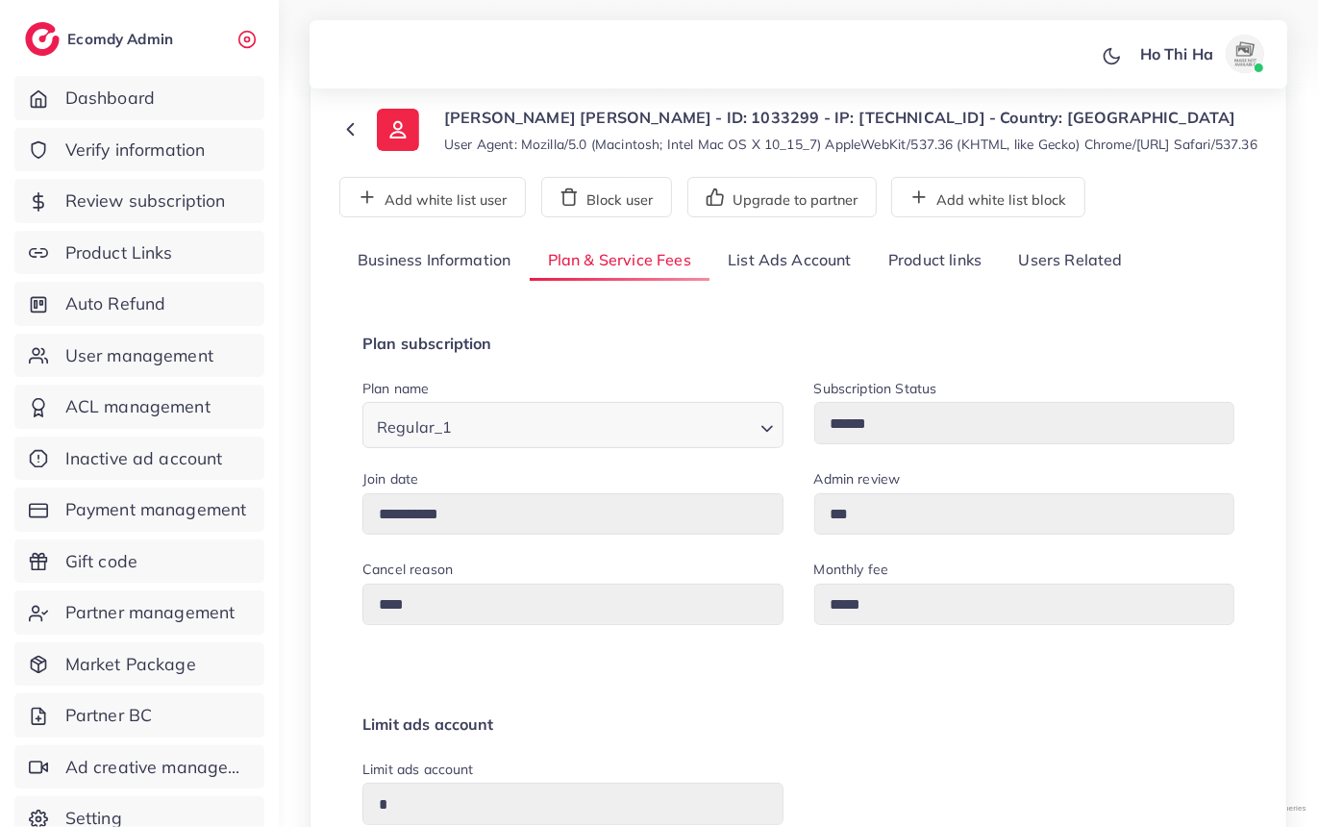
scroll to position [97, 0]
click at [421, 281] on link "Business Information" at bounding box center [434, 259] width 190 height 41
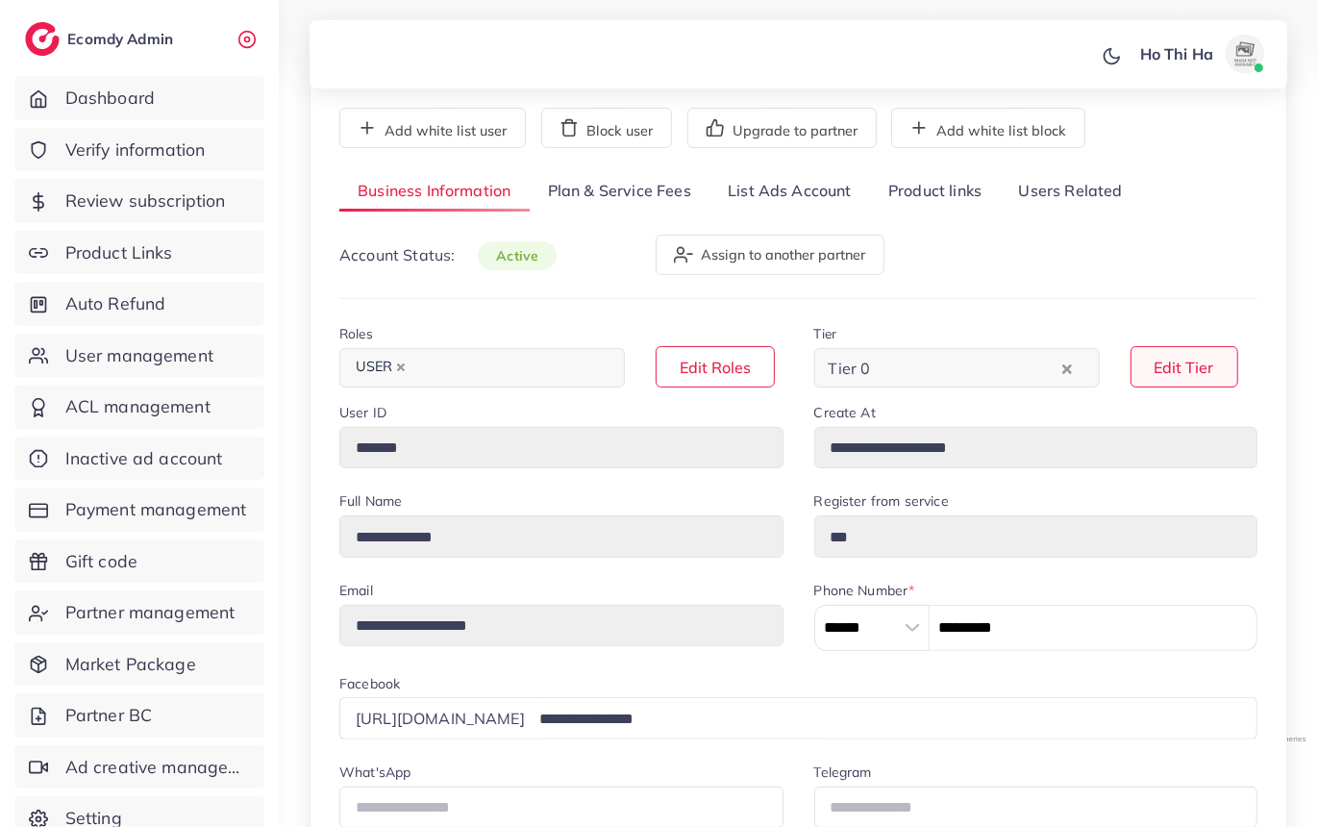
scroll to position [168, 0]
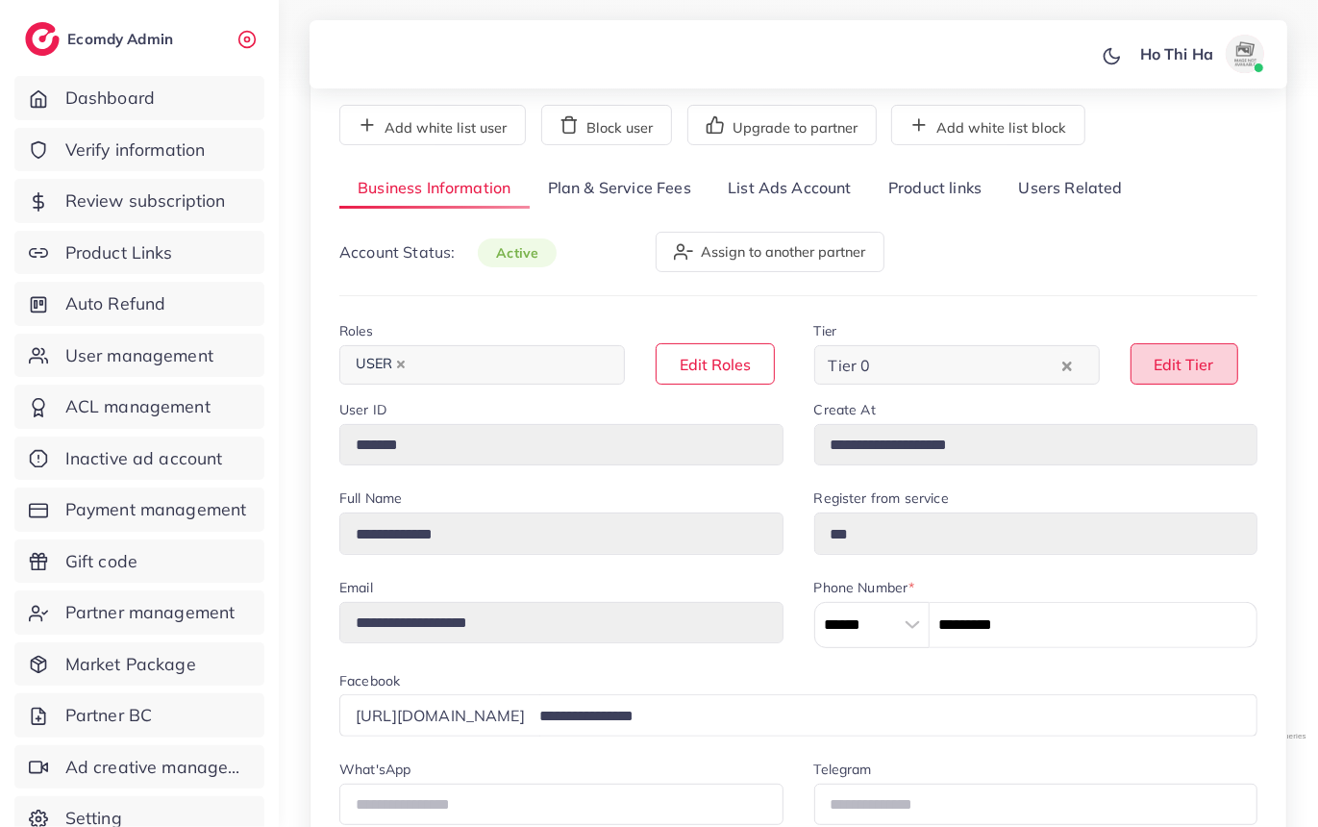
click at [1164, 382] on button "Edit Tier" at bounding box center [1185, 363] width 108 height 41
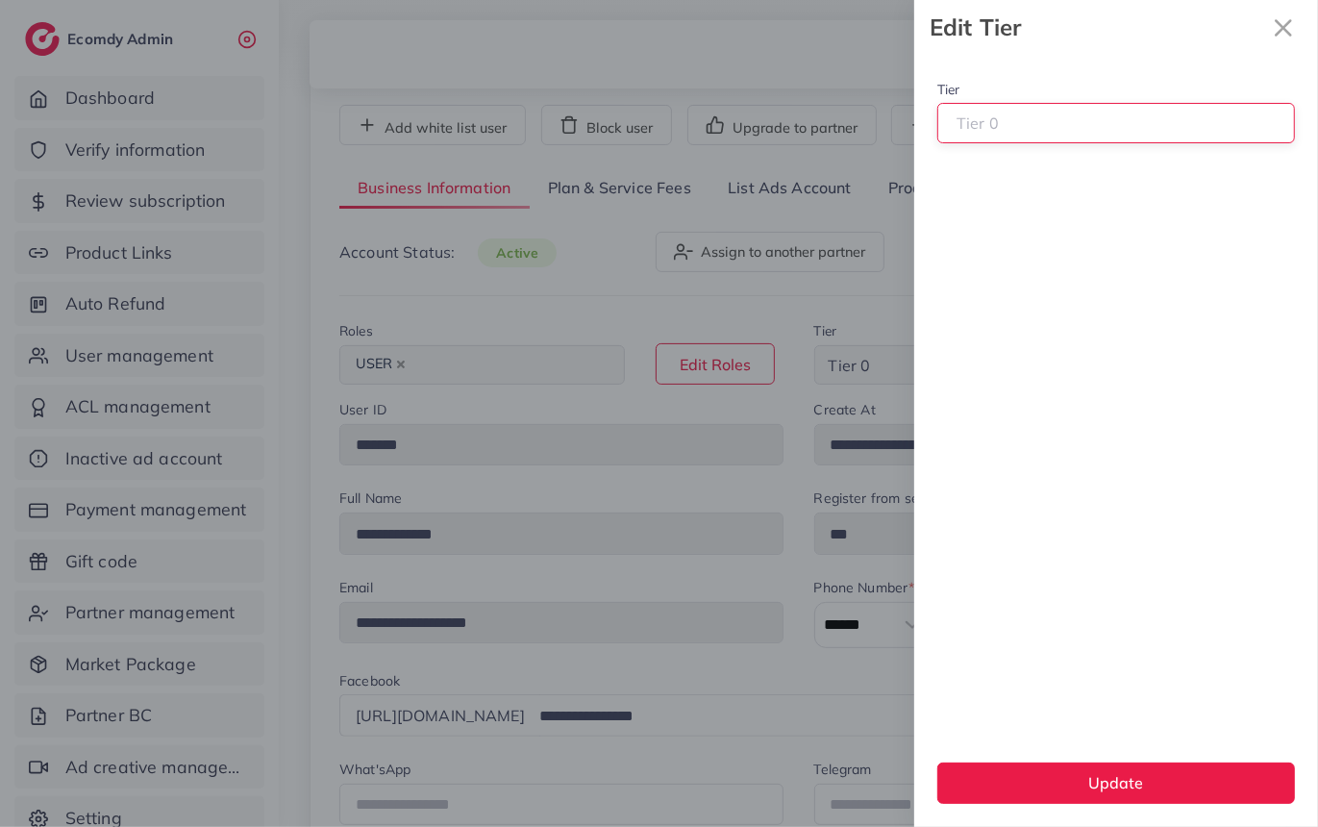
click at [1121, 125] on input "Search for option" at bounding box center [1108, 124] width 324 height 30
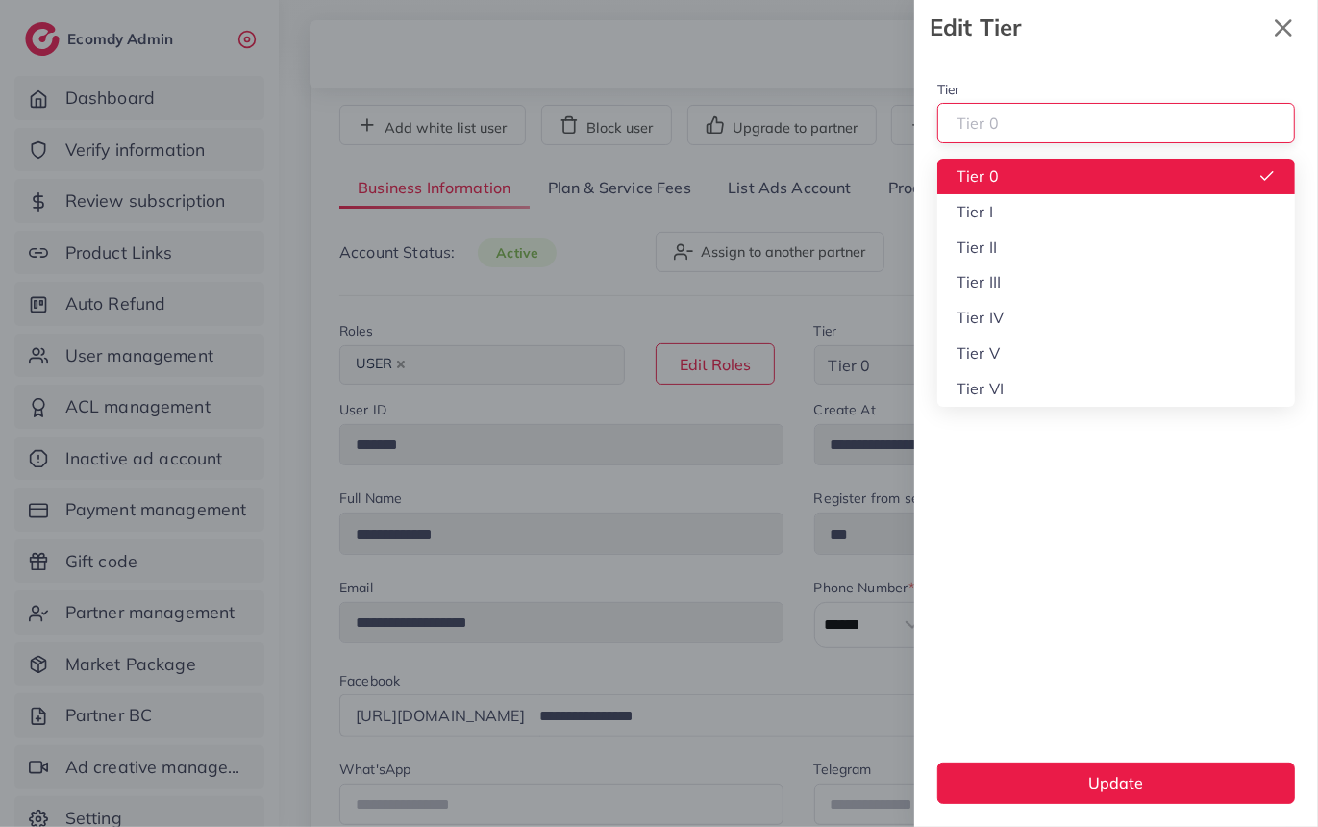
click at [1276, 20] on icon "x" at bounding box center [1283, 27] width 17 height 17
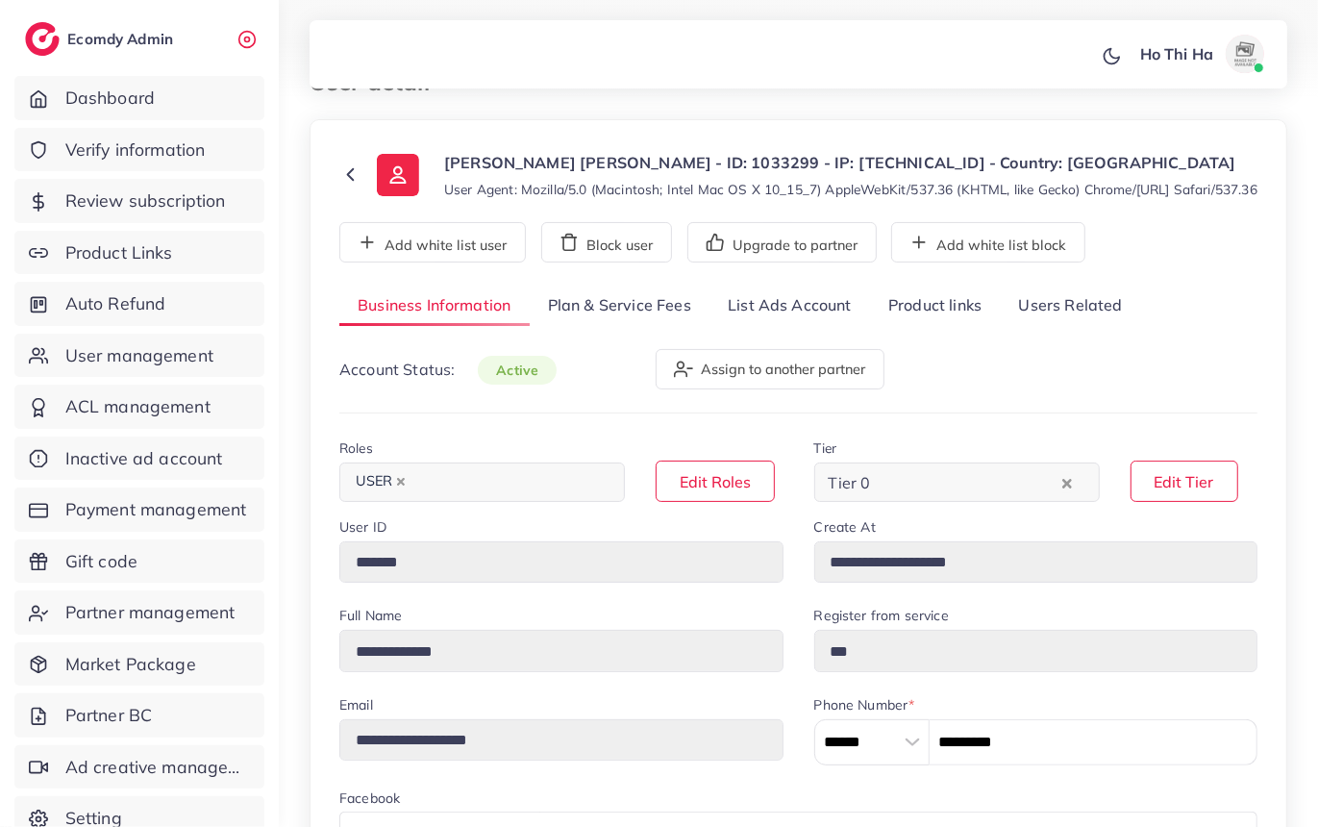
scroll to position [0, 0]
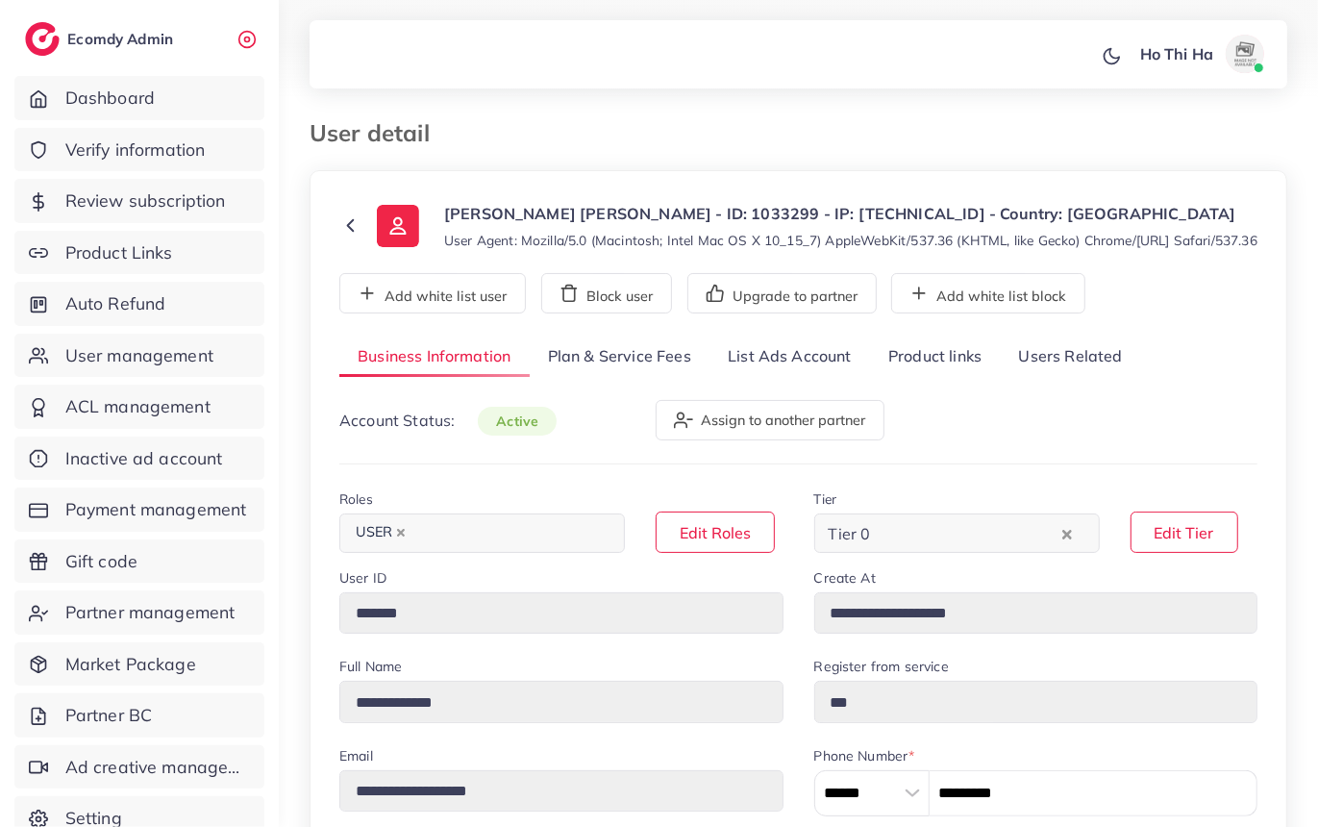
click at [595, 378] on link "Plan & Service Fees" at bounding box center [620, 356] width 180 height 41
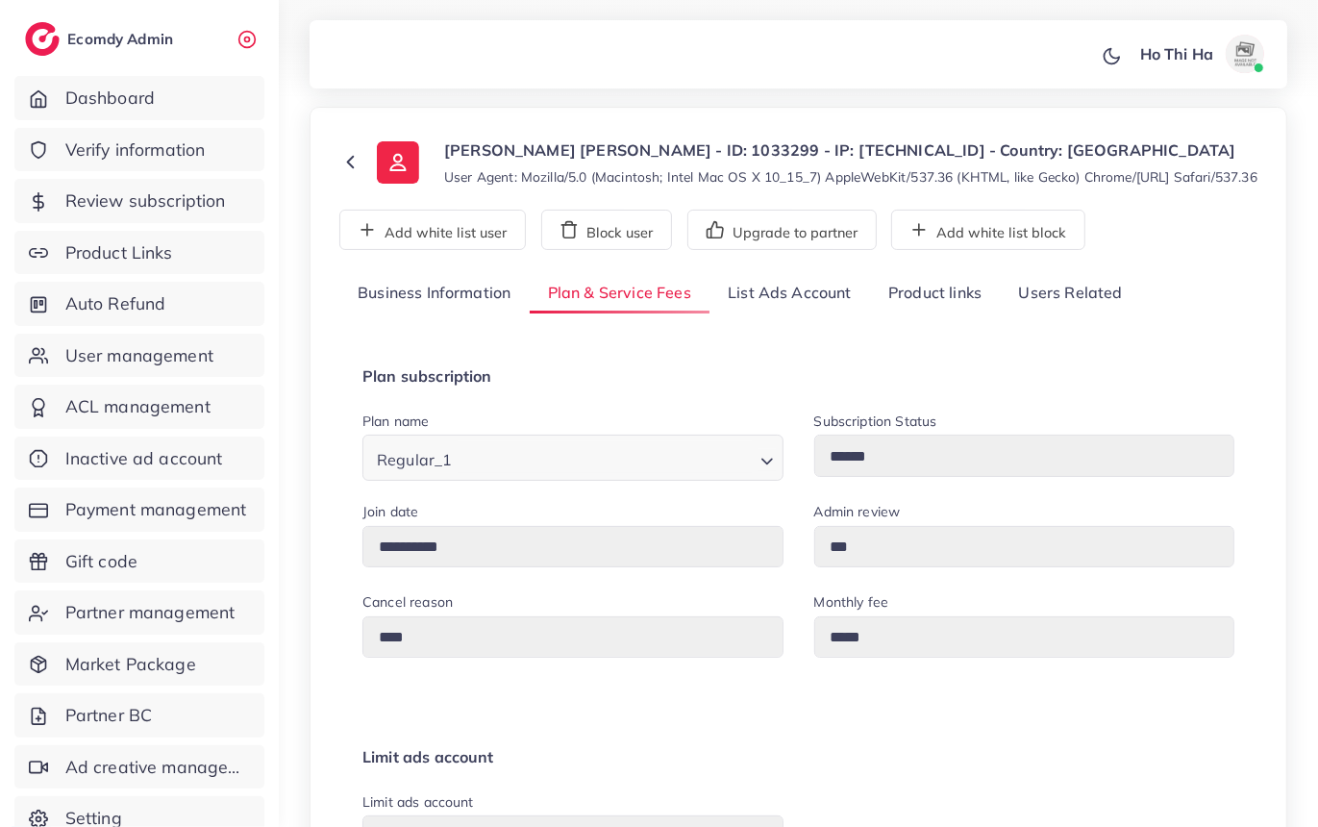
scroll to position [67, 0]
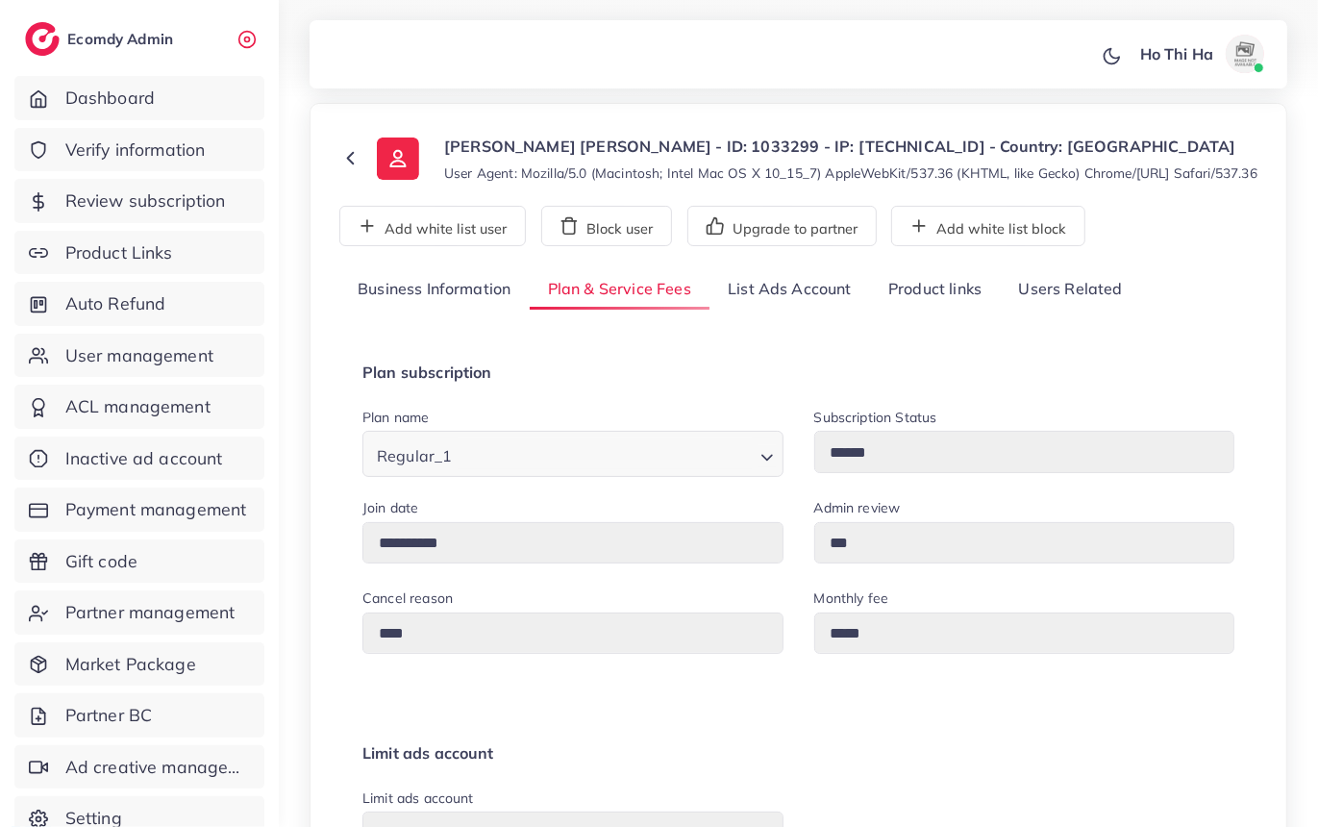
click at [774, 467] on icon "Search for option" at bounding box center [767, 457] width 19 height 19
click at [766, 467] on icon "Search for option" at bounding box center [767, 457] width 19 height 19
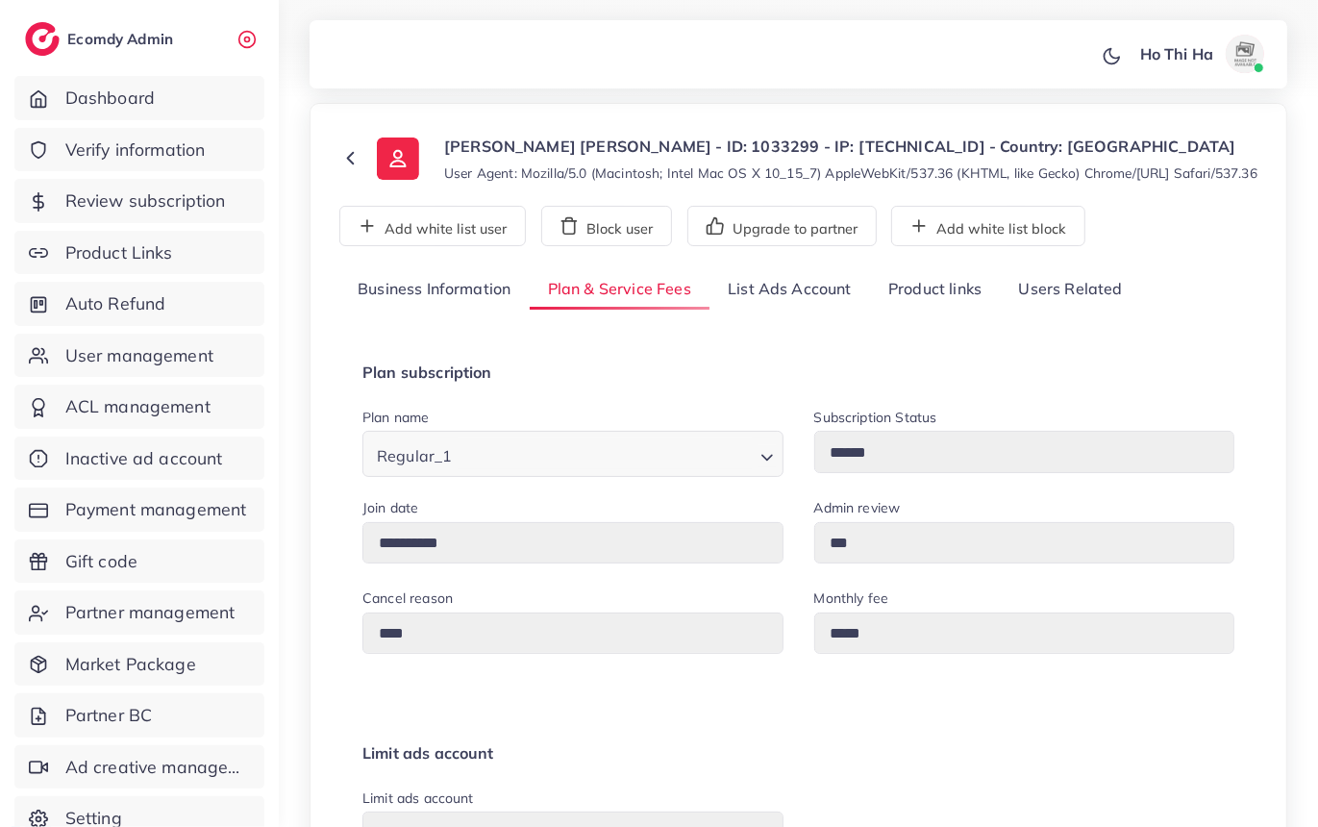
click at [766, 467] on icon "Search for option" at bounding box center [767, 457] width 19 height 19
click at [758, 467] on icon "Search for option" at bounding box center [767, 457] width 19 height 19
click at [755, 470] on div "Loading..." at bounding box center [769, 453] width 28 height 33
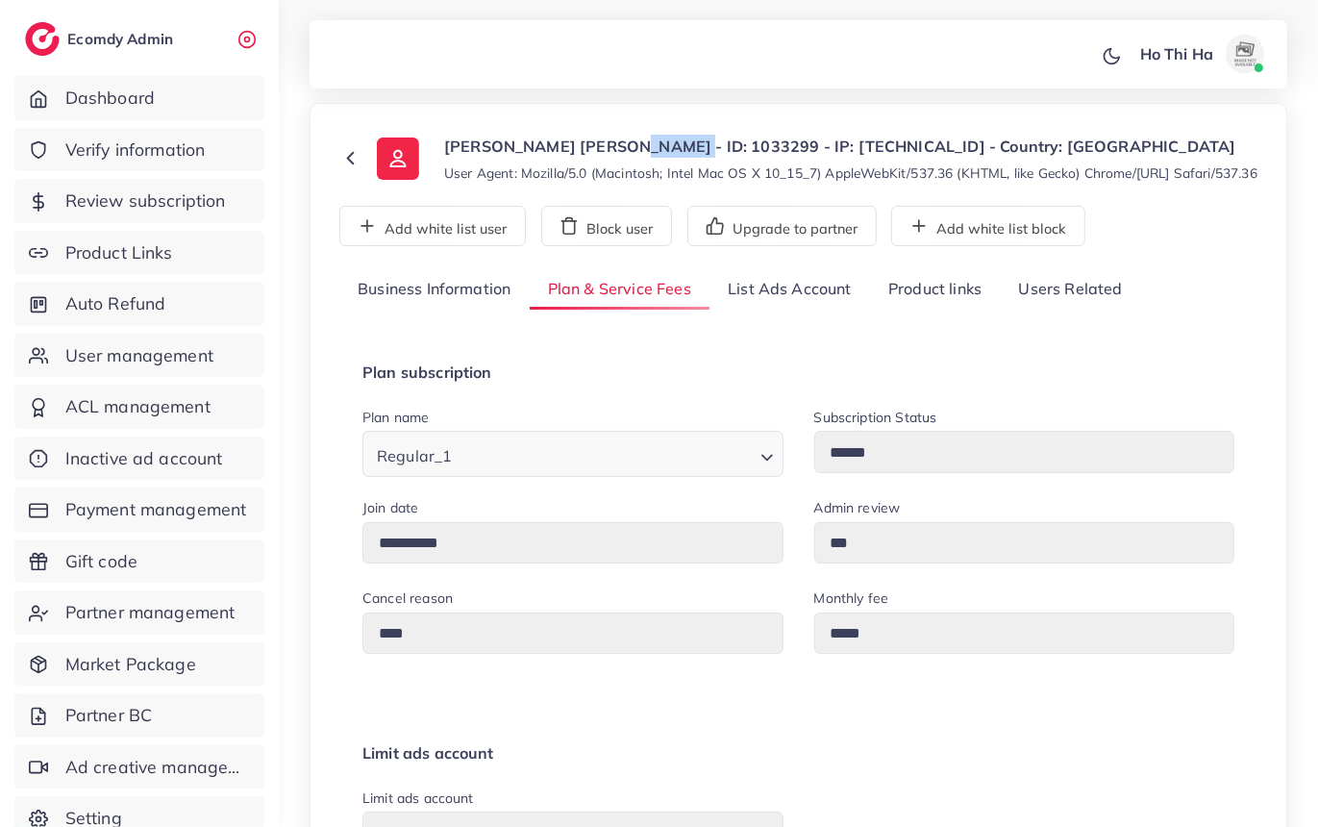
drag, startPoint x: 658, startPoint y: 147, endPoint x: 595, endPoint y: 156, distance: 63.1
click at [595, 156] on p "Le Minh Thach - ID: 1033299 - IP: 116.99.173.154 - Country: Vietnam" at bounding box center [850, 146] width 813 height 23
copy p "1033299"
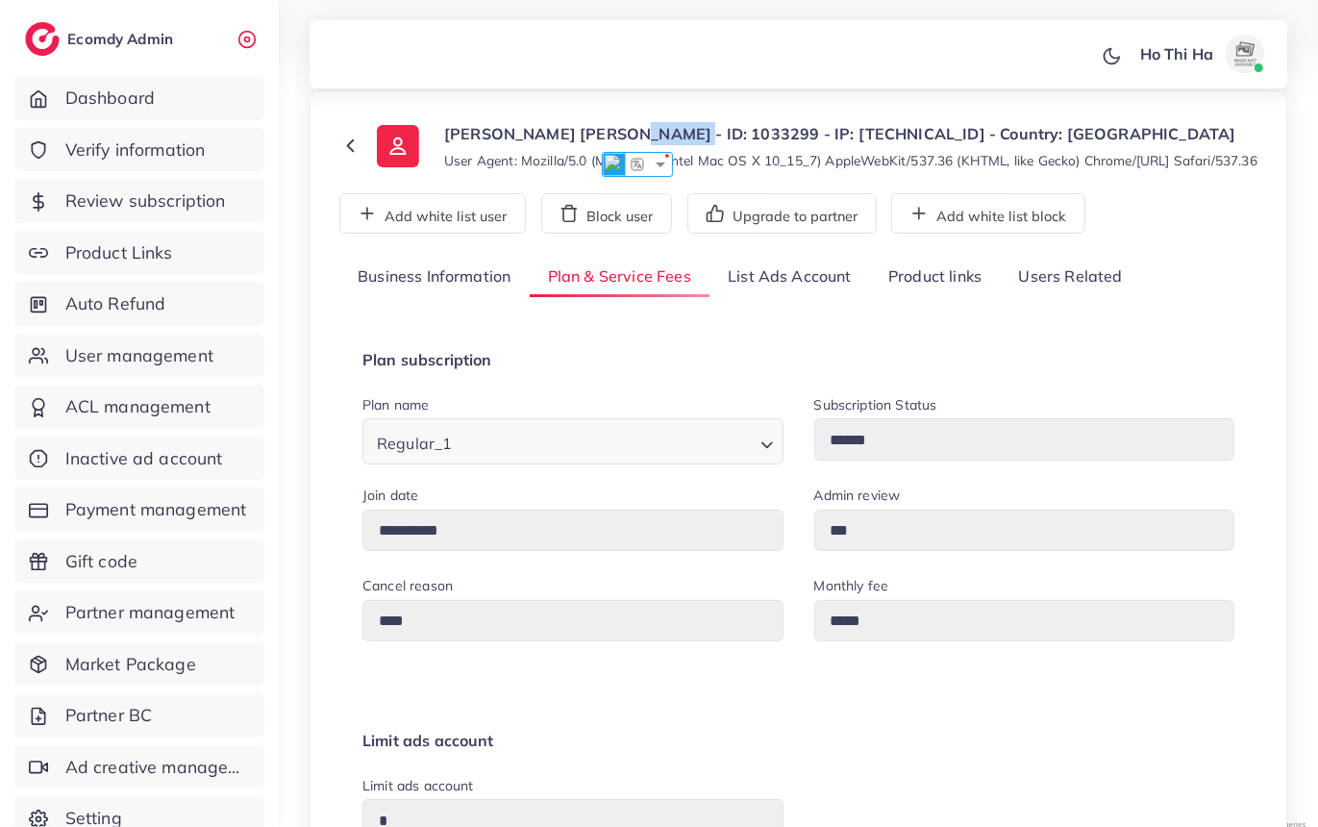
scroll to position [97, 0]
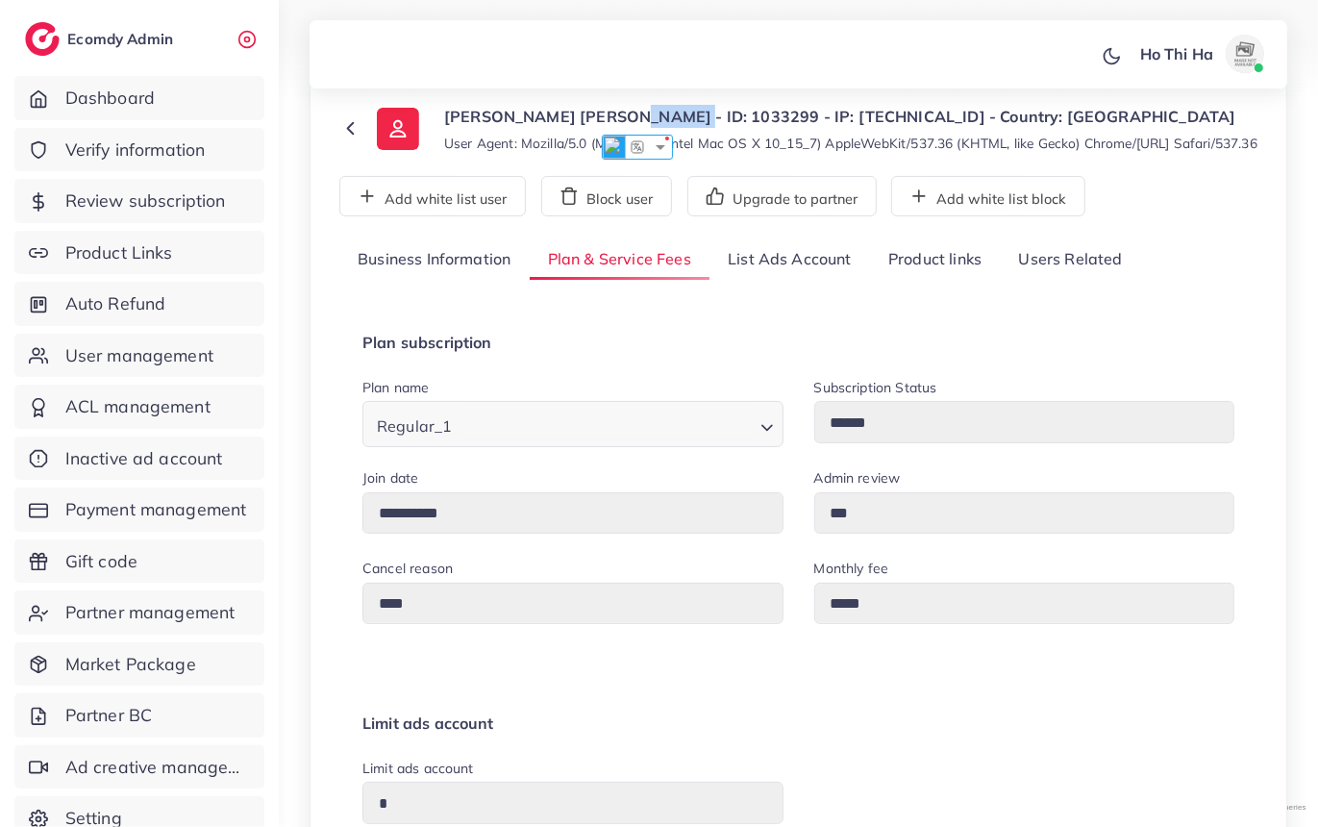
click at [763, 437] on icon "Search for option" at bounding box center [767, 427] width 19 height 19
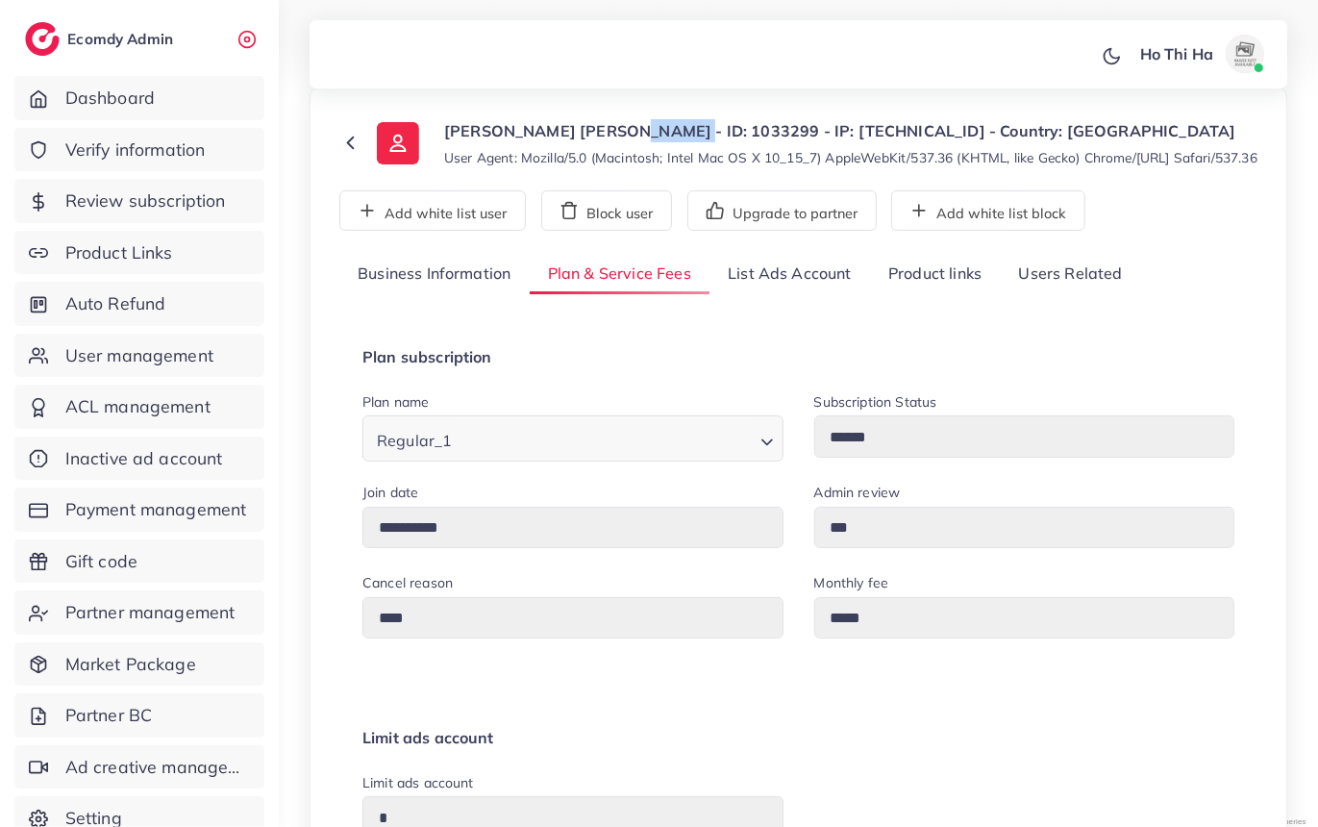
scroll to position [102, 0]
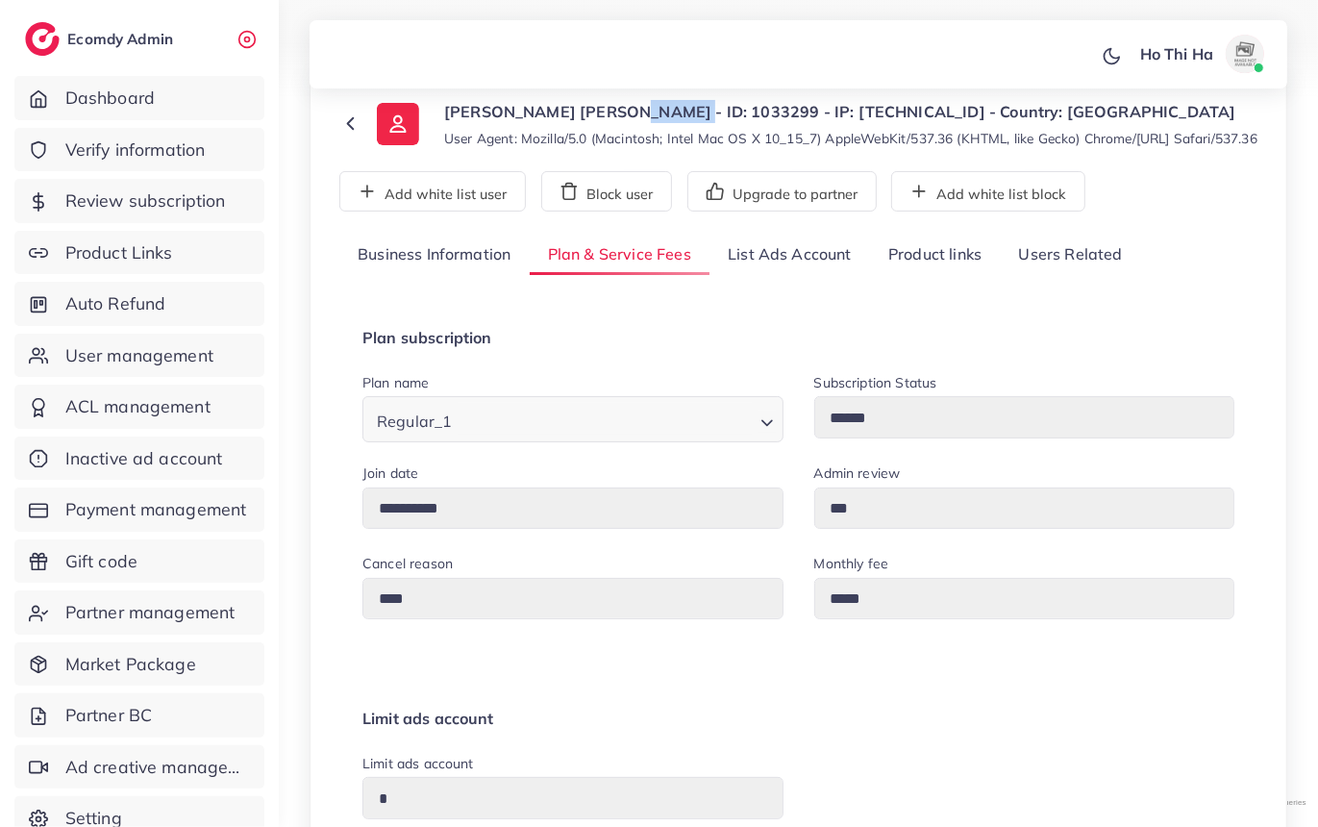
click at [798, 275] on link "List Ads Account" at bounding box center [790, 255] width 161 height 41
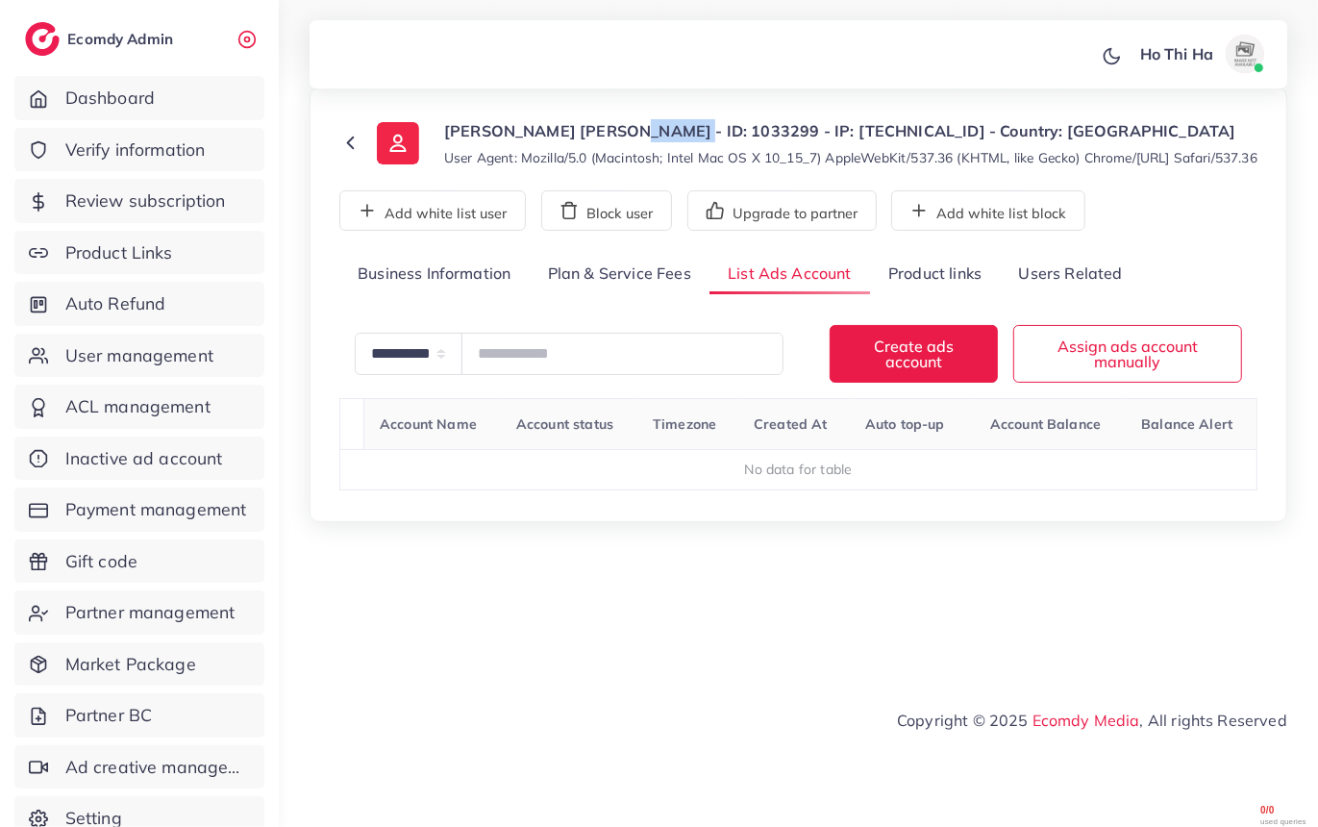
scroll to position [0, 0]
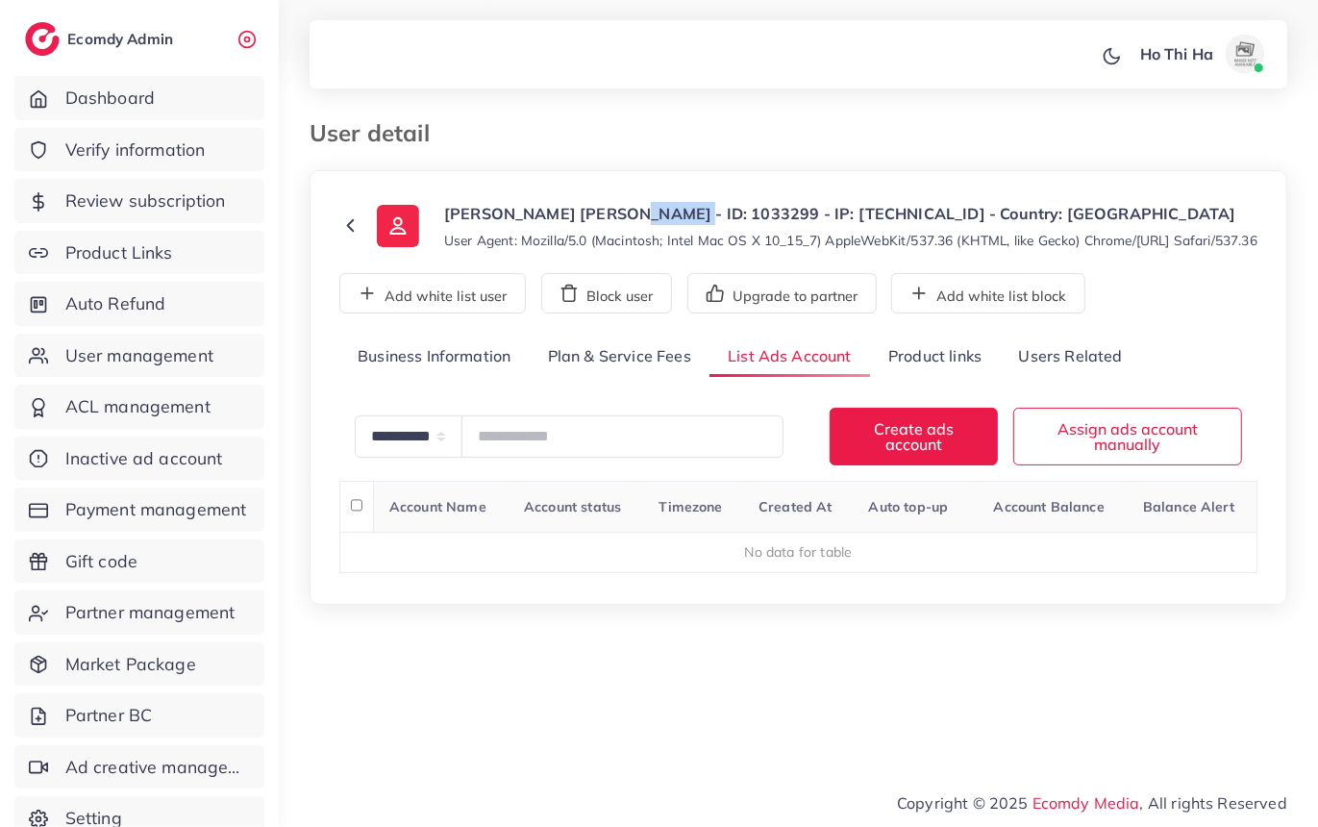
click at [947, 378] on link "Product links" at bounding box center [935, 356] width 130 height 41
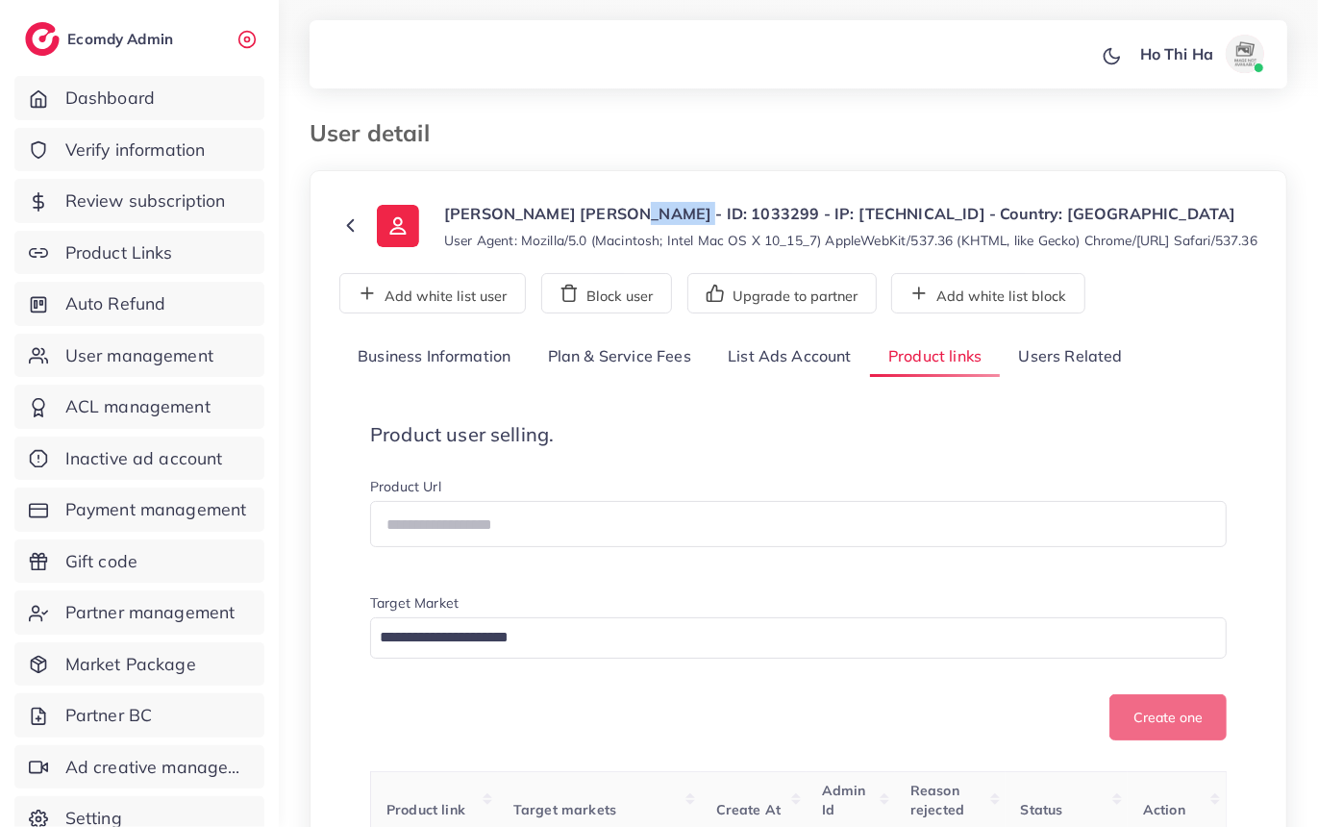
click at [1050, 378] on link "Users Related" at bounding box center [1070, 356] width 140 height 41
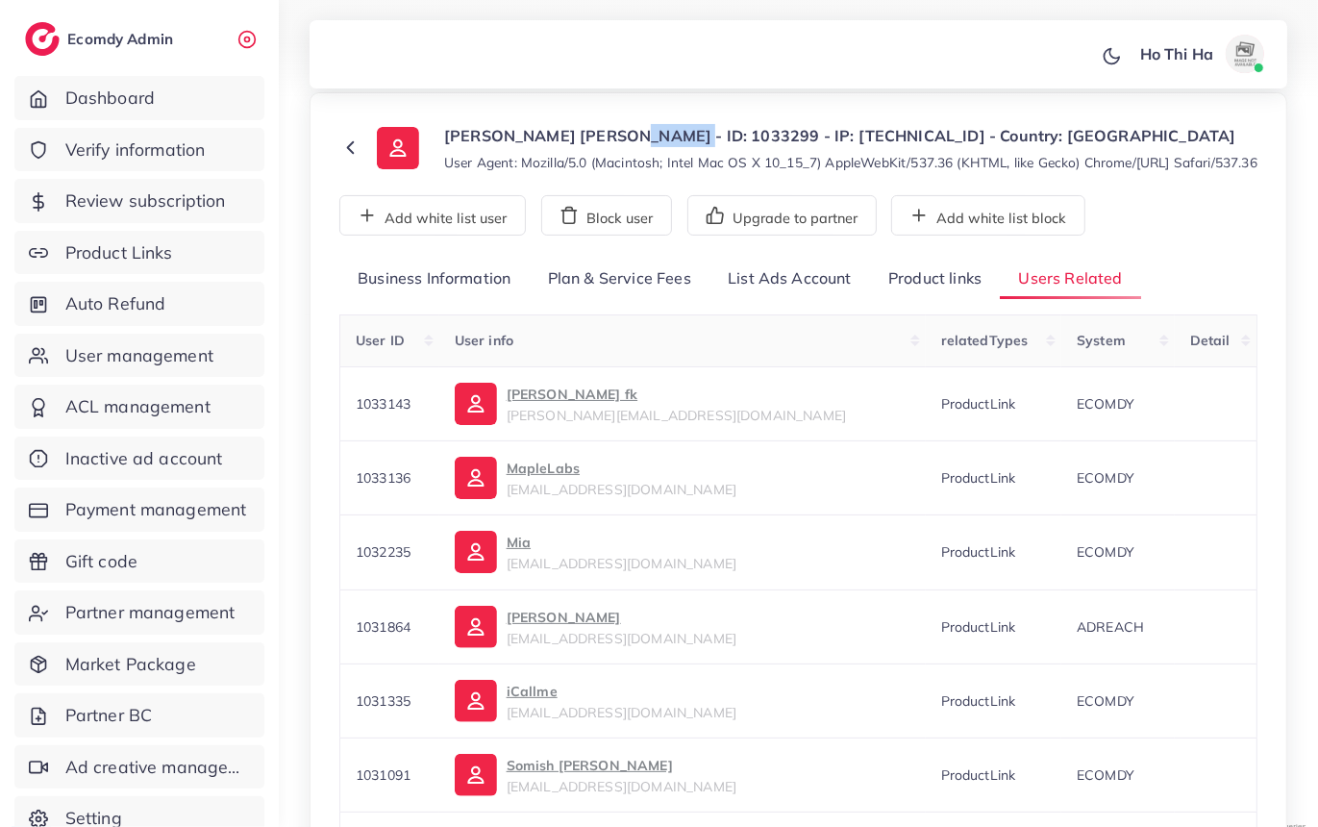
scroll to position [39, 0]
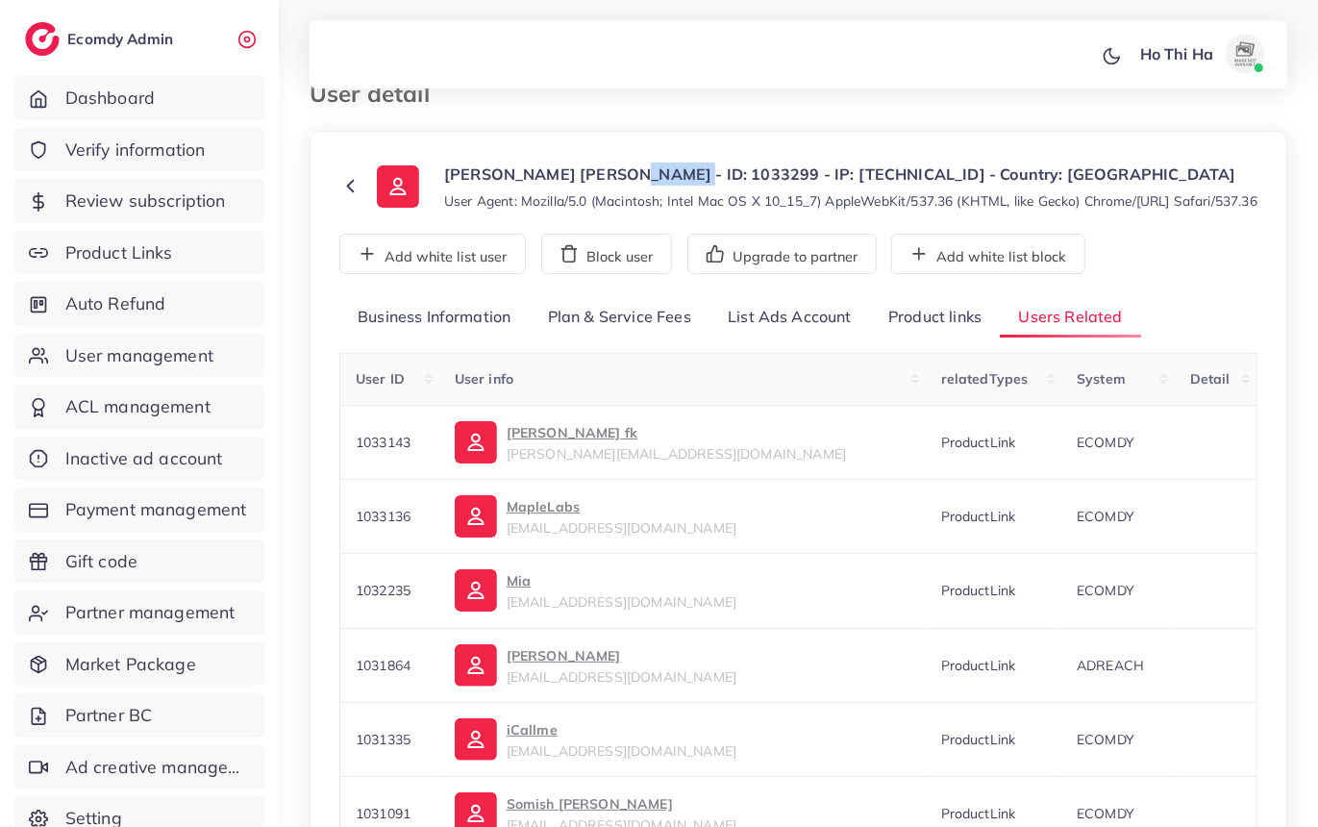
click at [619, 323] on link "Plan & Service Fees" at bounding box center [620, 317] width 180 height 41
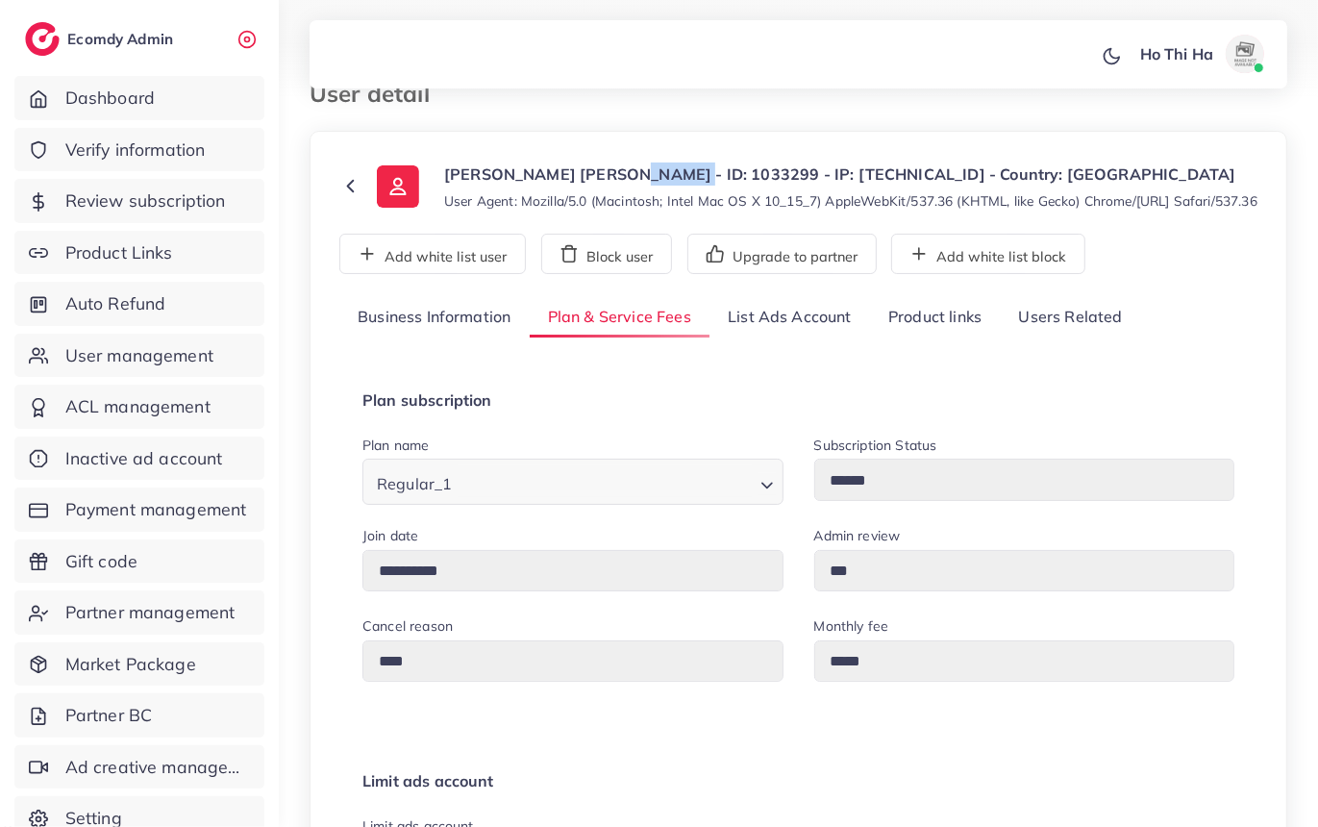
click at [760, 495] on icon "Search for option" at bounding box center [767, 485] width 19 height 19
click at [770, 495] on icon "Search for option" at bounding box center [767, 485] width 19 height 19
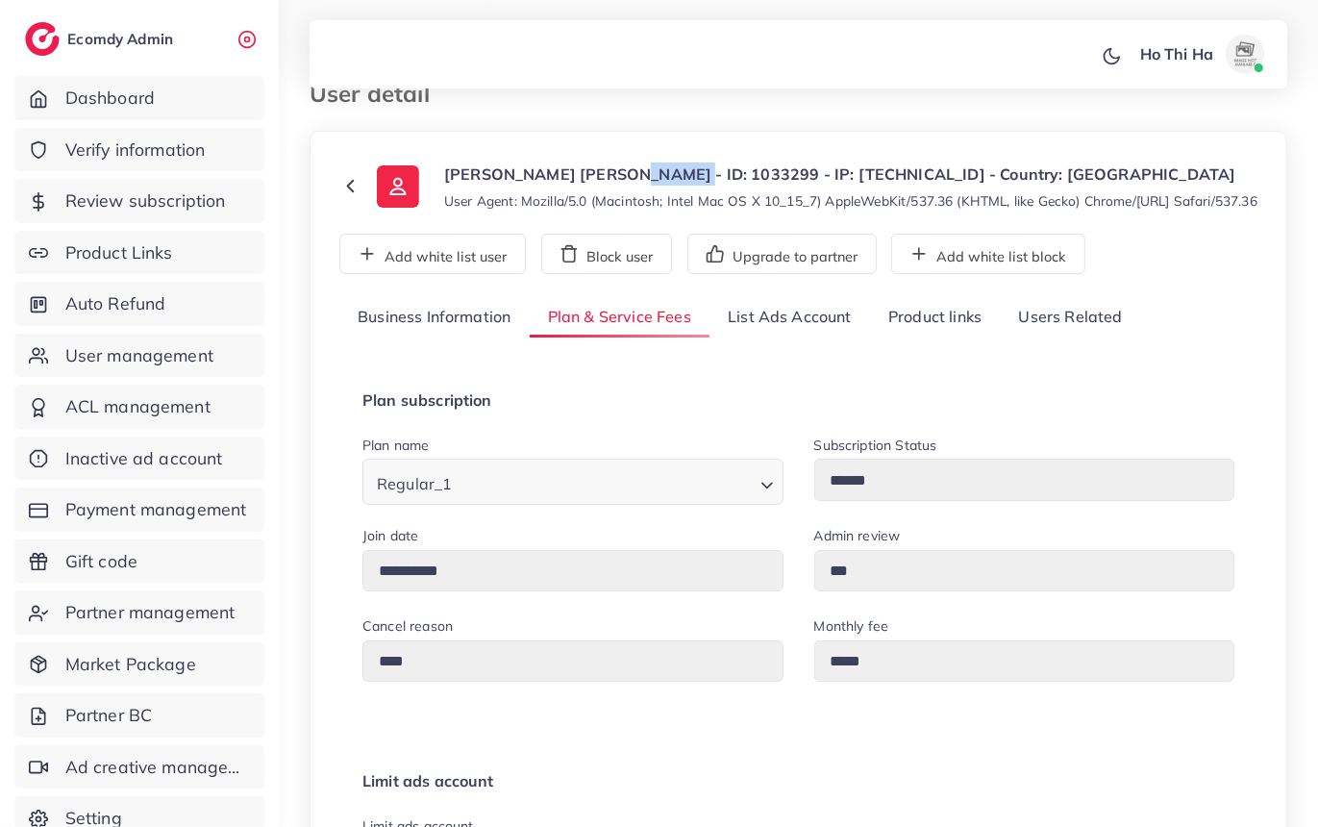
click at [770, 495] on icon "Search for option" at bounding box center [767, 485] width 19 height 19
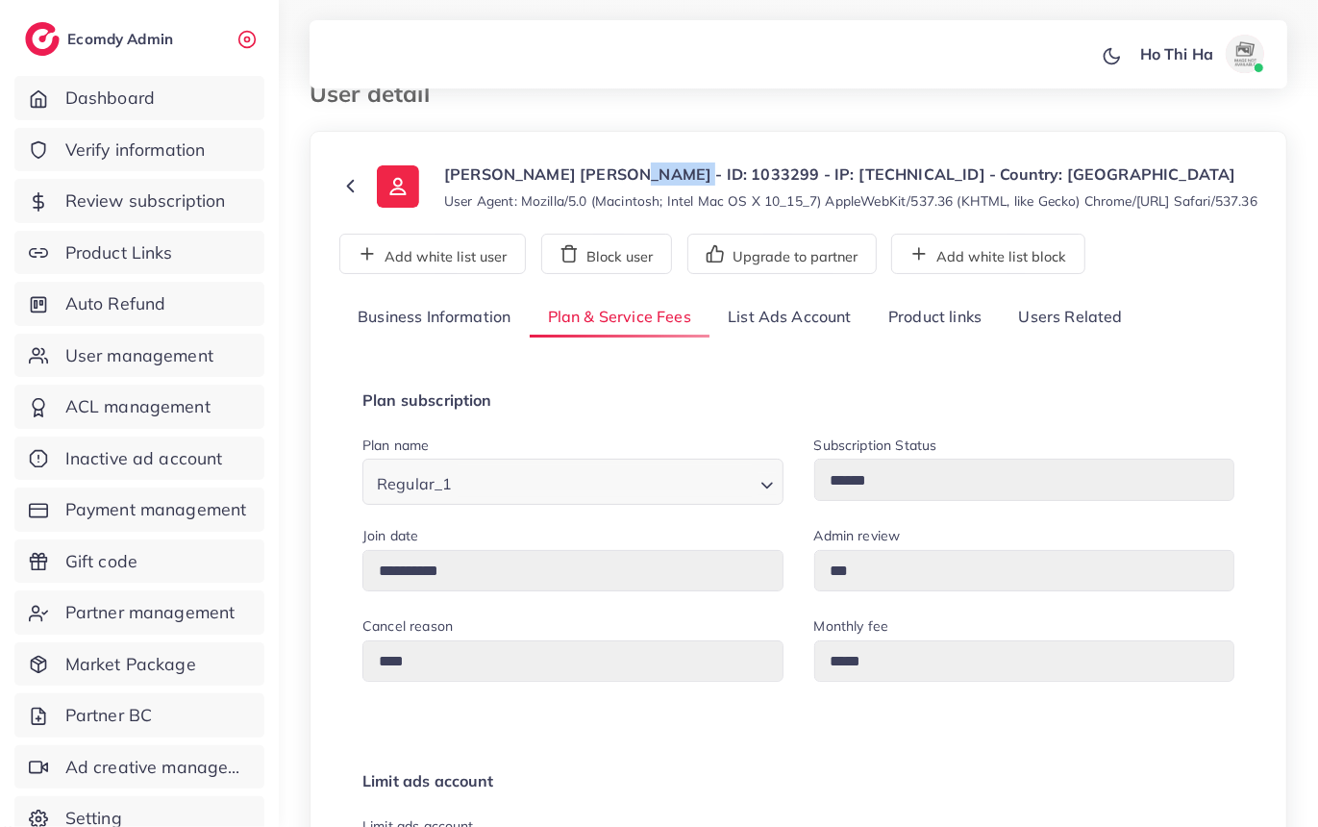
click at [770, 495] on icon "Search for option" at bounding box center [767, 485] width 19 height 19
click at [771, 495] on icon "Search for option" at bounding box center [767, 485] width 19 height 19
click at [354, 191] on icon at bounding box center [350, 186] width 22 height 22
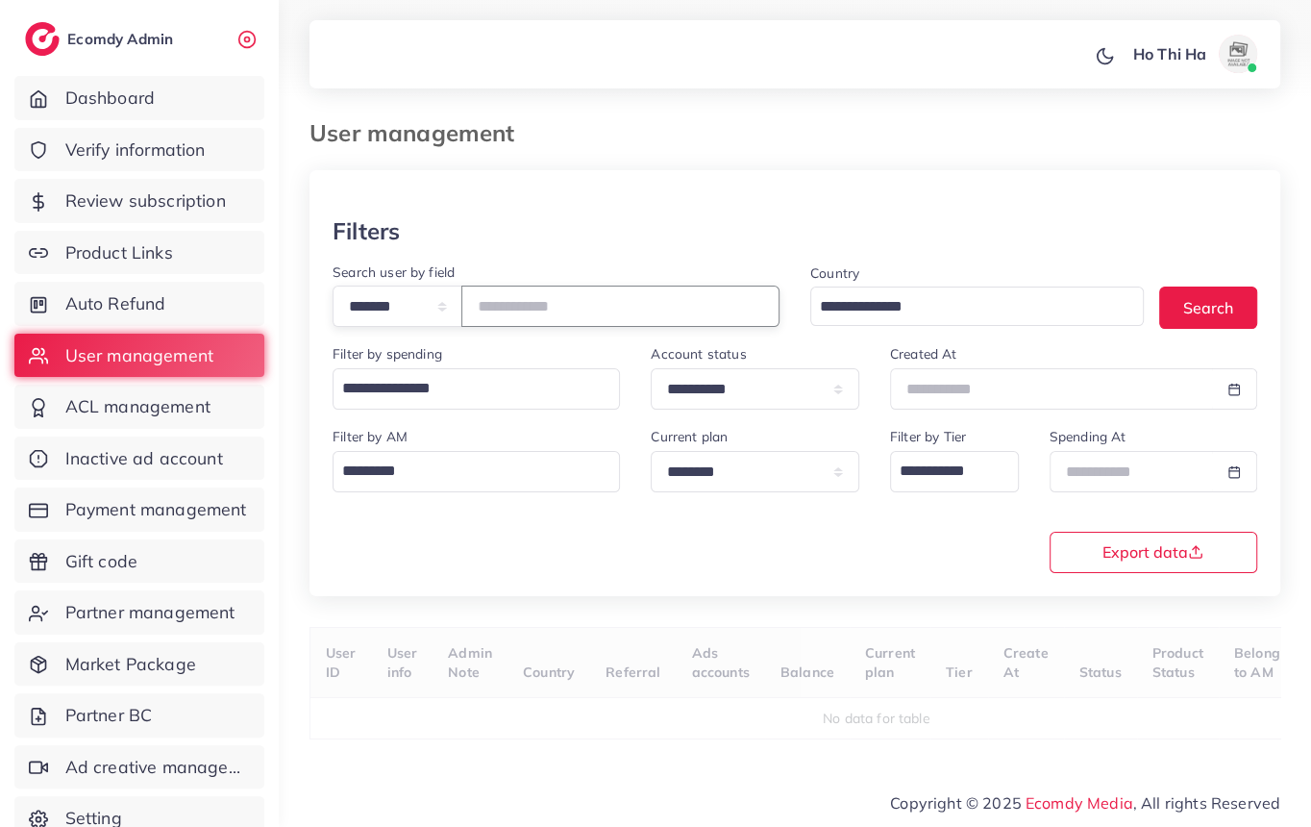
click at [560, 309] on input "number" at bounding box center [620, 306] width 318 height 41
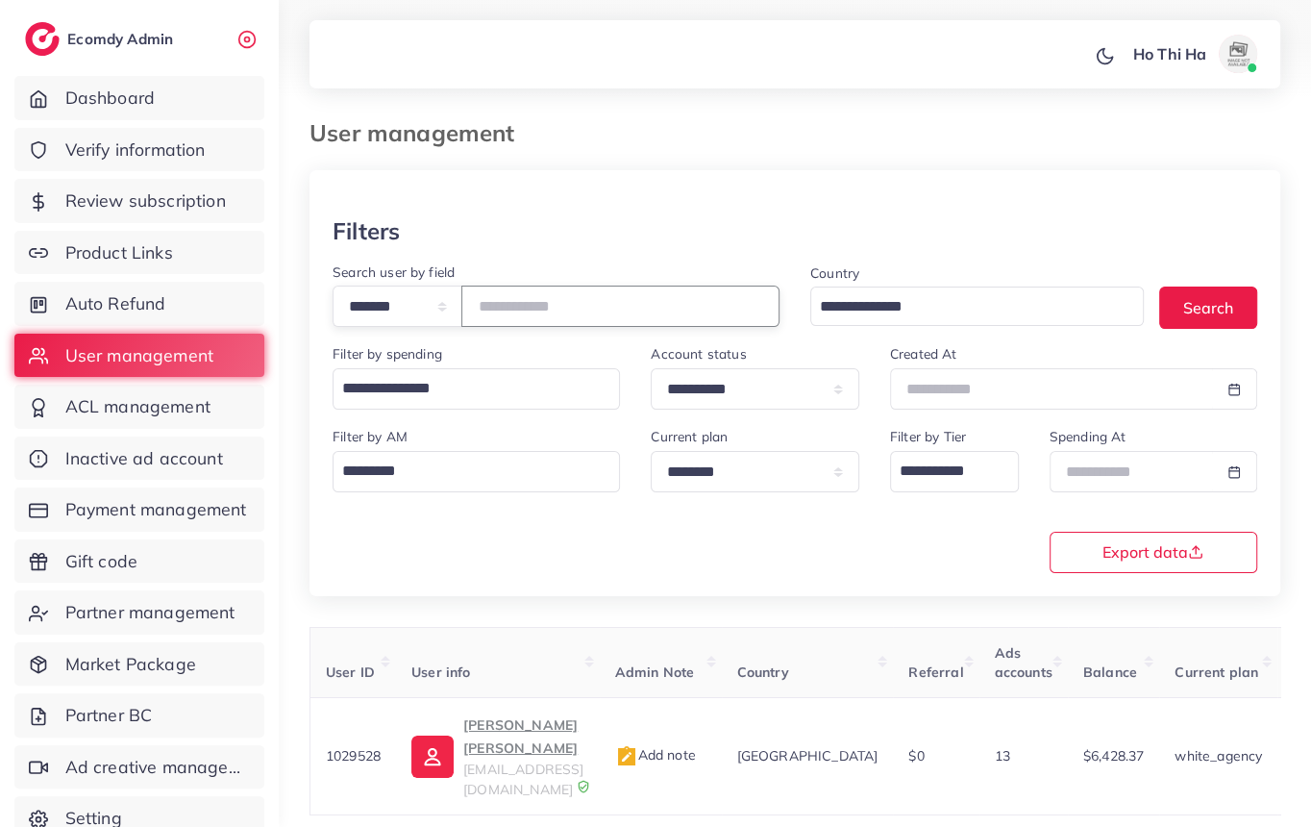
click at [610, 310] on input "*******" at bounding box center [620, 306] width 318 height 41
click at [609, 307] on input "*******" at bounding box center [620, 306] width 318 height 41
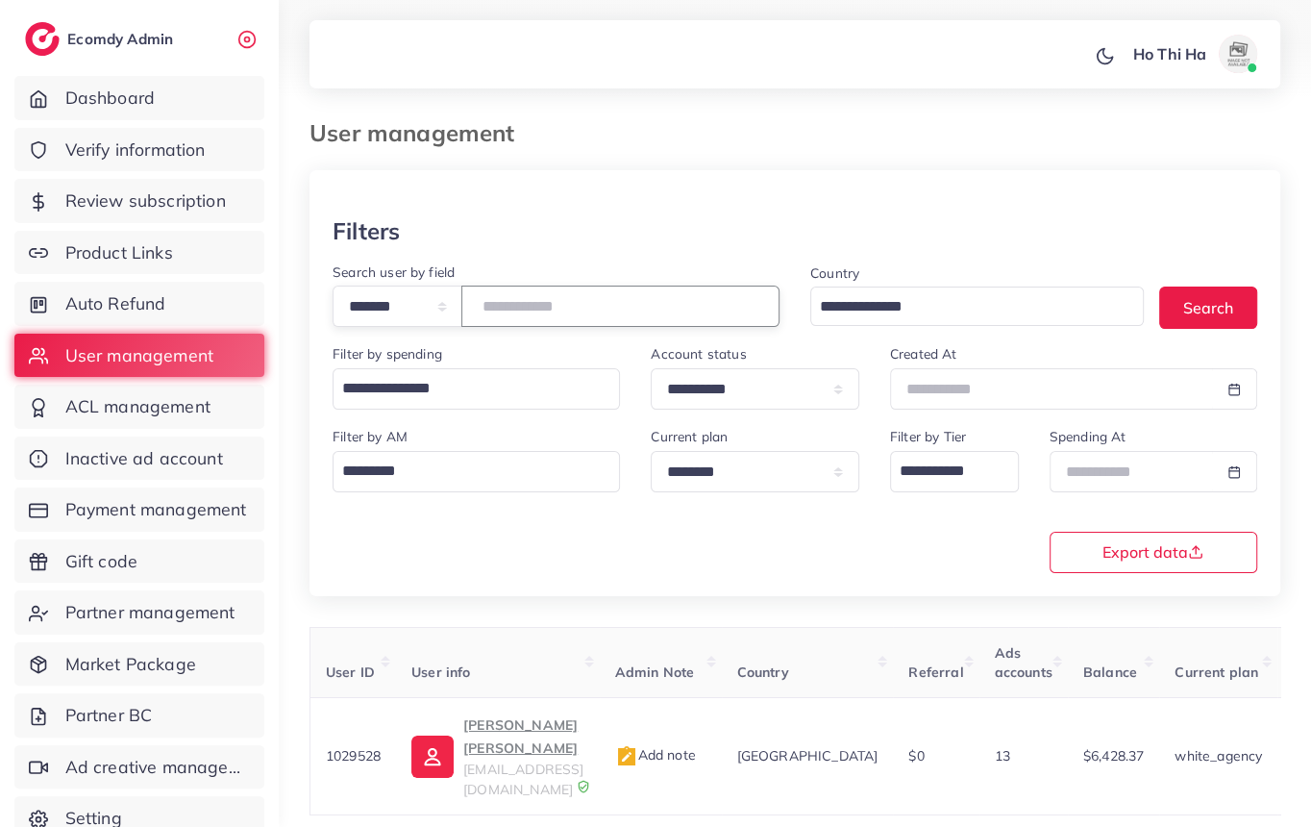
click at [609, 307] on input "*******" at bounding box center [620, 306] width 318 height 41
click at [595, 312] on input "*******" at bounding box center [620, 306] width 318 height 41
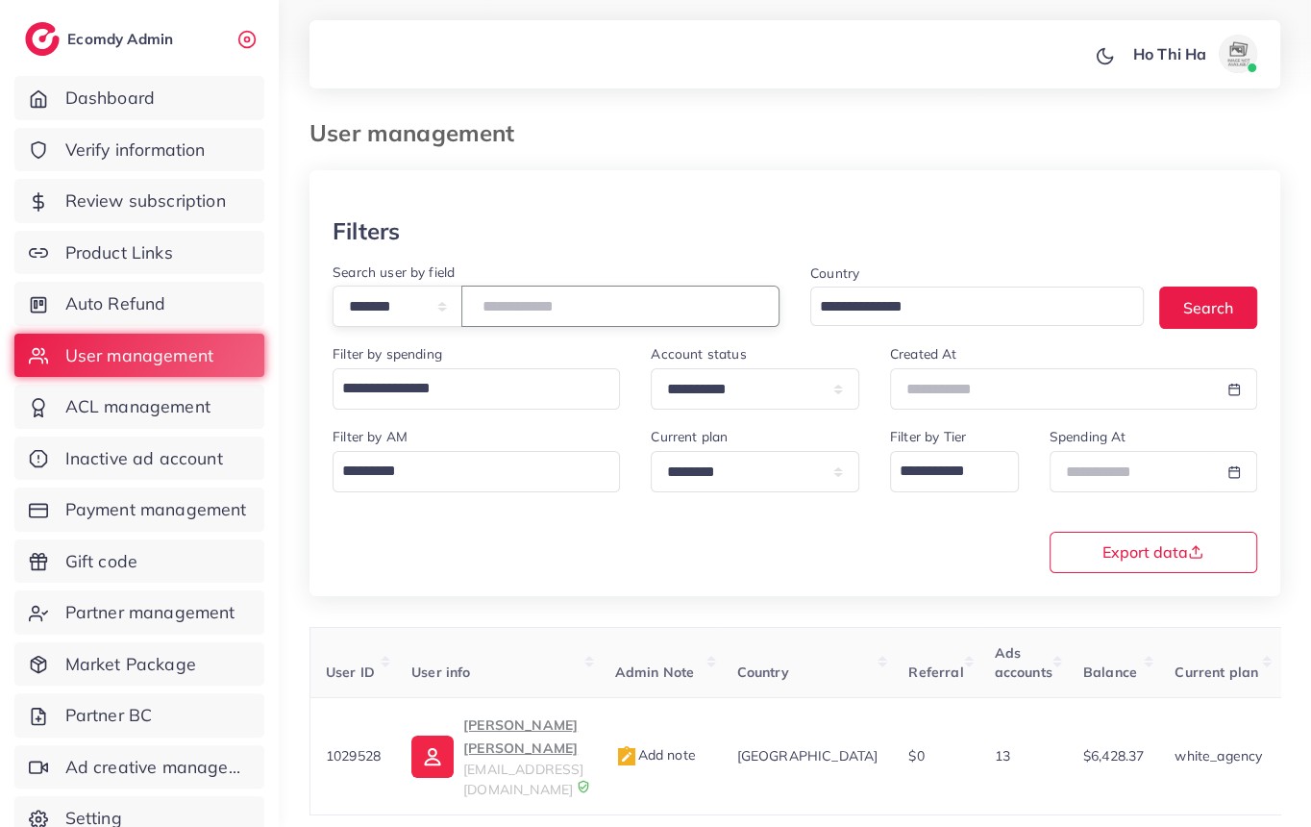
click at [595, 312] on input "*******" at bounding box center [620, 306] width 318 height 41
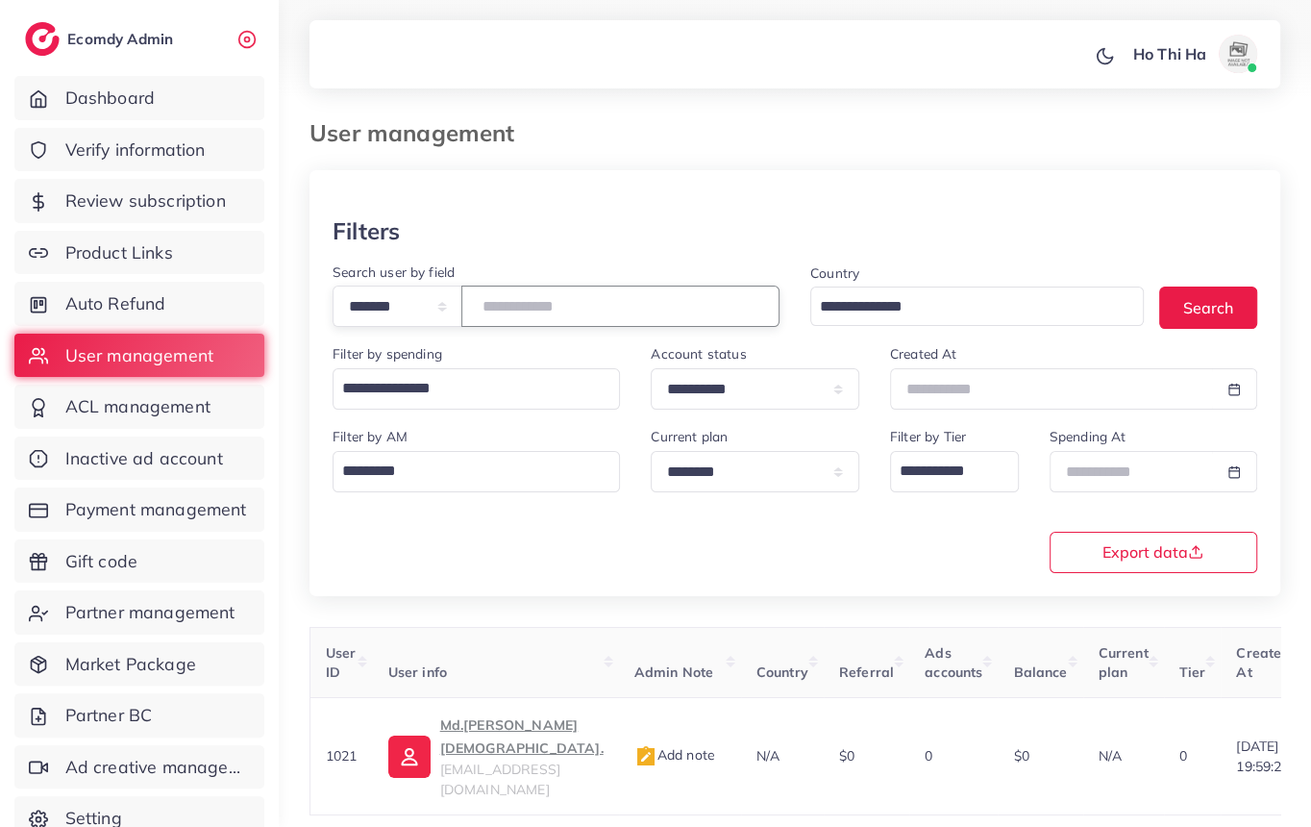
type input "*******"
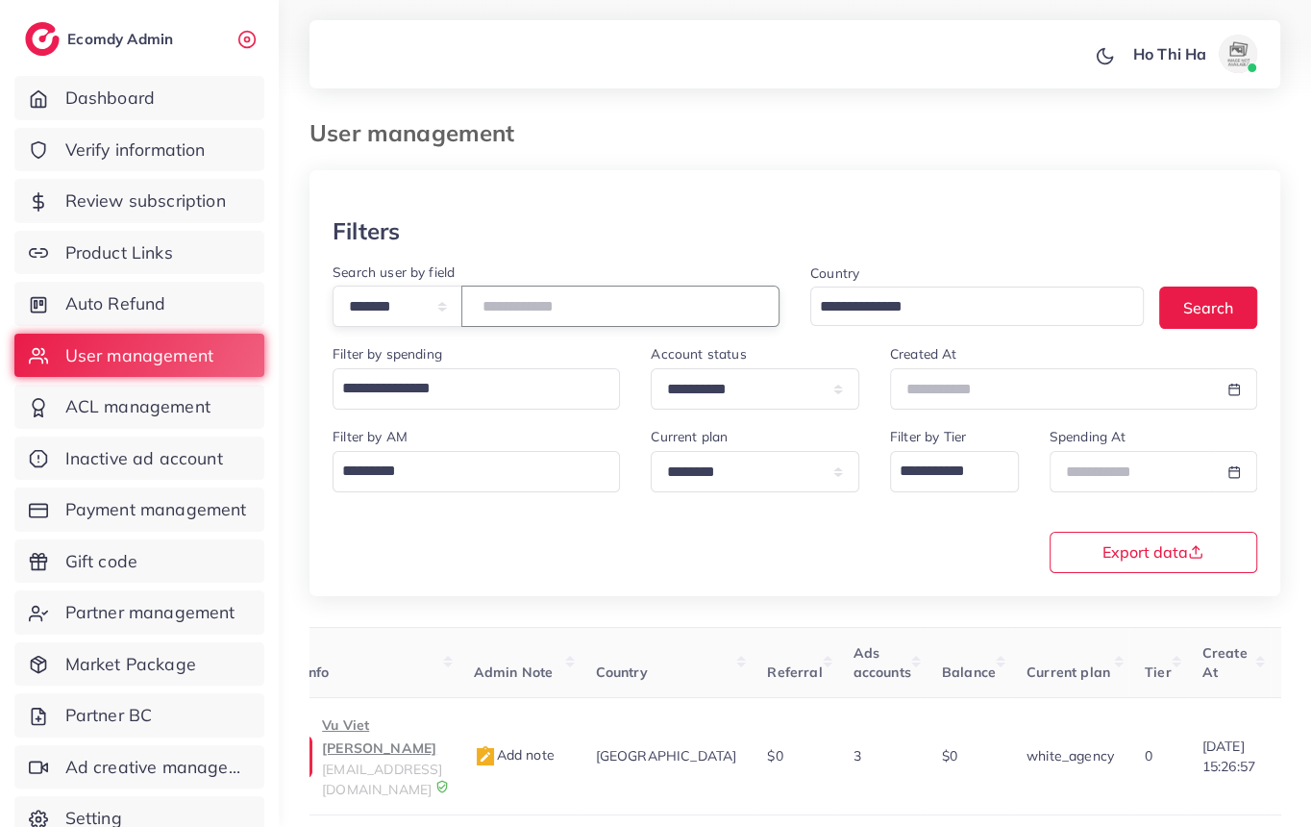
scroll to position [0, 190]
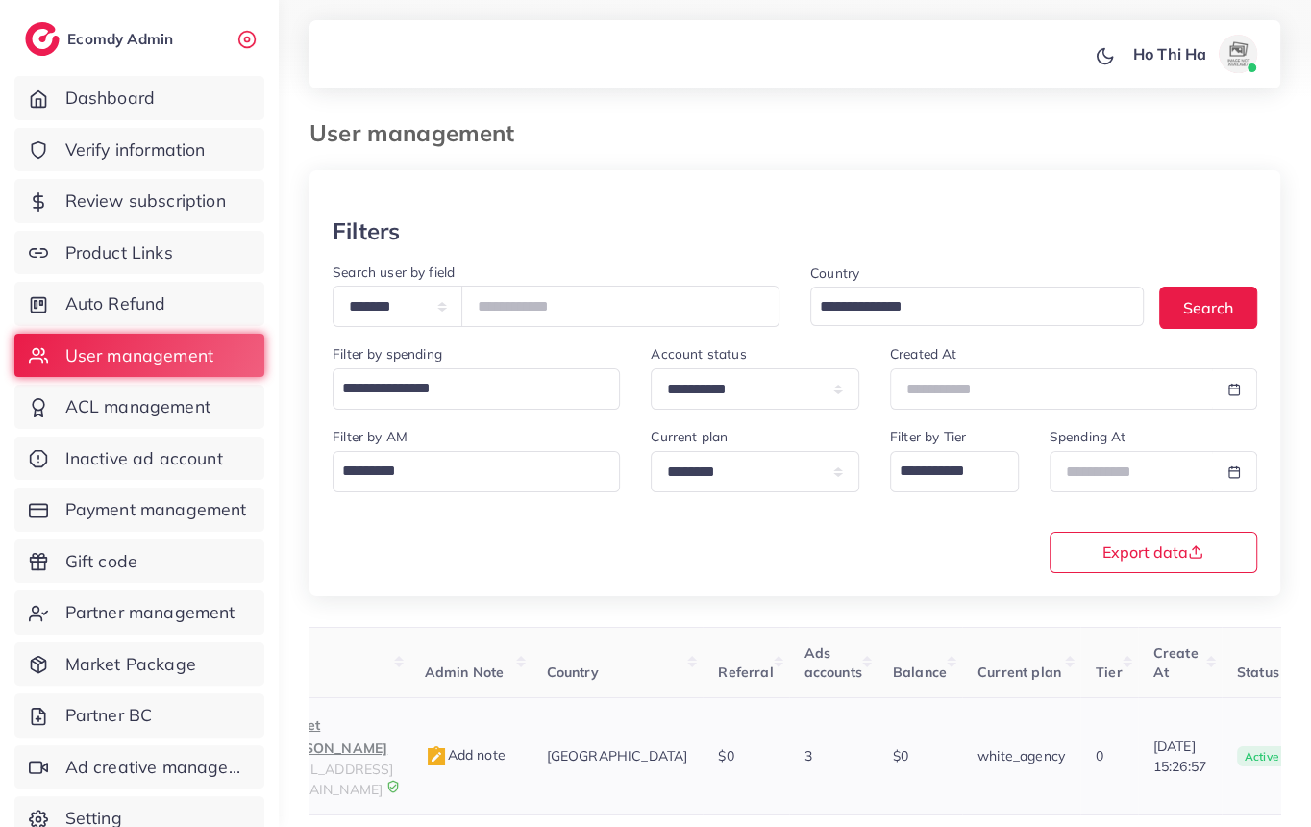
click at [381, 760] on span "anhvv@piontech.co" at bounding box center [333, 778] width 120 height 37
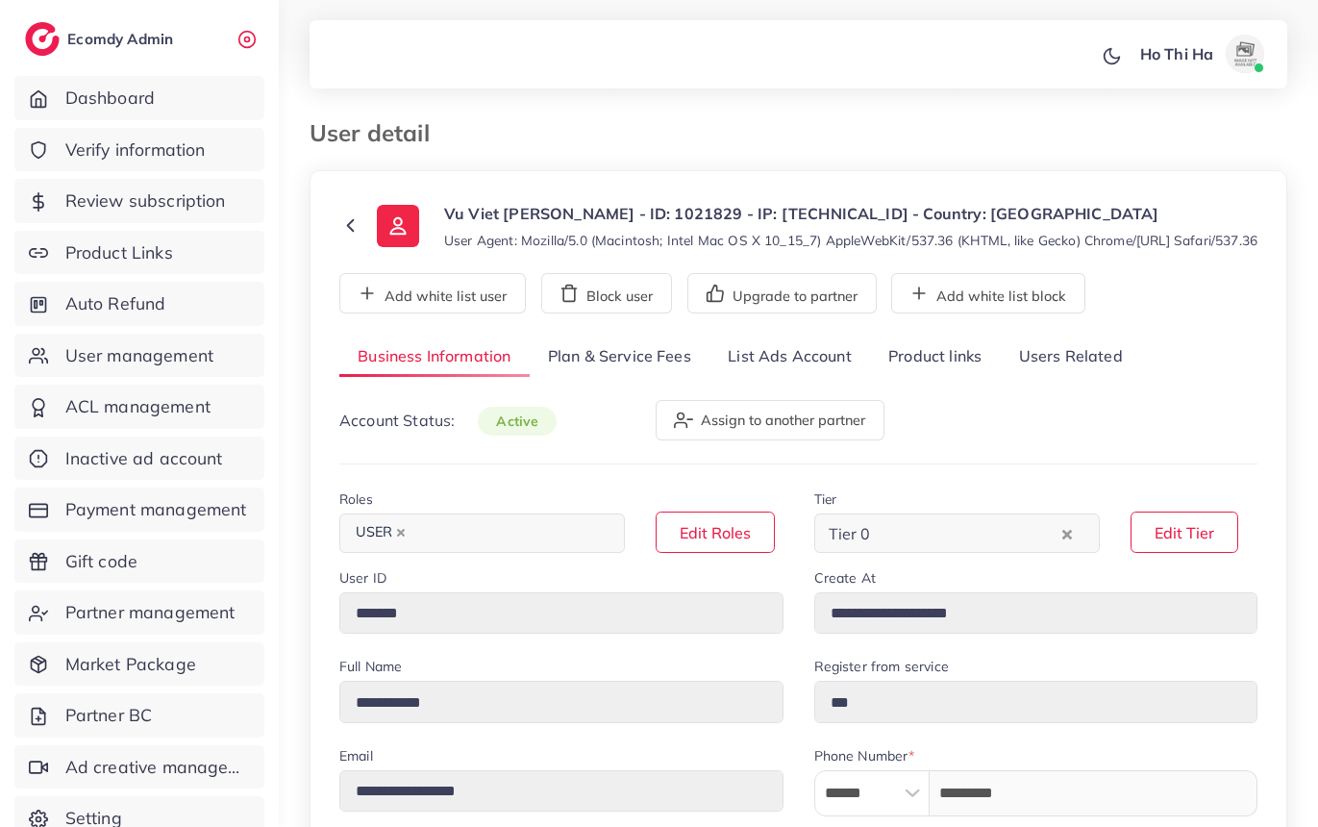
select select "*******"
click at [772, 369] on link "List Ads Account" at bounding box center [790, 356] width 161 height 41
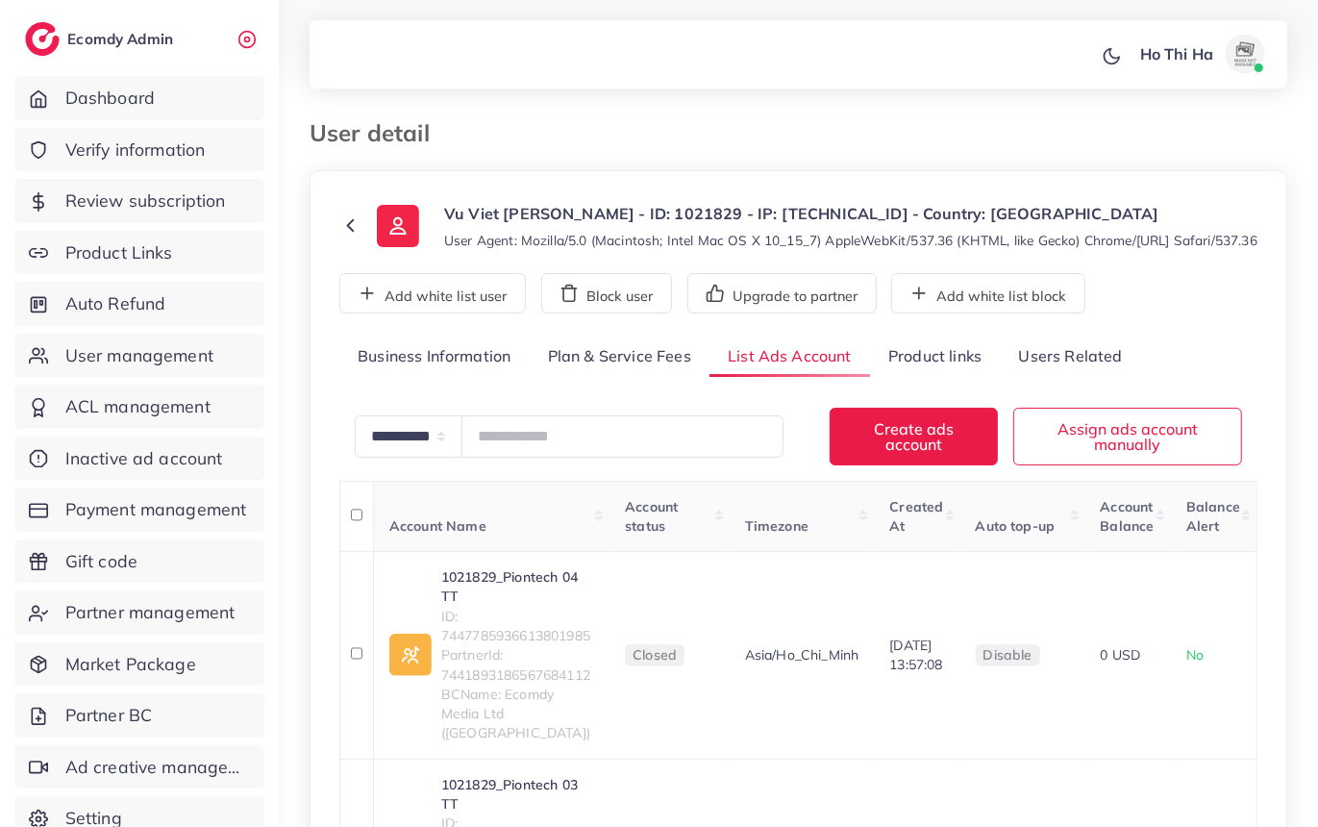
click at [627, 368] on link "Plan & Service Fees" at bounding box center [620, 356] width 180 height 41
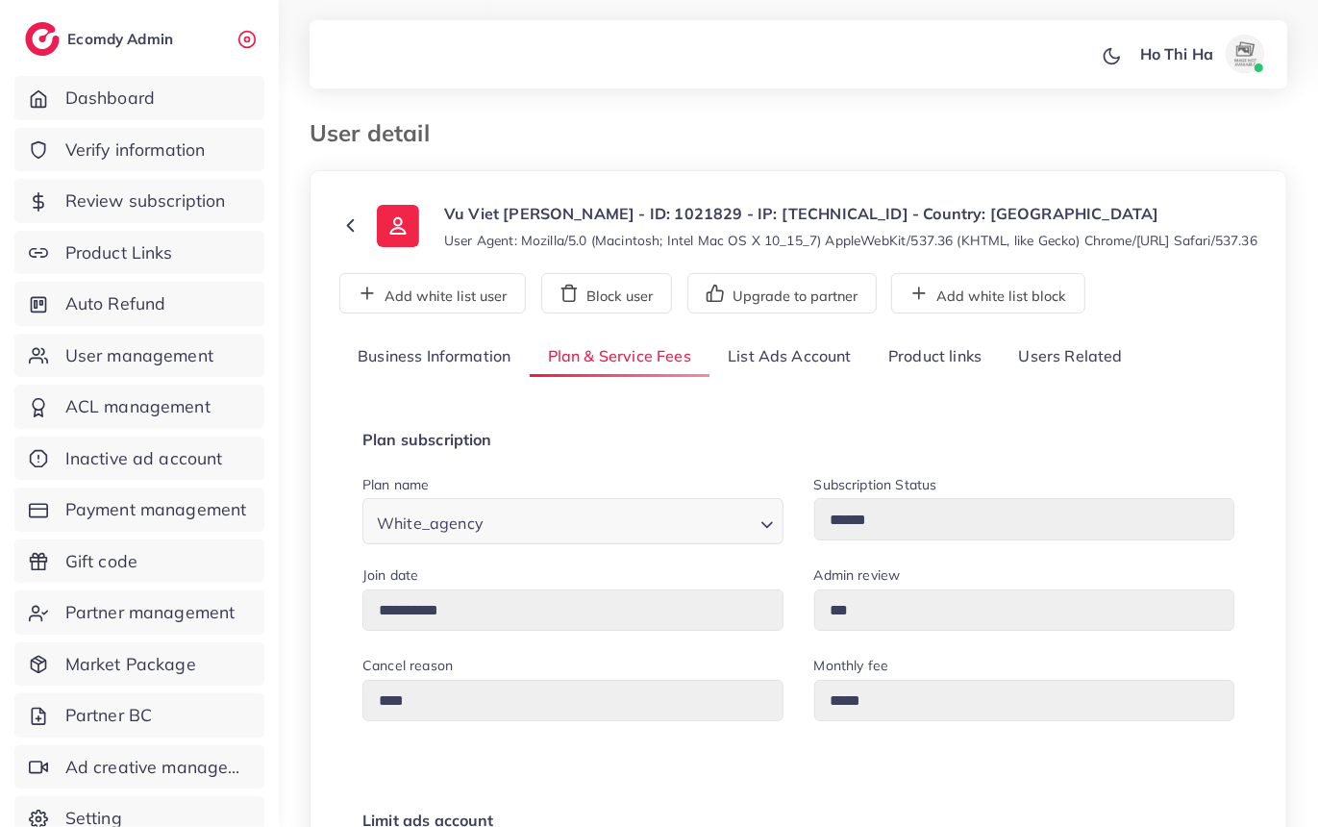
click at [770, 528] on polyline "Search for option" at bounding box center [767, 525] width 10 height 5
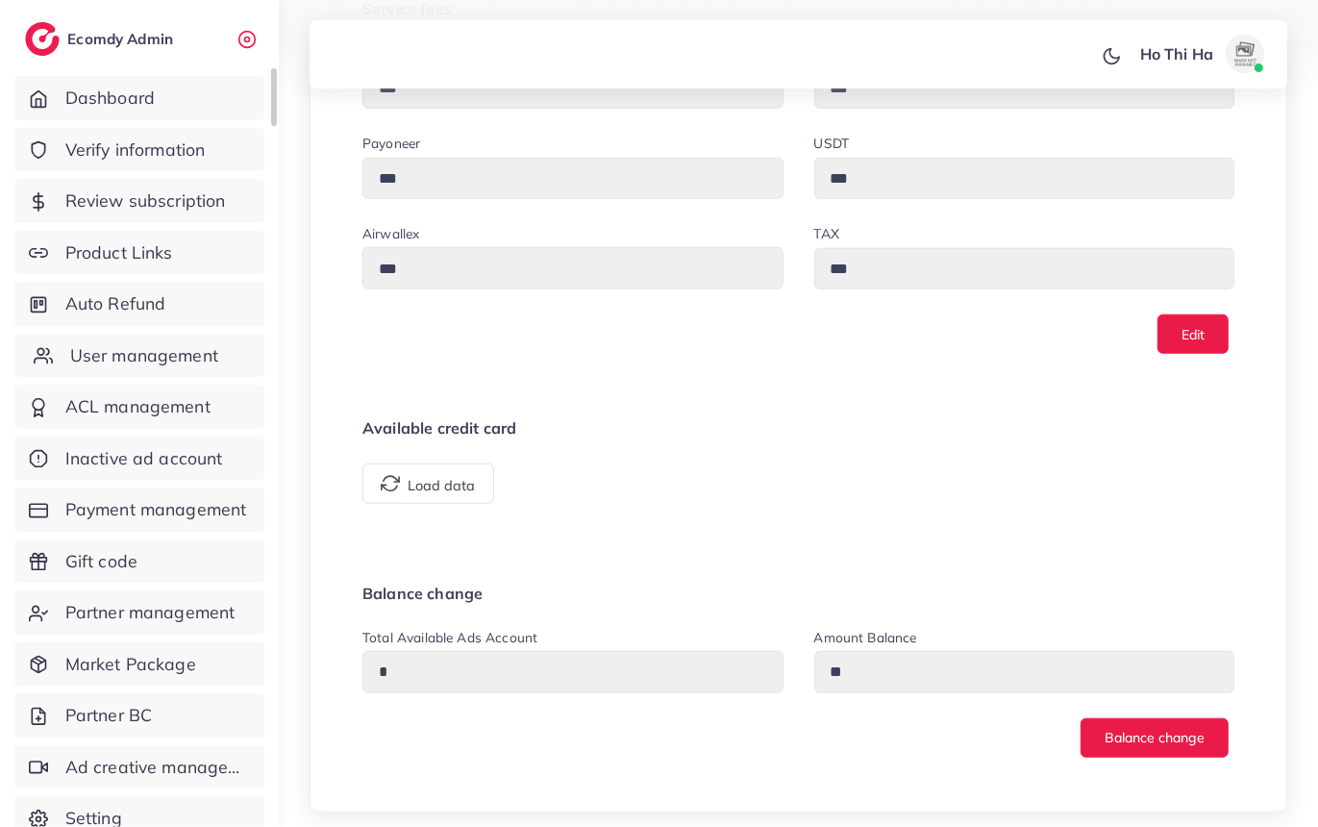
click at [137, 363] on span "User management" at bounding box center [144, 355] width 148 height 25
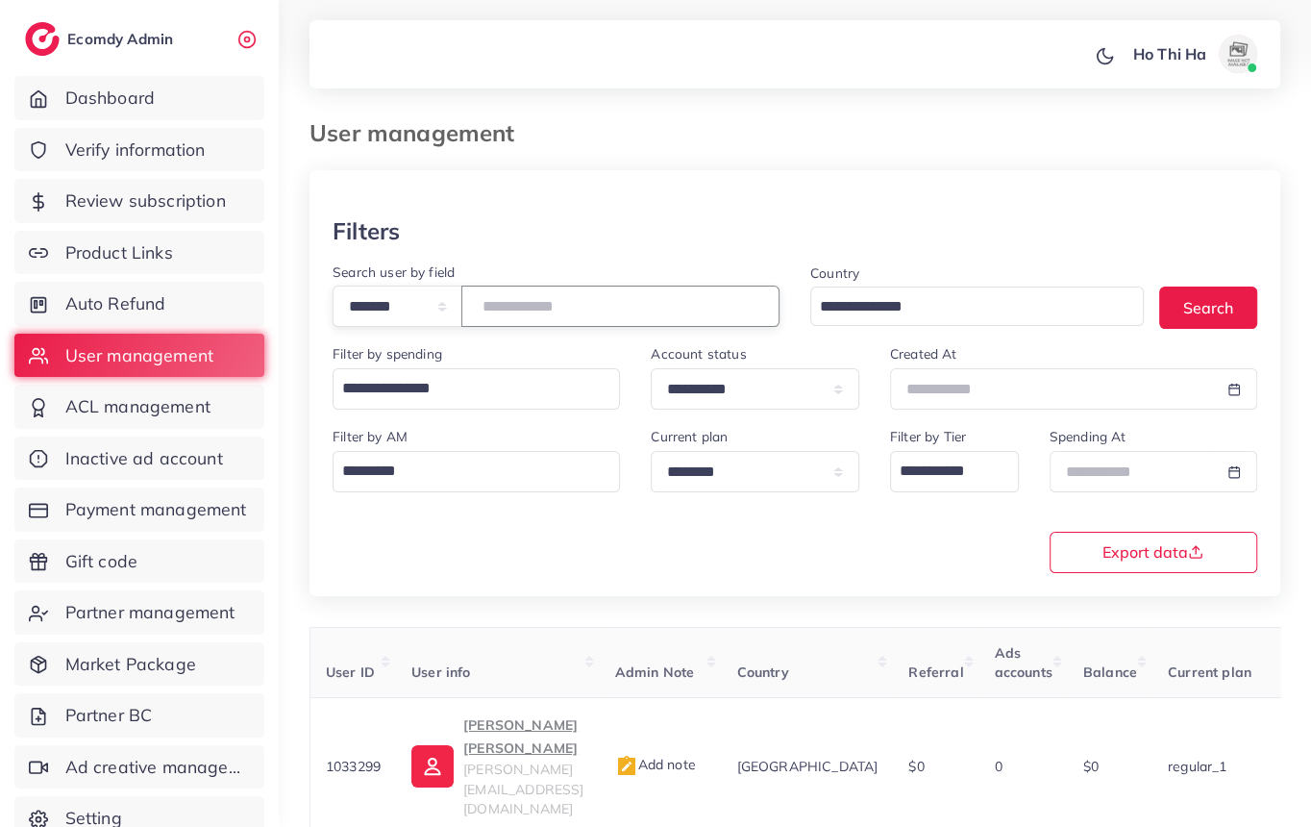
click at [568, 318] on input "number" at bounding box center [620, 306] width 318 height 41
click at [497, 760] on span "thach.le@ecomdy.com" at bounding box center [523, 788] width 120 height 57
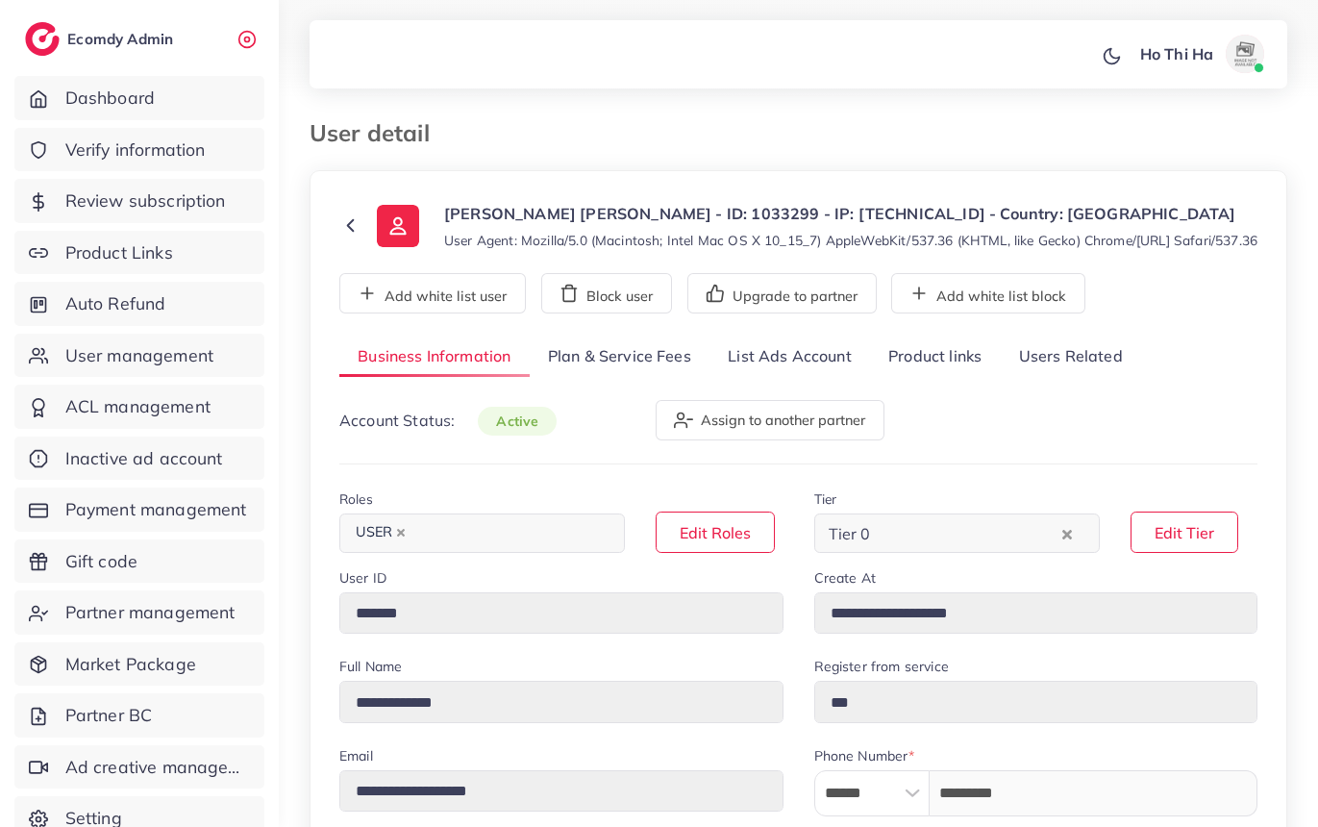
select select "*******"
click at [601, 378] on link "Plan & Service Fees" at bounding box center [620, 356] width 180 height 41
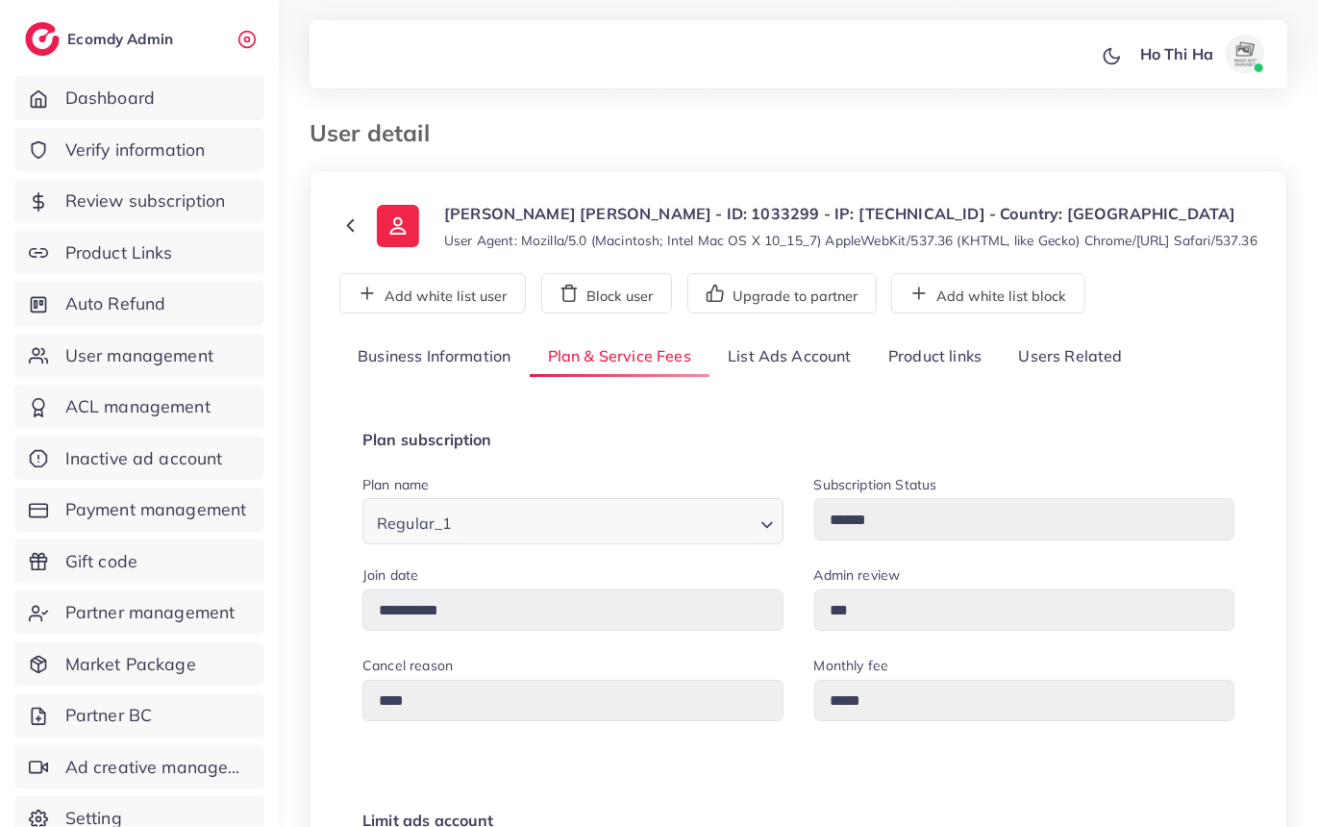
click at [766, 535] on icon "Search for option" at bounding box center [767, 524] width 19 height 19
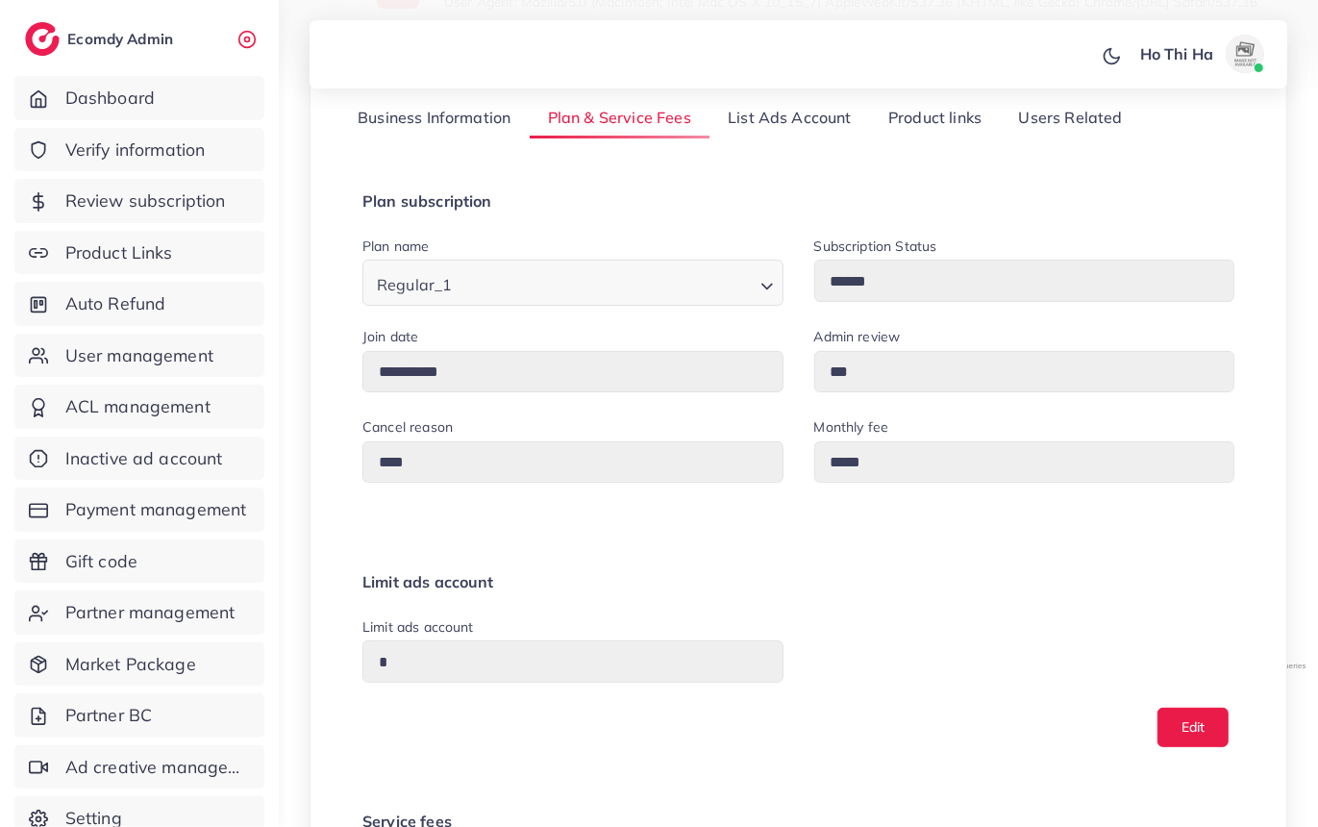
scroll to position [258, 0]
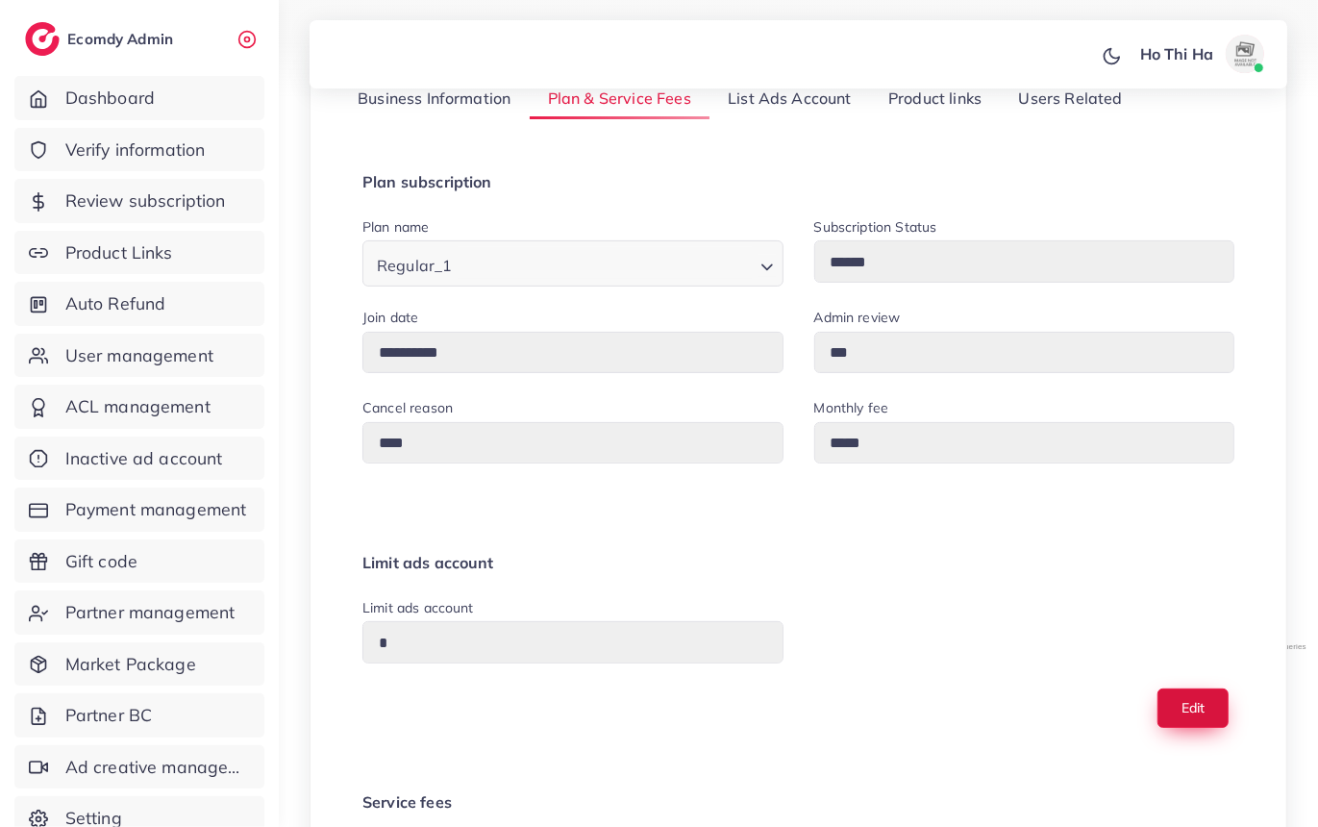
click at [1207, 724] on button "Edit" at bounding box center [1193, 707] width 71 height 39
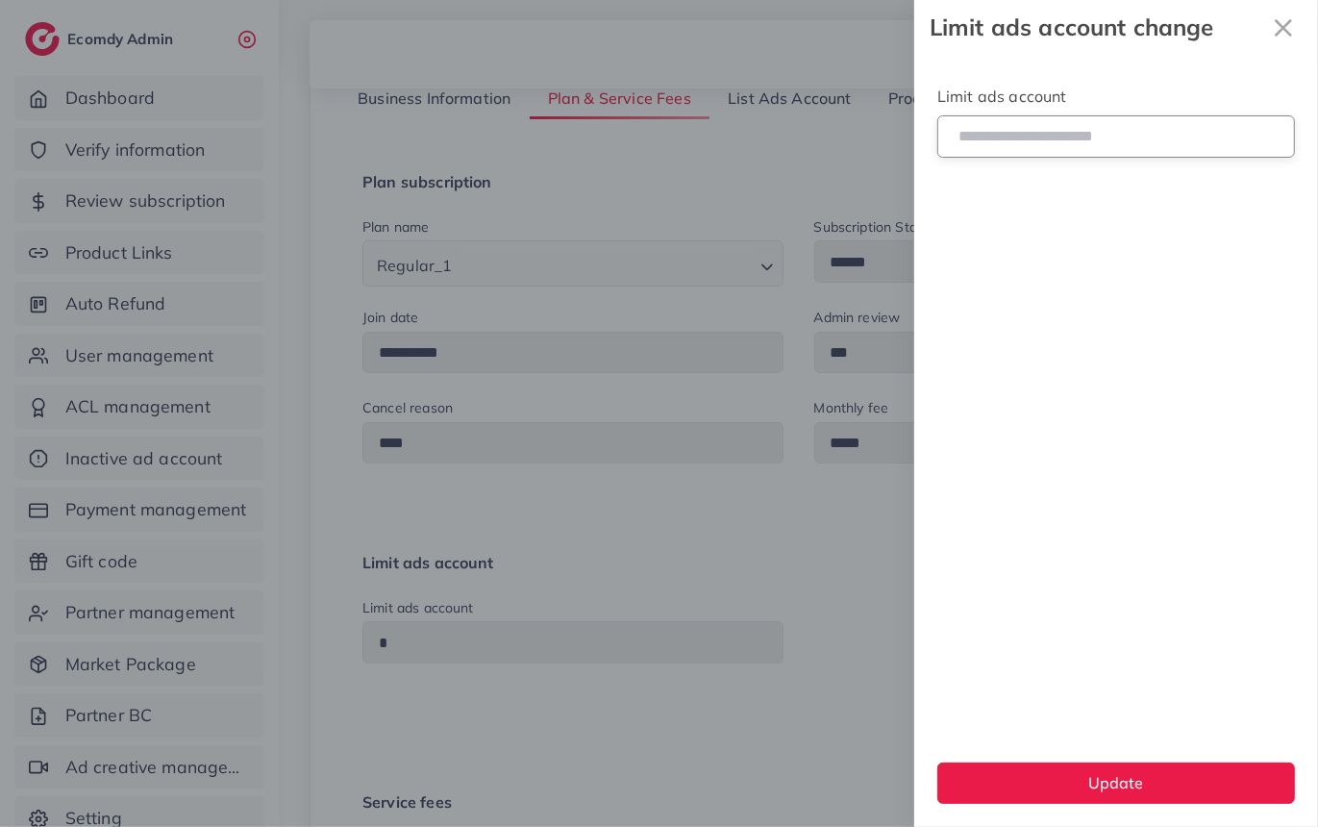
click at [1031, 150] on input "*" at bounding box center [1116, 135] width 358 height 41
click at [1281, 24] on icon "x" at bounding box center [1283, 27] width 17 height 17
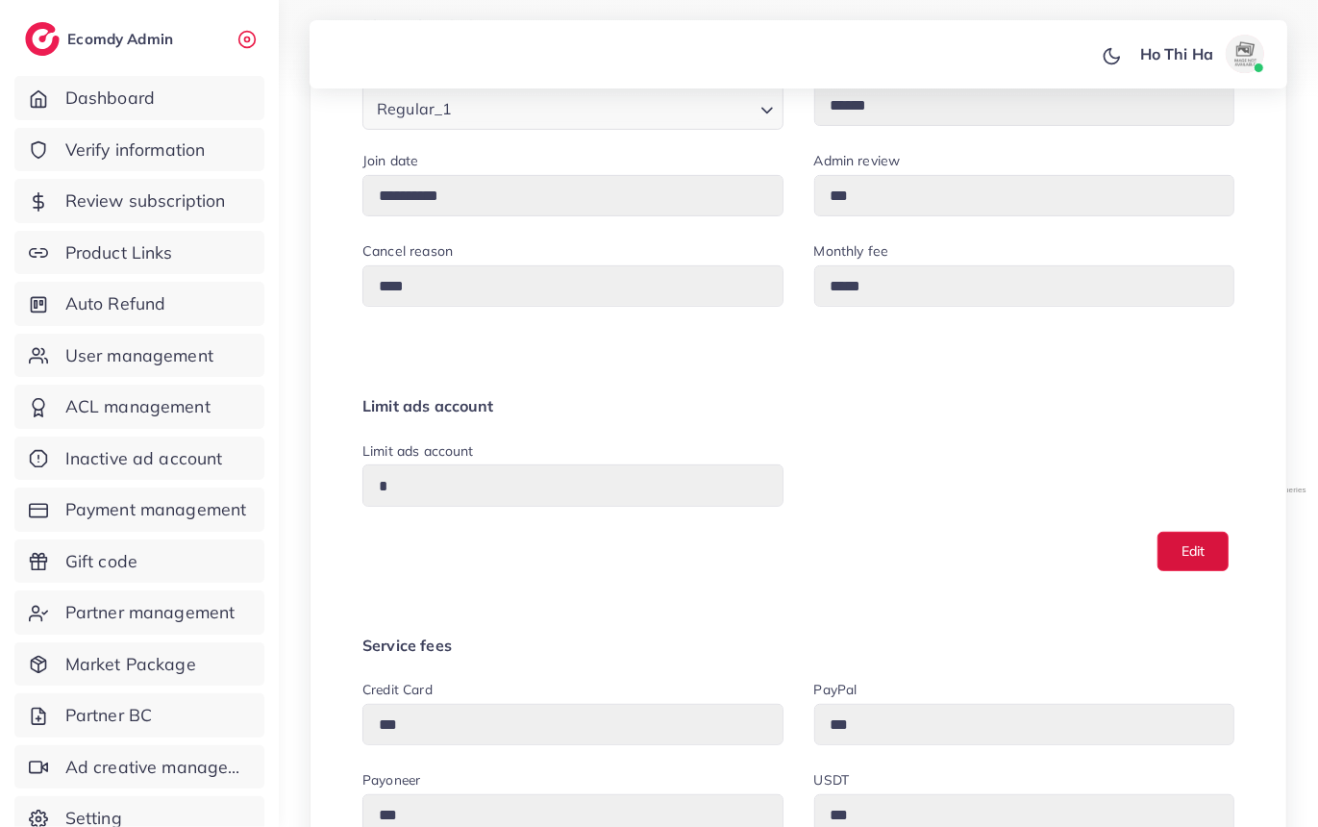
scroll to position [411, 0]
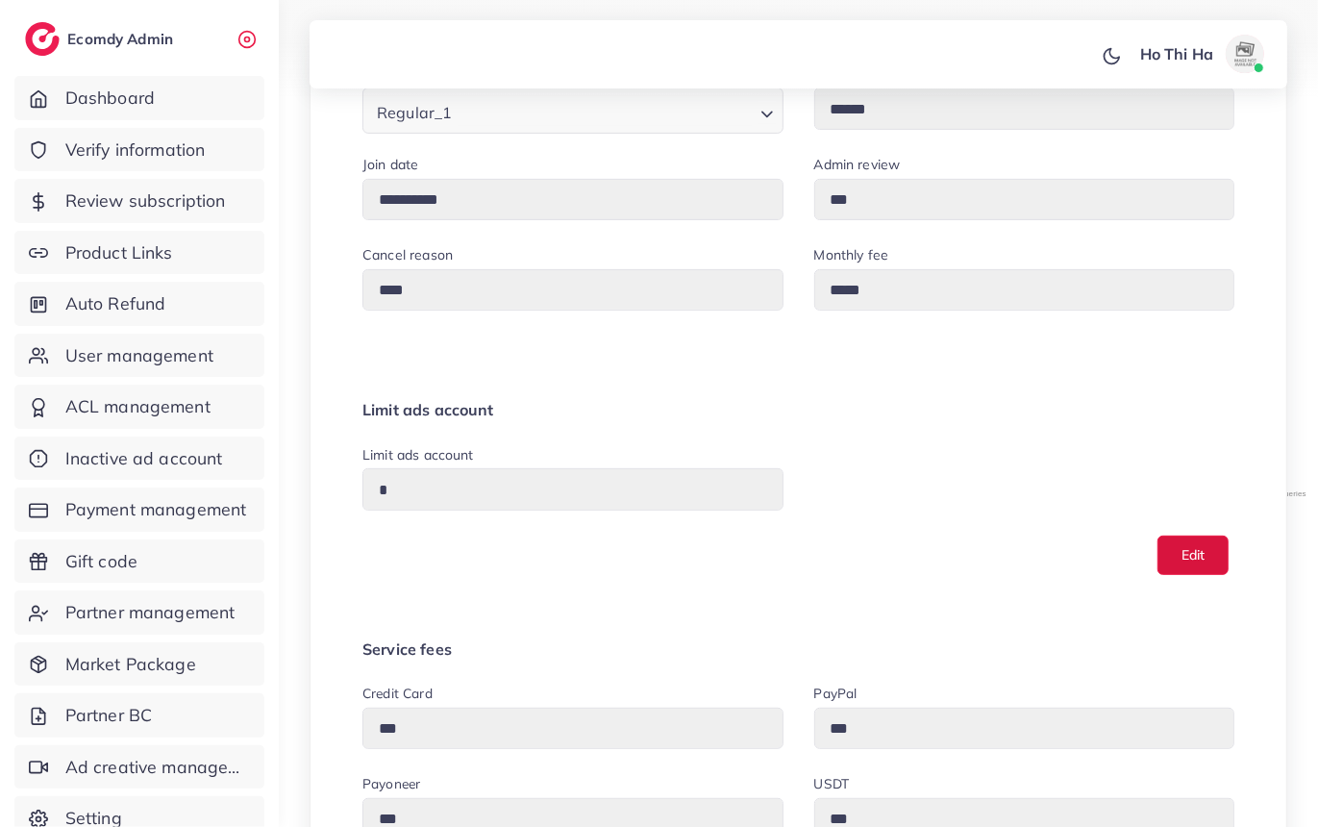
click at [759, 124] on icon "Search for option" at bounding box center [767, 114] width 19 height 19
click at [767, 117] on polyline "Search for option" at bounding box center [767, 114] width 10 height 5
click at [766, 124] on icon "Search for option" at bounding box center [767, 114] width 19 height 19
